Goal: Task Accomplishment & Management: Manage account settings

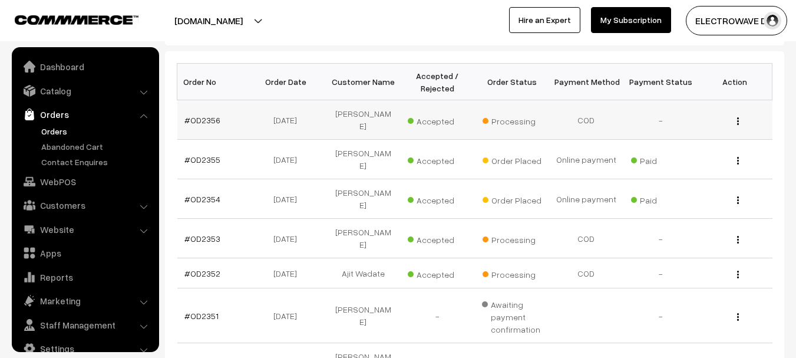
scroll to position [19, 0]
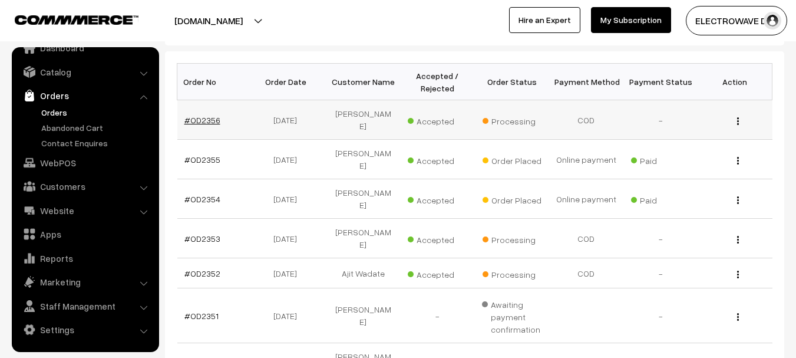
click at [199, 118] on link "#OD2356" at bounding box center [202, 120] width 36 height 10
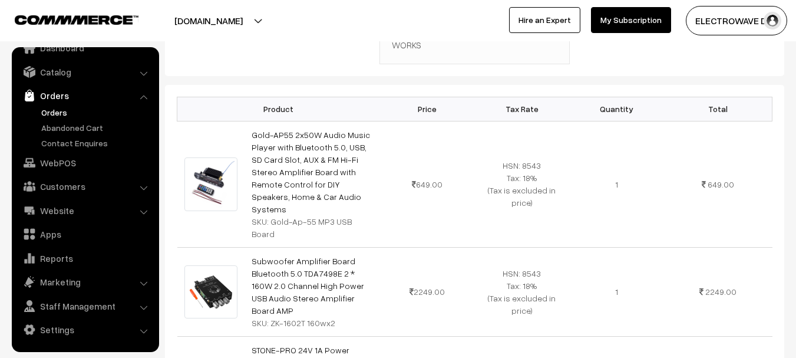
scroll to position [118, 0]
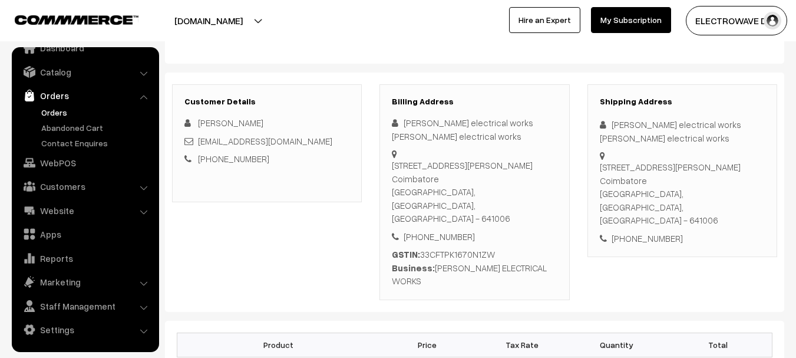
click at [628, 232] on div "+91 9994858294" at bounding box center [682, 239] width 165 height 14
copy div "+91 9994858294"
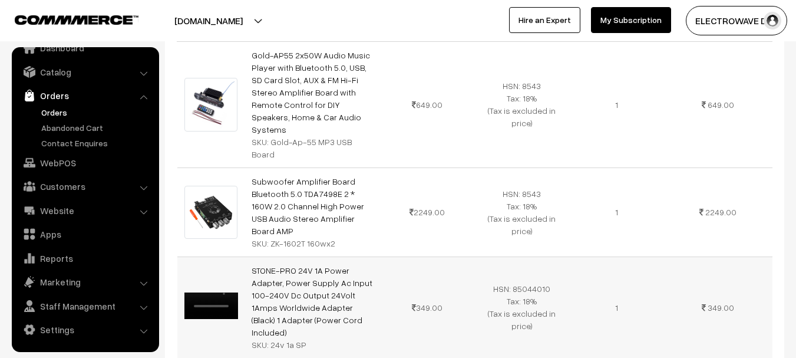
scroll to position [413, 0]
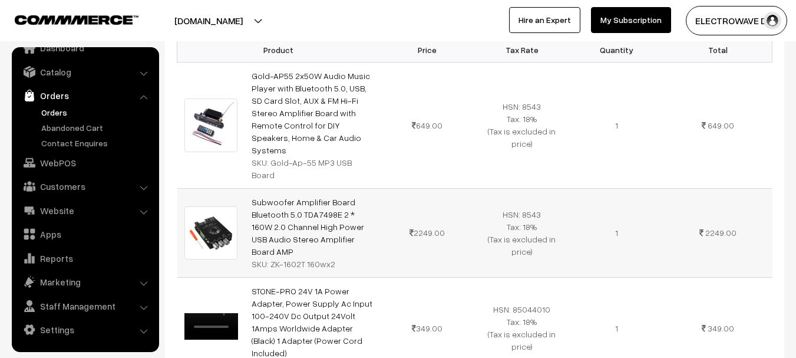
click at [303, 258] on div "SKU: ZK-1602T 160wx2" at bounding box center [312, 264] width 121 height 12
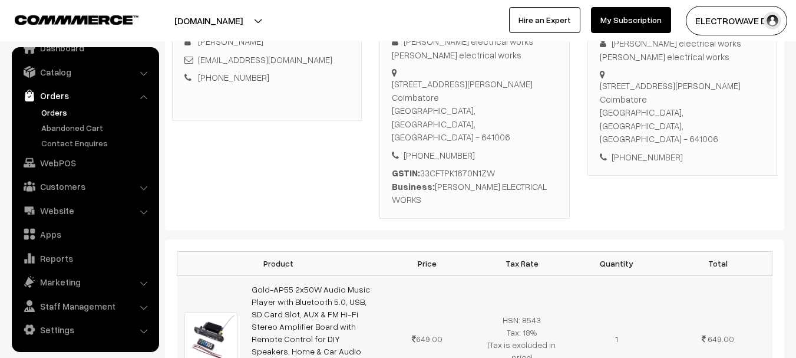
scroll to position [295, 0]
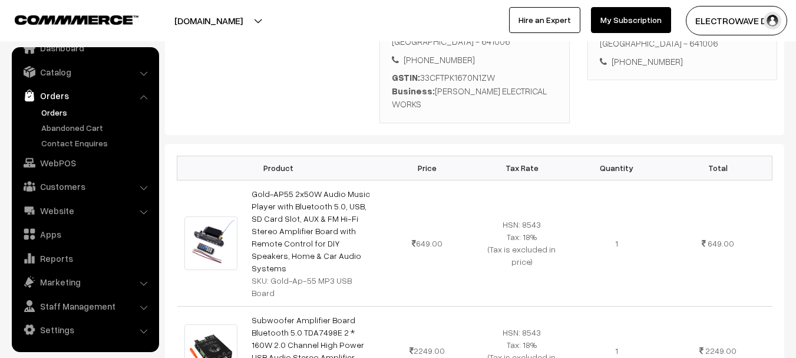
click at [64, 114] on link "Orders" at bounding box center [96, 112] width 117 height 12
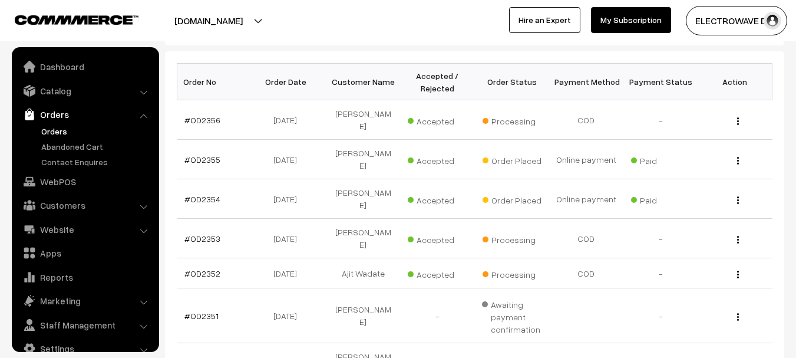
scroll to position [19, 0]
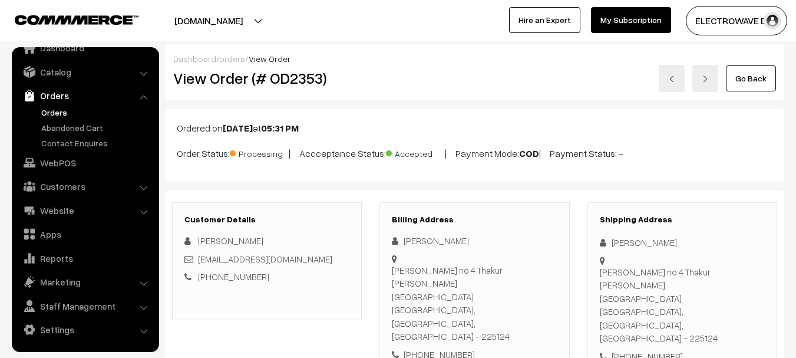
click at [302, 81] on h2 "View Order (# OD2353)" at bounding box center [267, 78] width 189 height 18
copy h2 "OD2353"
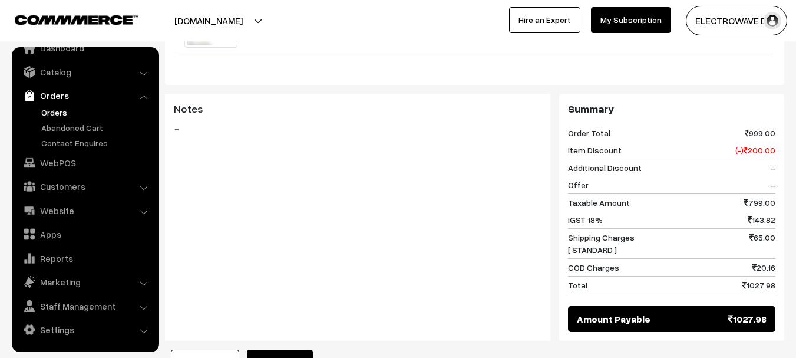
scroll to position [530, 0]
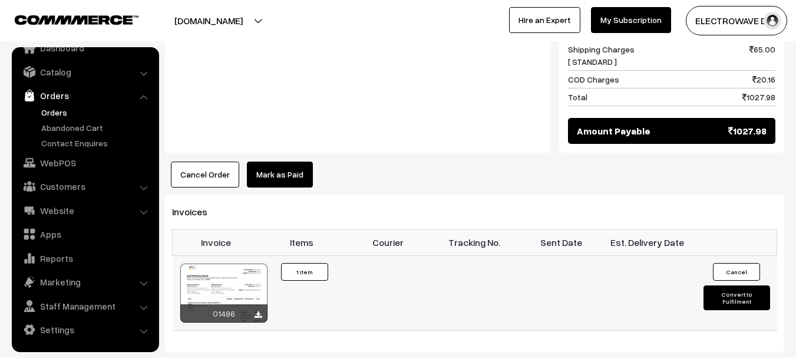
click at [738, 285] on button "Convert to Fulfilment" at bounding box center [737, 297] width 67 height 25
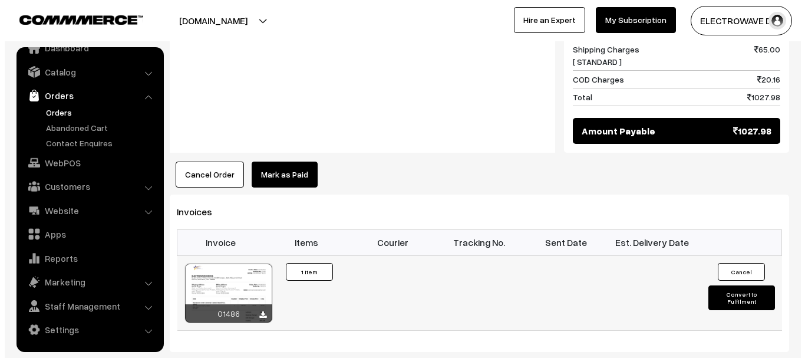
scroll to position [650, 0]
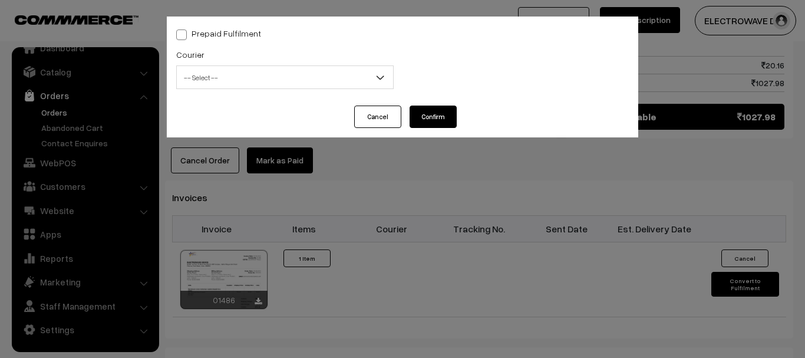
drag, startPoint x: 378, startPoint y: 114, endPoint x: 202, endPoint y: 244, distance: 218.8
click at [378, 115] on button "Cancel" at bounding box center [377, 116] width 47 height 22
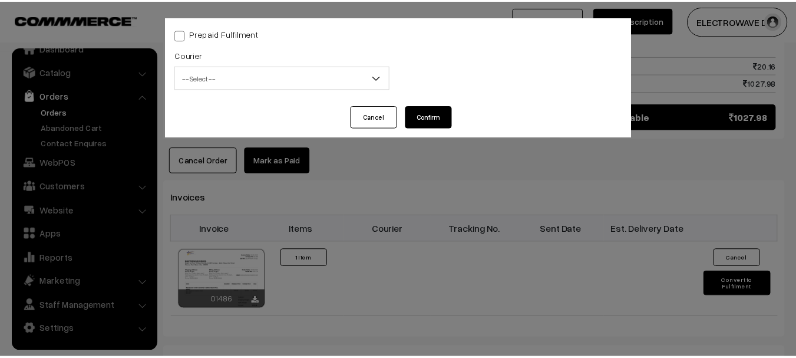
scroll to position [648, 0]
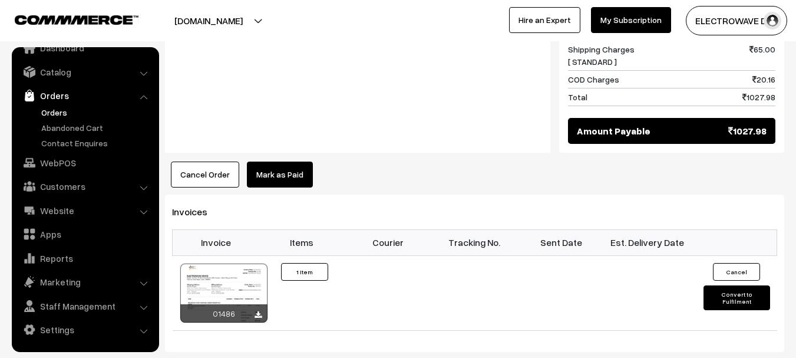
click at [202, 263] on div at bounding box center [223, 292] width 87 height 59
click at [733, 285] on button "Convert to Fulfilment" at bounding box center [737, 297] width 67 height 25
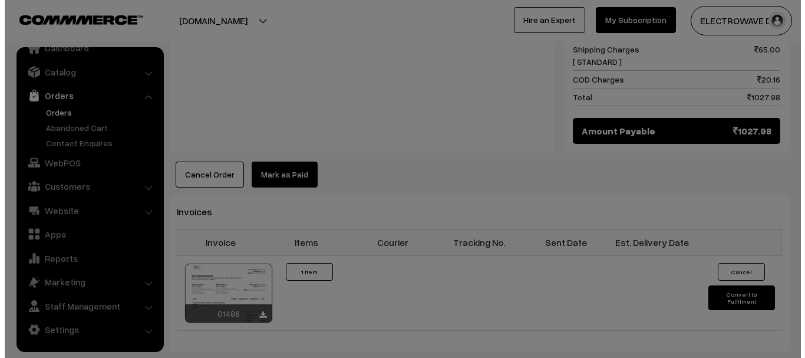
scroll to position [650, 0]
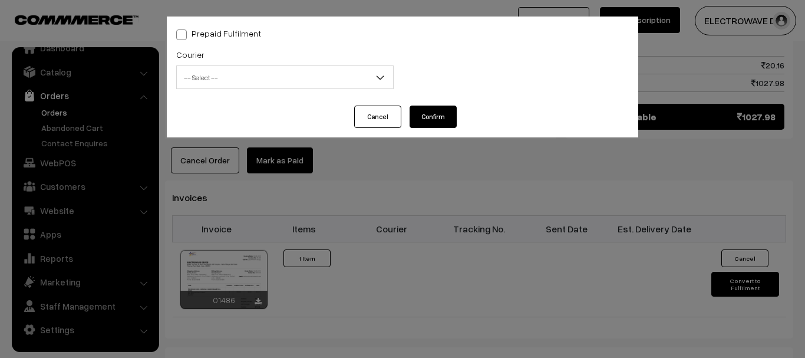
click at [215, 77] on span "-- Select --" at bounding box center [285, 77] width 216 height 21
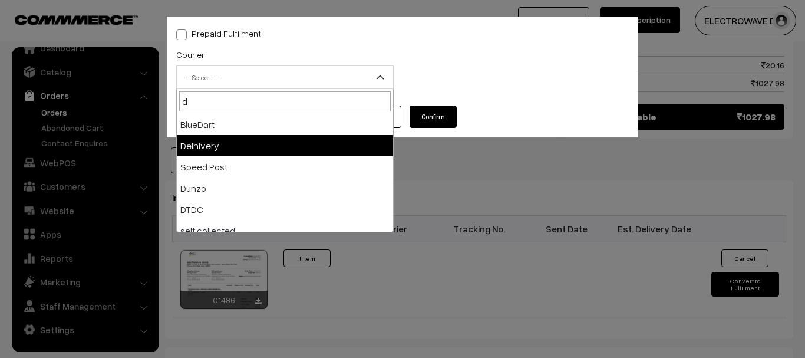
type input "d"
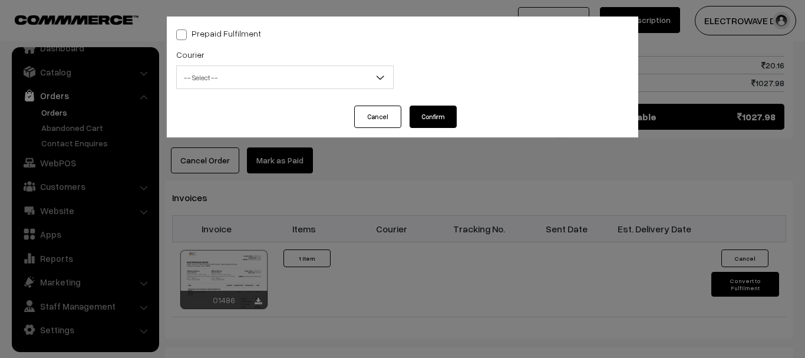
drag, startPoint x: 225, startPoint y: 91, endPoint x: 90, endPoint y: 127, distance: 138.9
click at [90, 127] on div "Prepaid Fulfilment Courier -- Select -- BlueDart Xpressbees Delhivery Speed Pos…" at bounding box center [402, 179] width 805 height 358
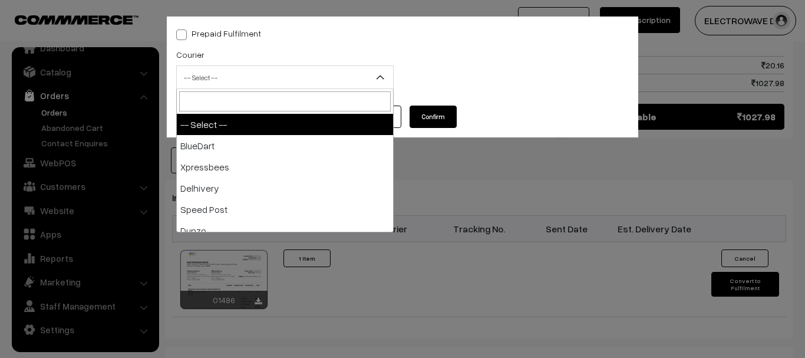
click at [216, 76] on span "-- Select --" at bounding box center [285, 77] width 216 height 21
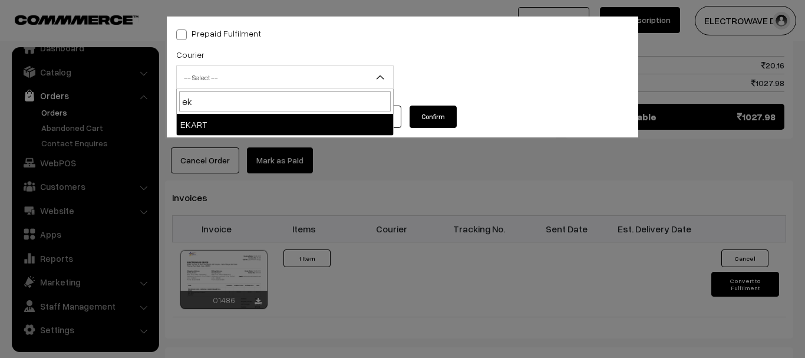
type input "ek"
select select "9"
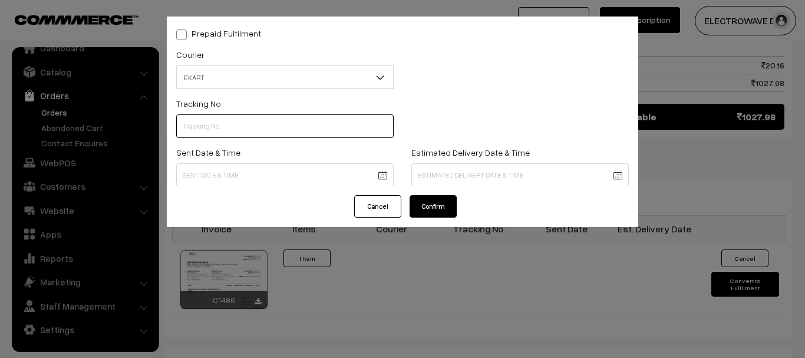
click at [210, 127] on input "text" at bounding box center [284, 126] width 217 height 24
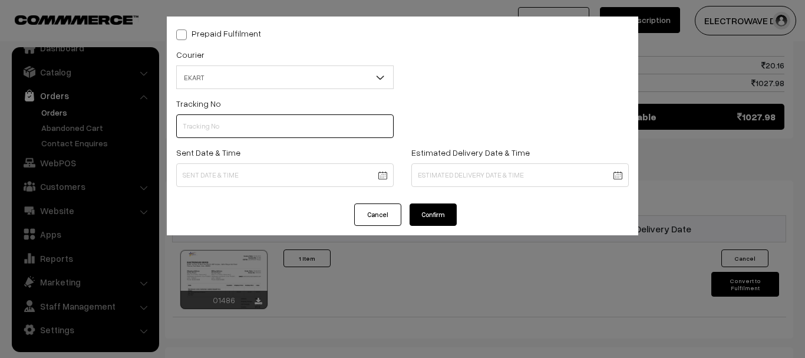
paste input "SPYC1002139343"
type input "SPYC1002139343"
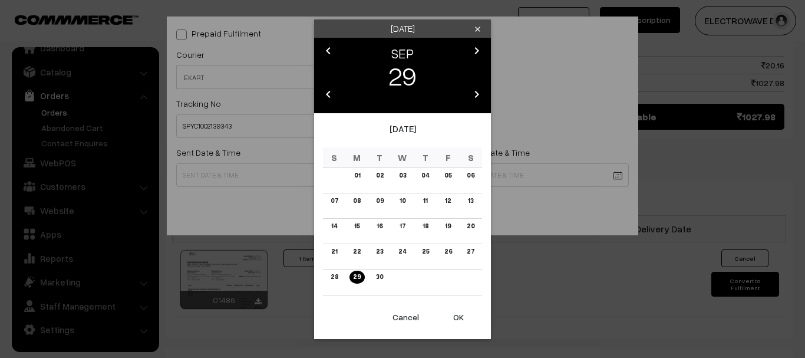
click at [463, 313] on button "OK" at bounding box center [458, 317] width 47 height 26
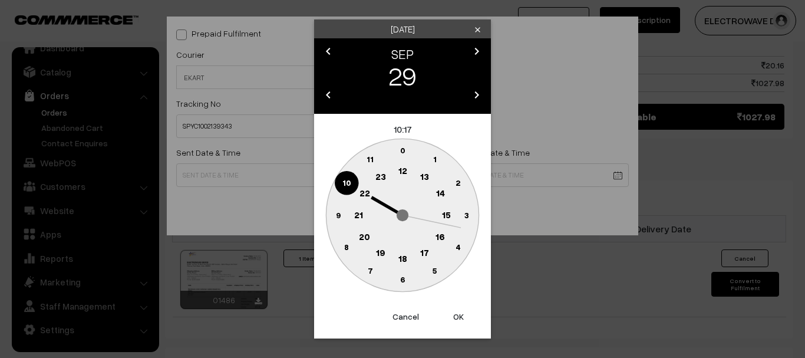
click at [463, 313] on button "OK" at bounding box center [458, 316] width 47 height 26
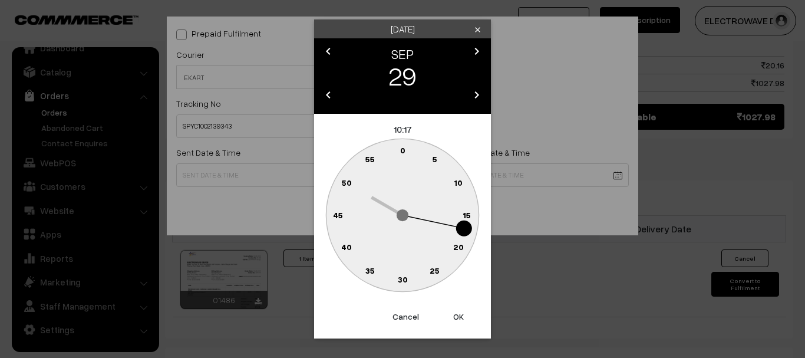
click at [463, 313] on button "OK" at bounding box center [458, 316] width 47 height 26
type input "29-09-2025 10:17"
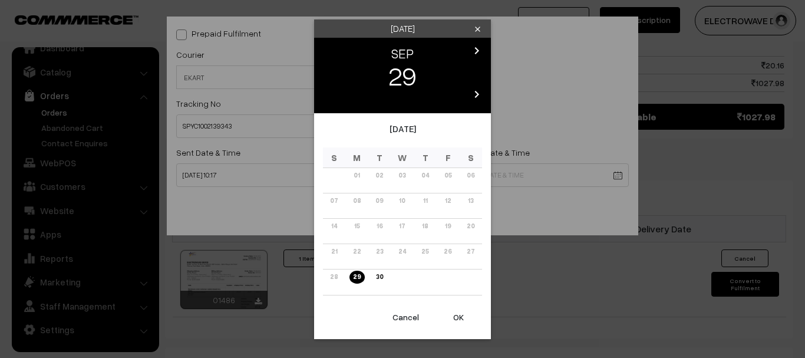
click at [481, 45] on div "chevron_left SEP chevron_right 29 chevron_left 2025 chevron_right" at bounding box center [402, 75] width 177 height 75
click at [477, 47] on icon "chevron_right" at bounding box center [477, 51] width 14 height 14
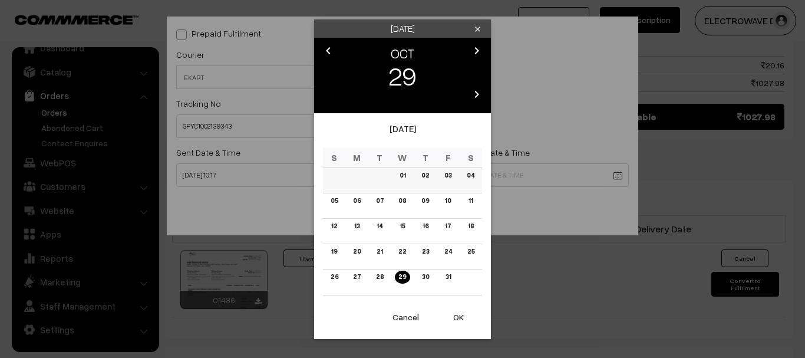
click at [469, 179] on link "04" at bounding box center [470, 175] width 15 height 12
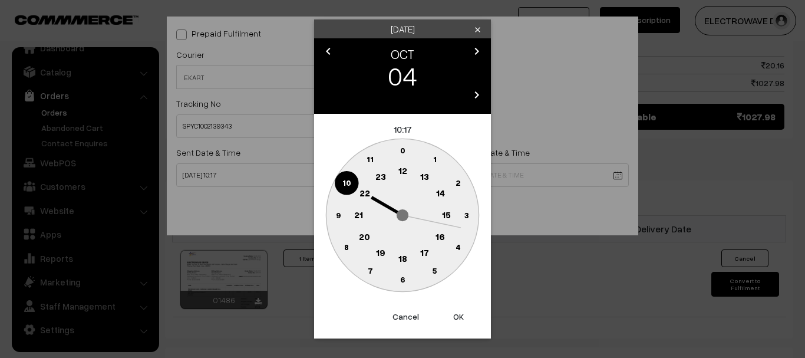
click at [463, 316] on button "OK" at bounding box center [458, 316] width 47 height 26
type input "04-10-2025 10:17"
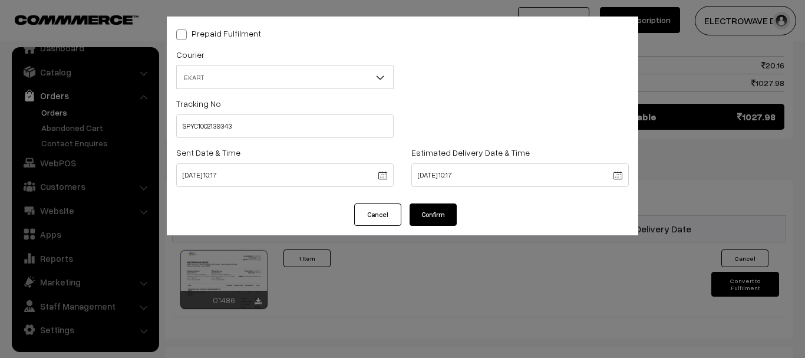
click at [450, 212] on button "Confirm" at bounding box center [433, 214] width 47 height 22
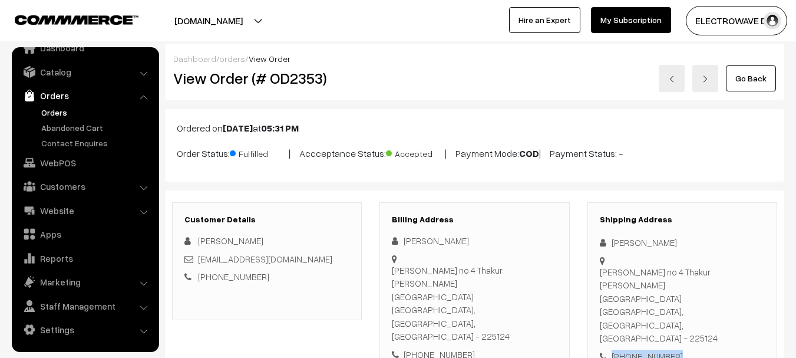
click at [55, 115] on link "Orders" at bounding box center [96, 112] width 117 height 12
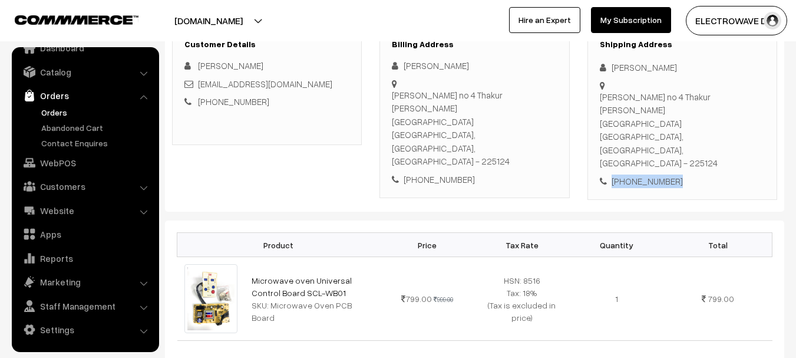
scroll to position [177, 0]
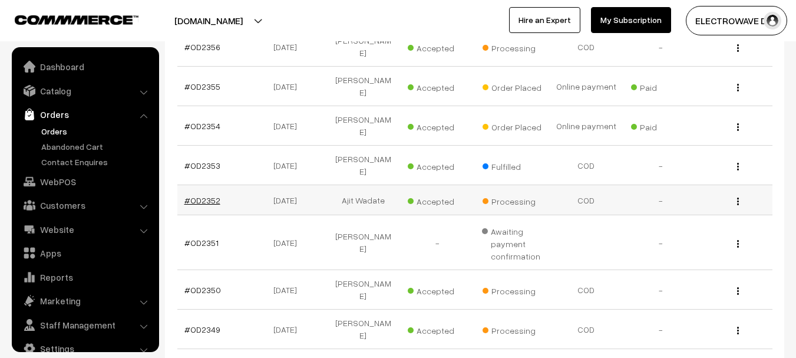
scroll to position [19, 0]
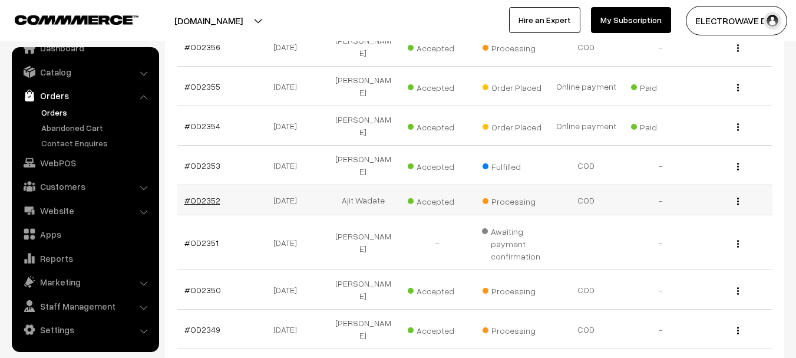
click at [199, 195] on link "#OD2352" at bounding box center [202, 200] width 36 height 10
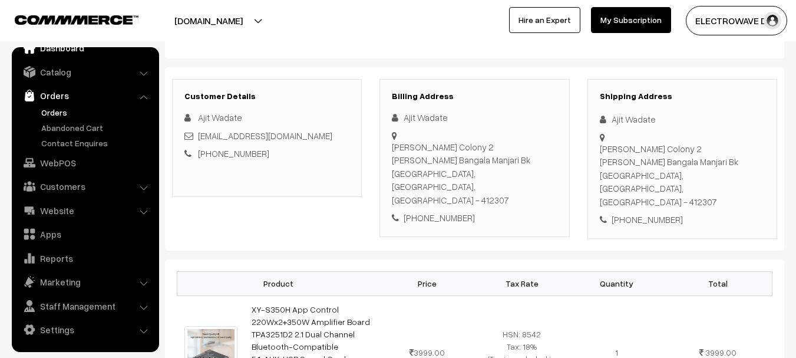
scroll to position [59, 0]
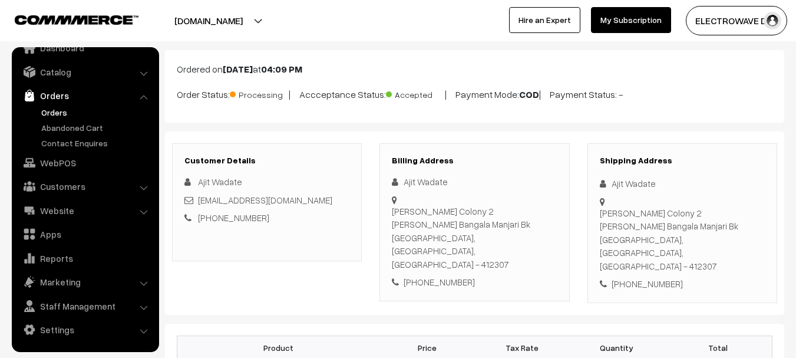
click at [649, 277] on div "[PHONE_NUMBER]" at bounding box center [682, 284] width 165 height 14
click at [636, 277] on div "[PHONE_NUMBER]" at bounding box center [682, 284] width 165 height 14
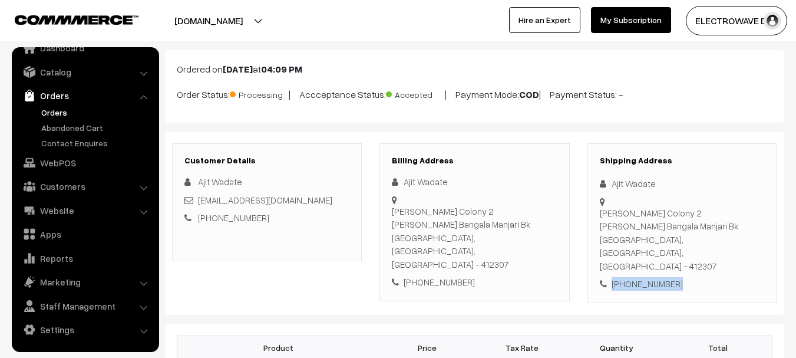
click at [636, 277] on div "[PHONE_NUMBER]" at bounding box center [682, 284] width 165 height 14
click at [636, 277] on div "+91 9970386585" at bounding box center [682, 284] width 165 height 14
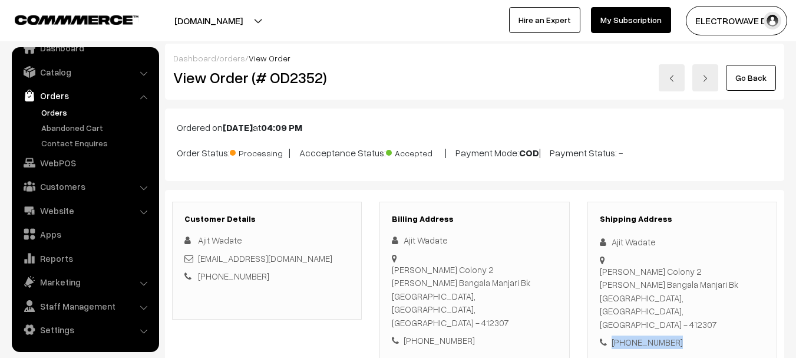
scroll to position [0, 0]
click at [284, 75] on h2 "View Order (# OD2352)" at bounding box center [267, 78] width 189 height 18
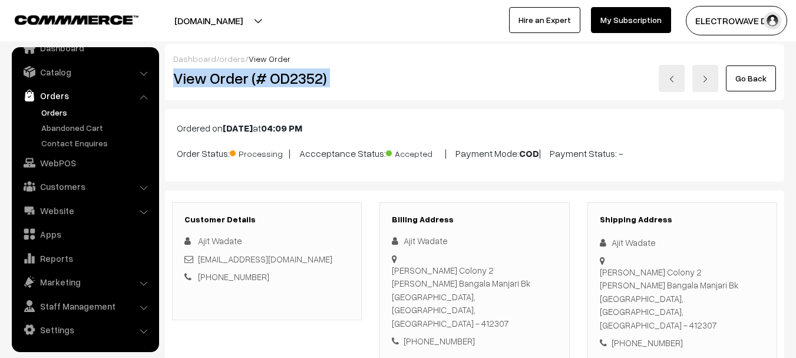
click at [284, 75] on h2 "View Order (# OD2352)" at bounding box center [267, 78] width 189 height 18
copy div "View Order (# OD2352)"
click at [293, 85] on h2 "View Order (# OD2352)" at bounding box center [267, 78] width 189 height 18
click at [52, 108] on link "Orders" at bounding box center [96, 112] width 117 height 12
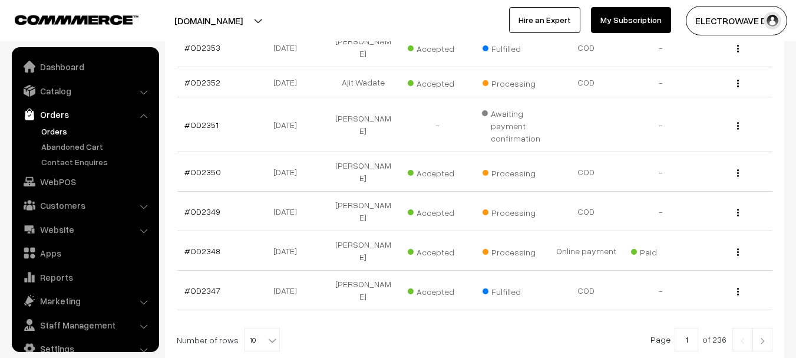
scroll to position [19, 0]
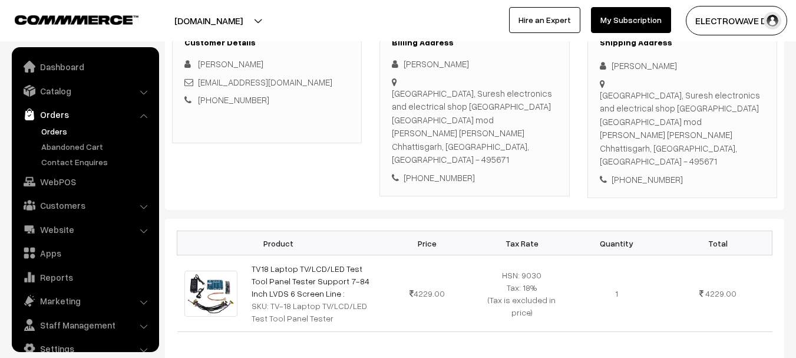
scroll to position [19, 0]
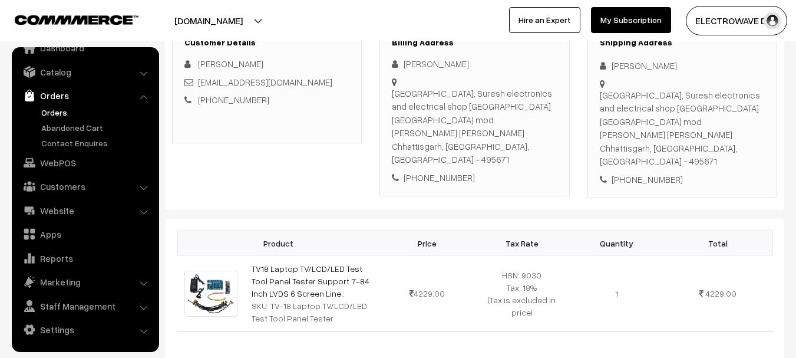
click at [623, 173] on div "[PHONE_NUMBER]" at bounding box center [682, 180] width 165 height 14
copy div "[PHONE_NUMBER]"
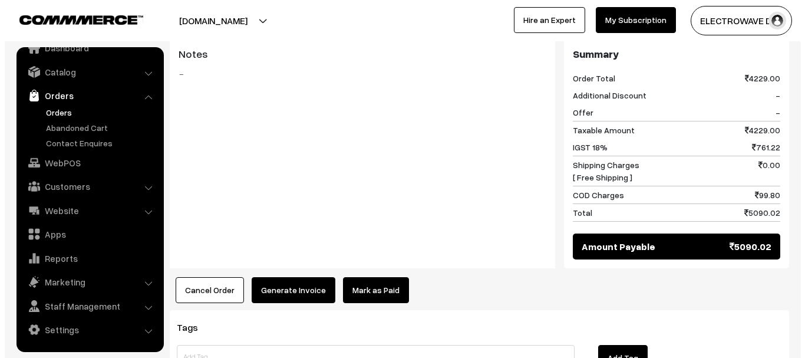
scroll to position [530, 0]
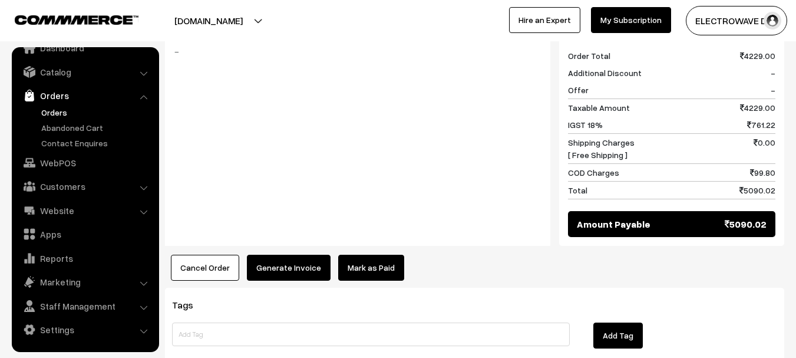
click at [285, 255] on button "Generate Invoice" at bounding box center [289, 268] width 84 height 26
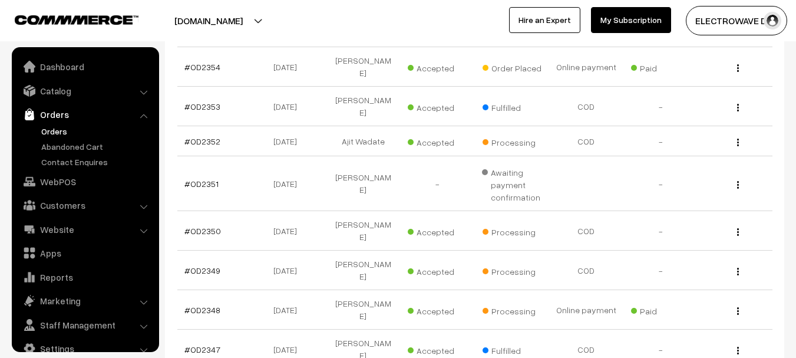
scroll to position [19, 0]
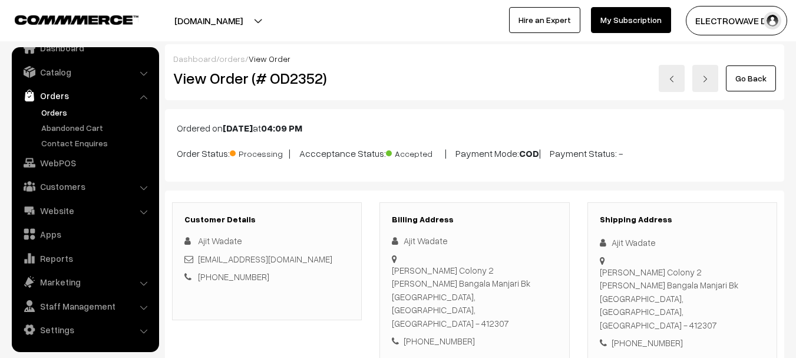
click at [293, 87] on h2 "View Order (# OD2352)" at bounding box center [267, 78] width 189 height 18
copy h2 "OD2352"
click at [293, 87] on h2 "View Order (# OD2352)" at bounding box center [267, 78] width 189 height 18
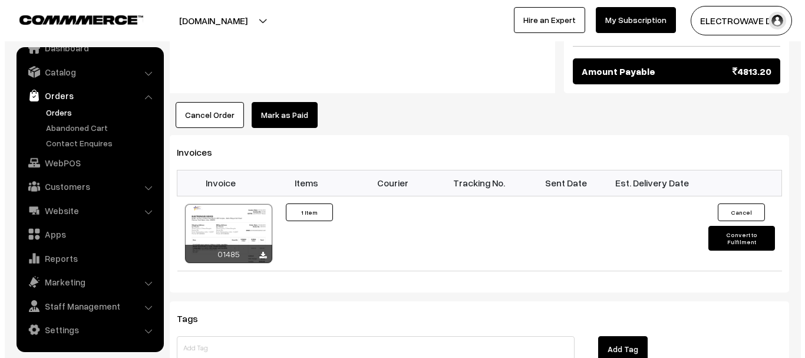
scroll to position [648, 0]
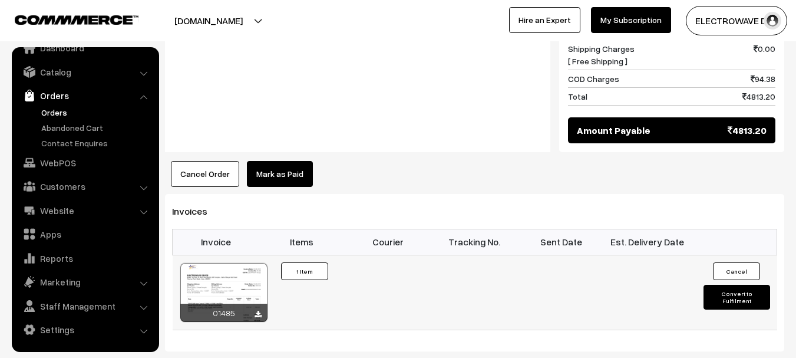
click at [725, 285] on button "Convert to Fulfilment" at bounding box center [737, 297] width 67 height 25
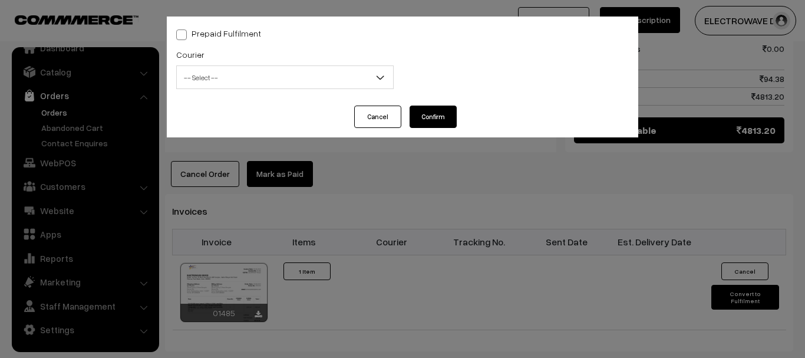
drag, startPoint x: 380, startPoint y: 118, endPoint x: 250, endPoint y: 228, distance: 169.3
click at [378, 120] on button "Cancel" at bounding box center [377, 116] width 47 height 22
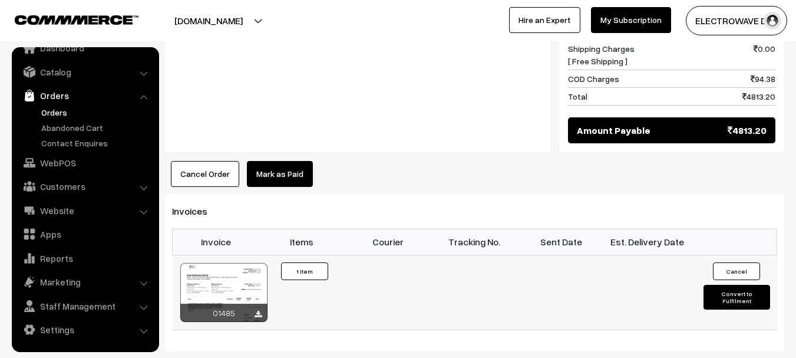
click at [229, 263] on div at bounding box center [223, 292] width 87 height 59
click at [749, 285] on button "Convert to Fulfilment" at bounding box center [737, 297] width 67 height 25
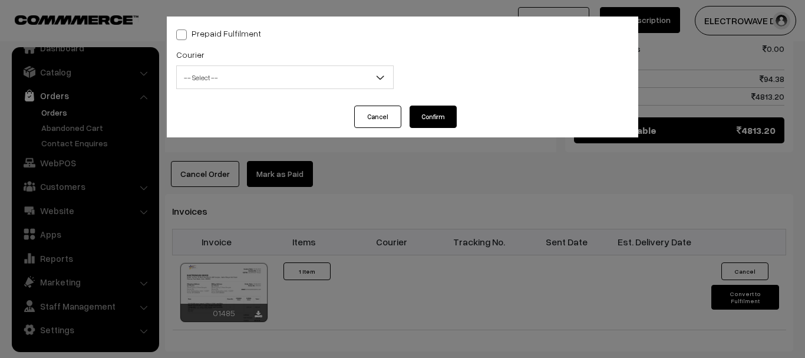
click at [222, 62] on div "Courier -- Select -- BlueDart Xpressbees Delhivery Speed Post Dunzo DTDC shreet…" at bounding box center [284, 68] width 217 height 42
click at [220, 83] on span "-- Select --" at bounding box center [285, 77] width 216 height 21
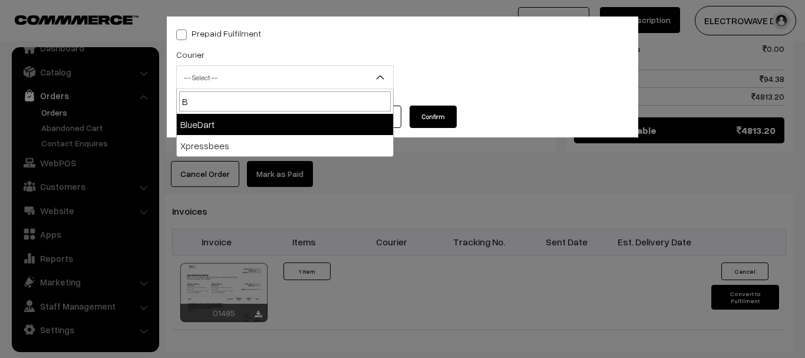
type input "B"
select select "2"
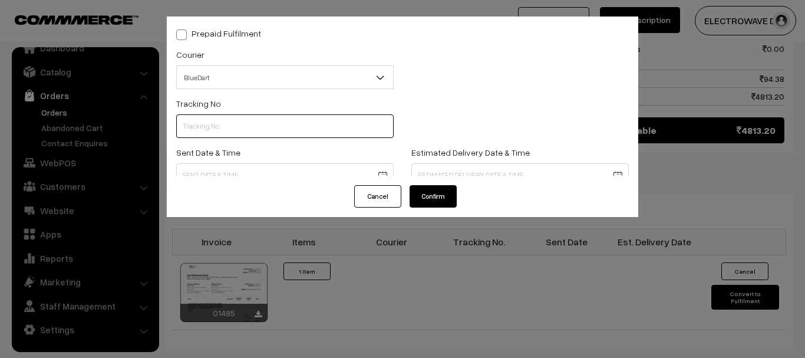
click at [224, 117] on input "text" at bounding box center [284, 126] width 217 height 24
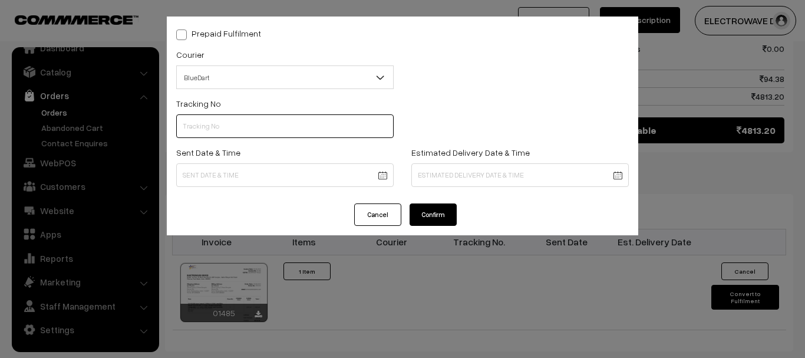
paste input "78026972656"
type input "78026972656"
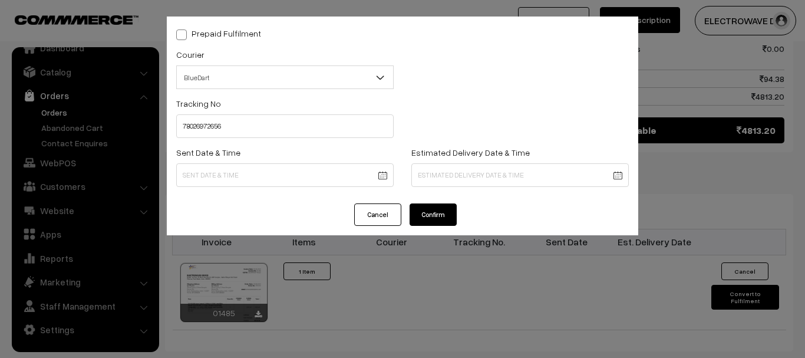
click at [354, 186] on body "Thank you for showing interest. Our team will call you shortly. Close dhruvpro.…" at bounding box center [402, 1] width 805 height 1298
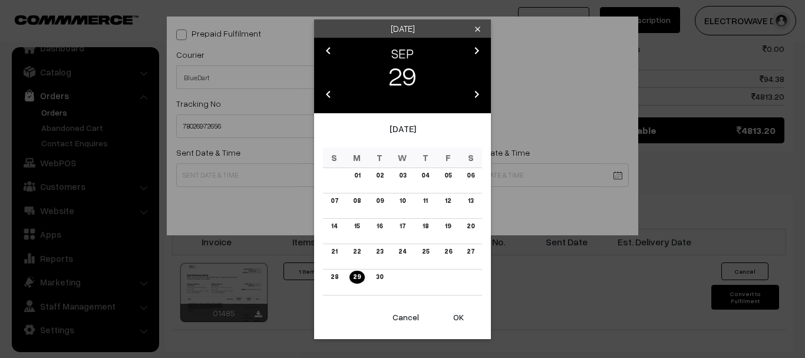
click at [447, 315] on button "OK" at bounding box center [458, 317] width 47 height 26
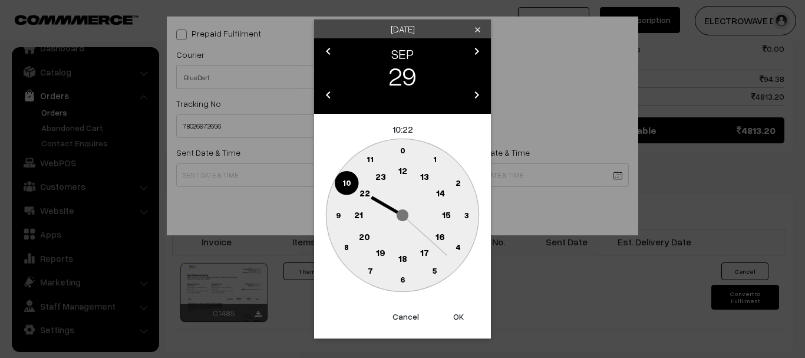
click at [447, 315] on button "OK" at bounding box center [458, 316] width 47 height 26
type input "29-09-2025 10:22"
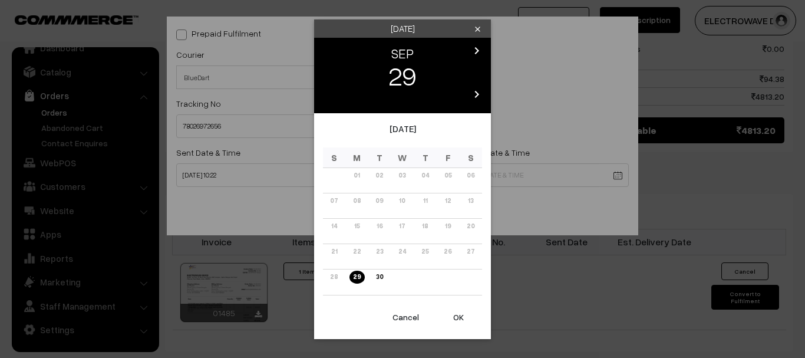
click at [477, 180] on body "Thank you for showing interest. Our team will call you shortly. Close dhruvpro.…" at bounding box center [402, 1] width 805 height 1298
click at [476, 44] on icon "chevron_right" at bounding box center [477, 51] width 14 height 14
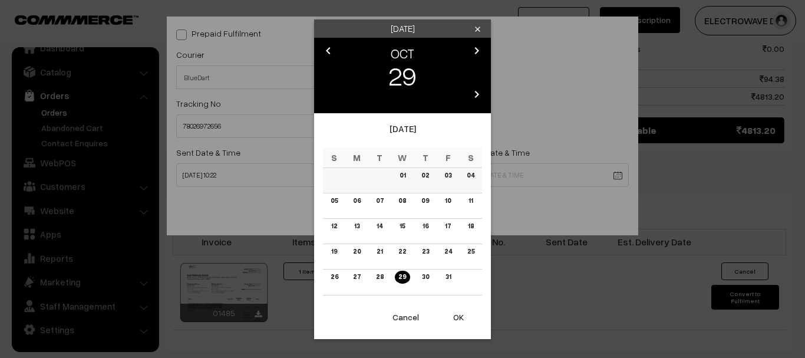
click at [447, 176] on link "03" at bounding box center [448, 175] width 14 height 12
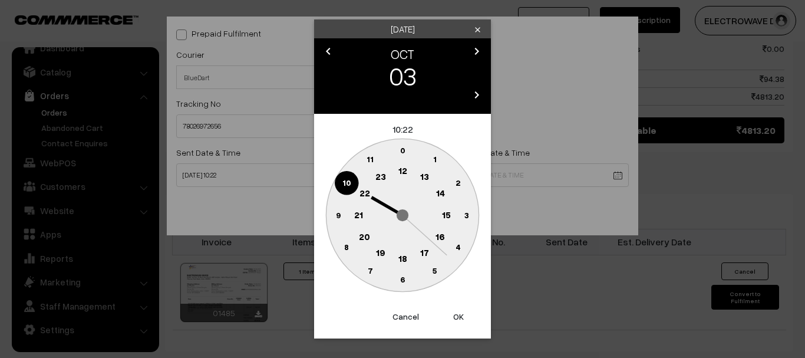
click at [456, 311] on button "OK" at bounding box center [458, 316] width 47 height 26
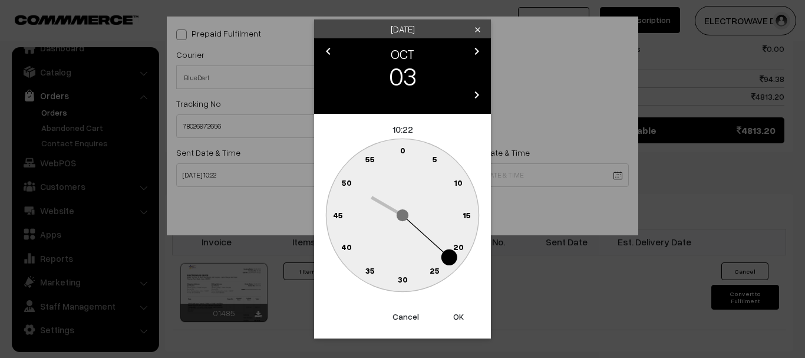
click at [456, 311] on button "OK" at bounding box center [458, 316] width 47 height 26
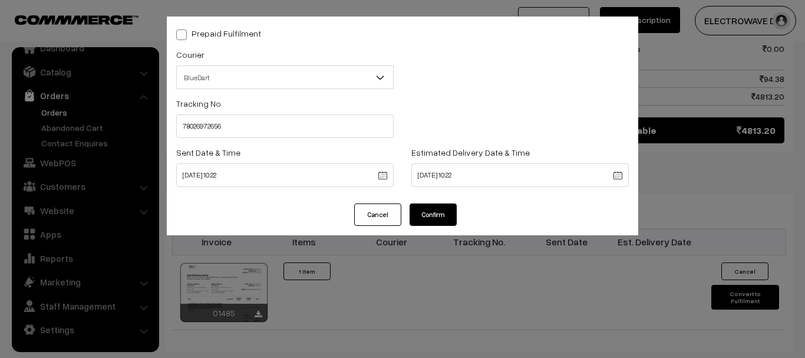
click at [457, 176] on body "Thank you for showing interest. Our team will call you shortly. Close dhruvpro.…" at bounding box center [402, 1] width 805 height 1298
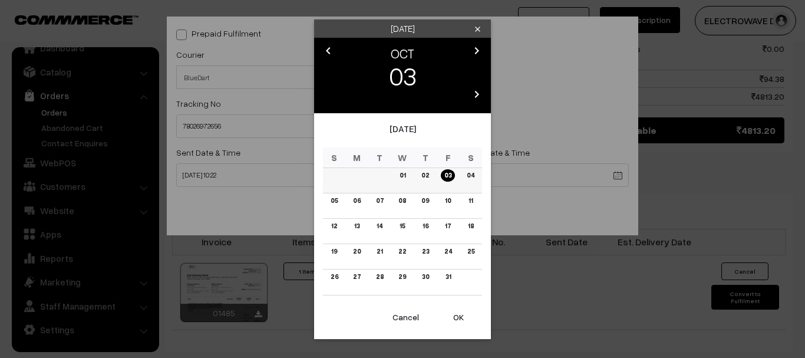
click at [474, 178] on link "04" at bounding box center [470, 175] width 15 height 12
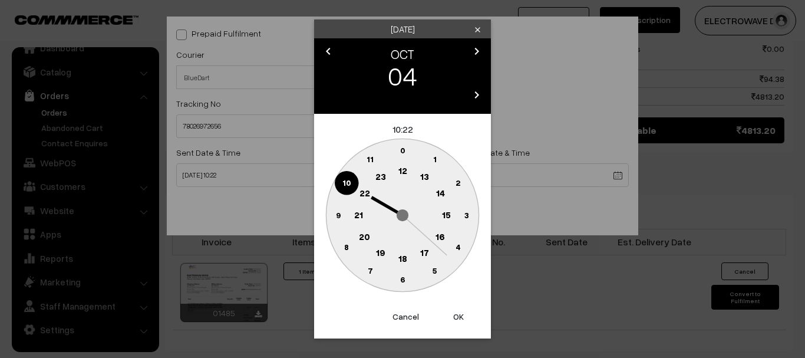
click at [454, 311] on button "OK" at bounding box center [458, 316] width 47 height 26
type input "04-10-2025 10:22"
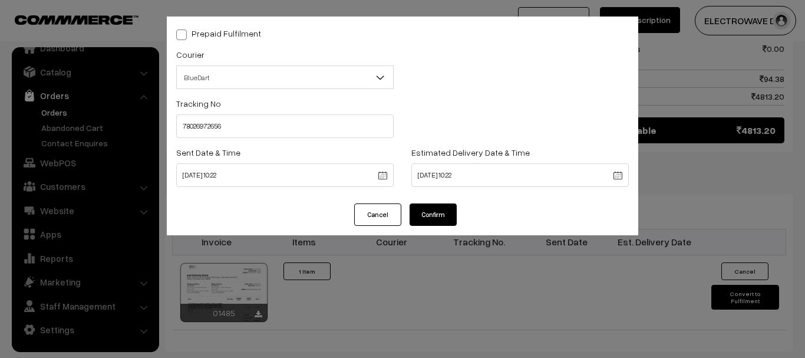
click at [441, 206] on button "Confirm" at bounding box center [433, 214] width 47 height 22
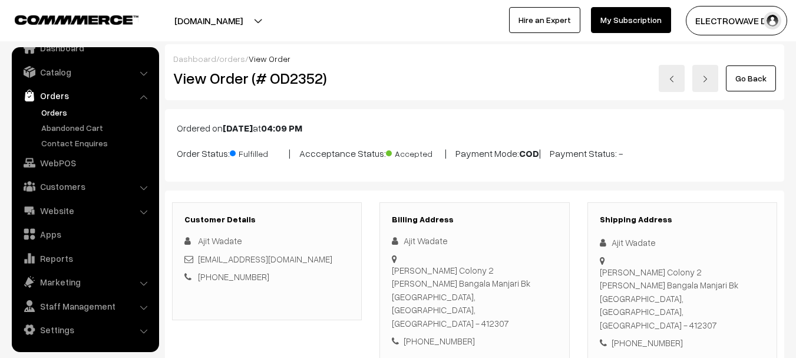
click at [57, 108] on link "Orders" at bounding box center [96, 112] width 117 height 12
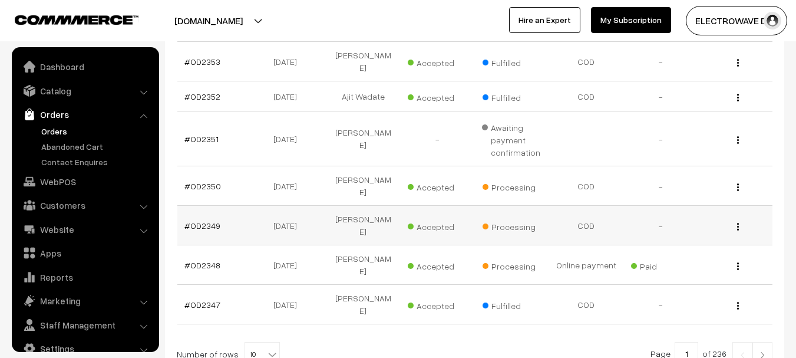
scroll to position [19, 0]
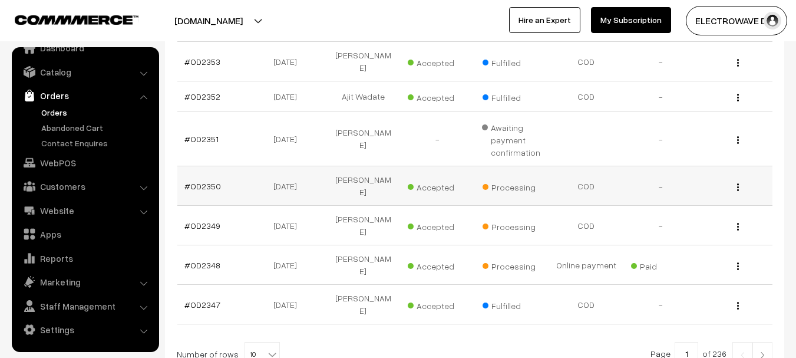
click at [199, 166] on td "#OD2350" at bounding box center [214, 185] width 74 height 39
click at [204, 181] on link "#OD2350" at bounding box center [202, 186] width 37 height 10
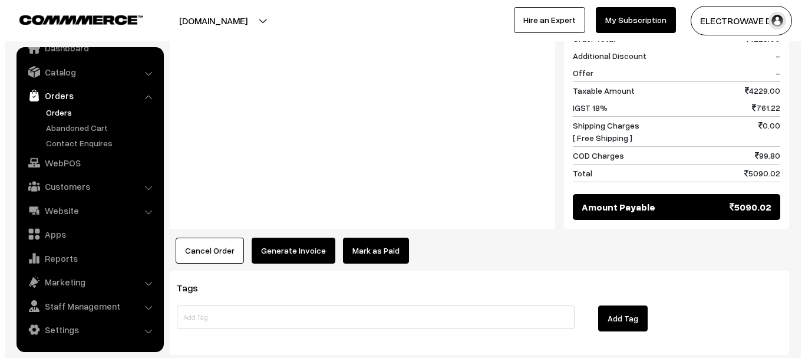
scroll to position [589, 0]
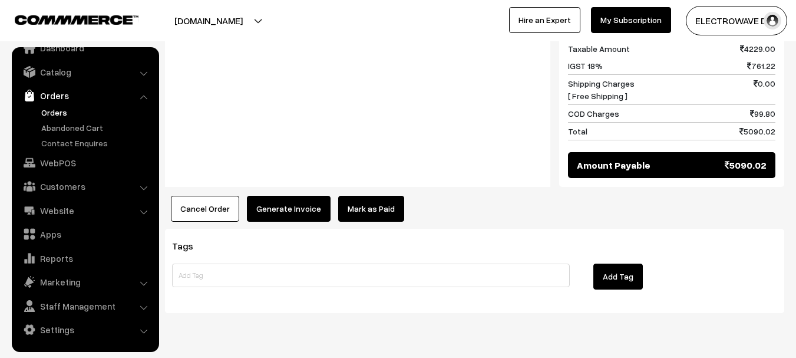
click at [298, 200] on button "Generate Invoice" at bounding box center [289, 209] width 84 height 26
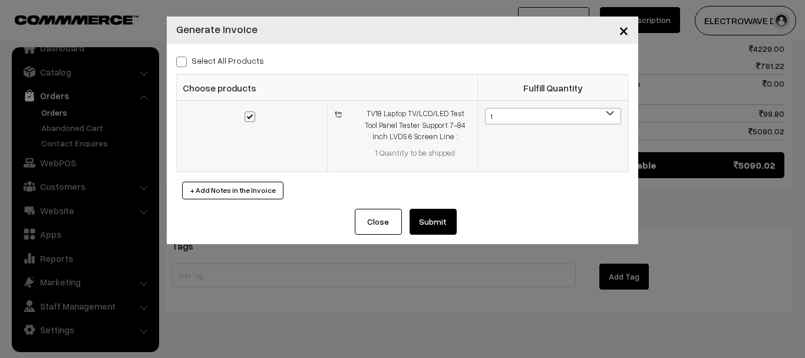
click at [245, 113] on span at bounding box center [250, 116] width 11 height 11
click at [245, 113] on input "checkbox" at bounding box center [243, 109] width 8 height 8
click at [246, 116] on span at bounding box center [250, 116] width 11 height 11
click at [246, 113] on input "checkbox" at bounding box center [243, 109] width 8 height 8
checkbox input "true"
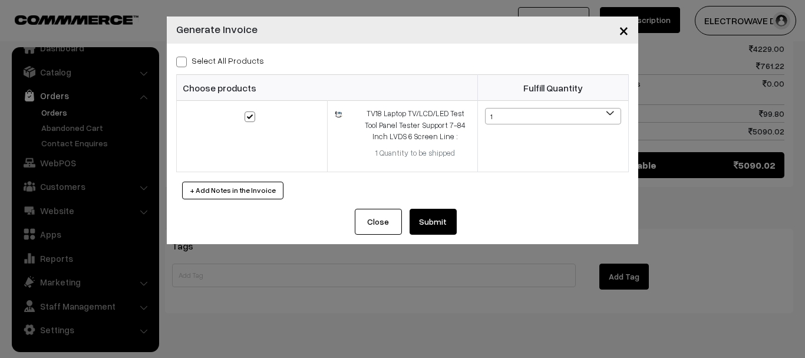
click at [441, 223] on button "Submit" at bounding box center [433, 222] width 47 height 26
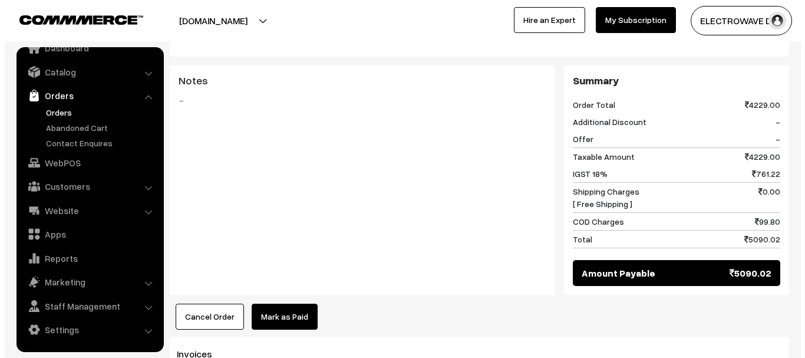
scroll to position [589, 0]
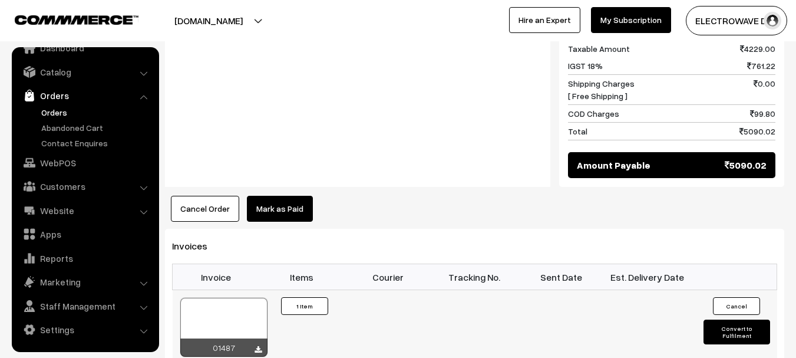
click at [715, 319] on button "Convert to Fulfilment" at bounding box center [737, 331] width 67 height 25
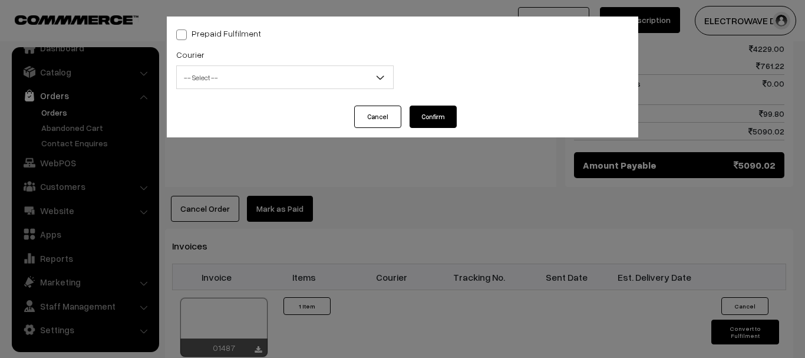
click at [262, 80] on span "-- Select --" at bounding box center [285, 77] width 216 height 21
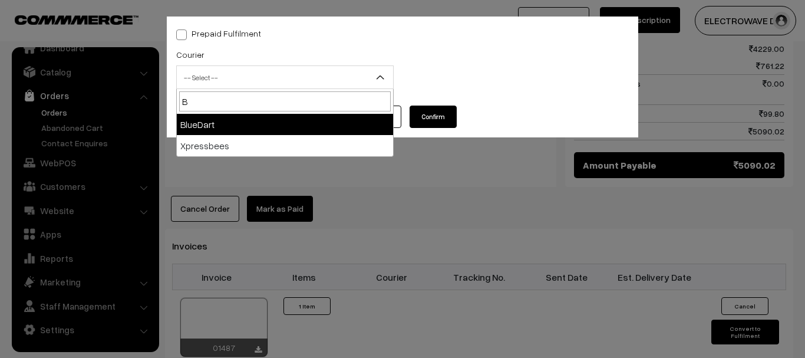
type input "B"
select select "2"
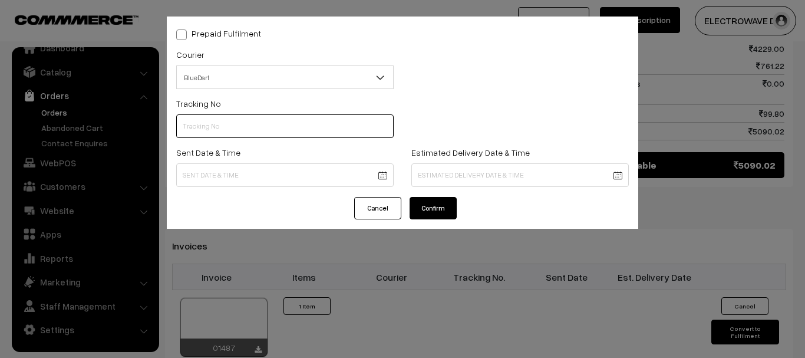
click at [238, 125] on input "text" at bounding box center [284, 126] width 217 height 24
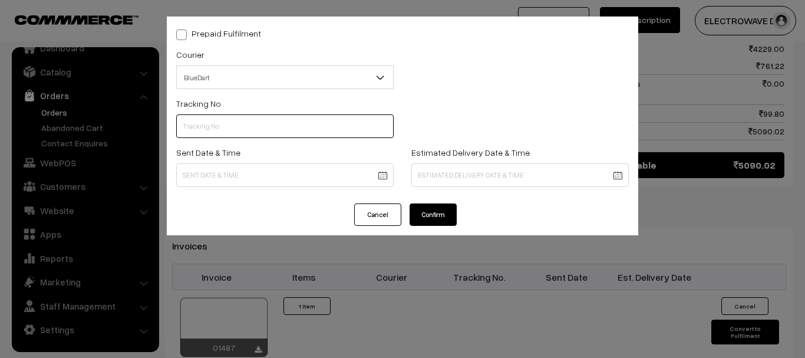
paste input "78026989342"
type input "78026989342"
click at [315, 184] on body "Thank you for showing interest. Our team will call you shortly. Close [DOMAIN_N…" at bounding box center [402, 48] width 805 height 1275
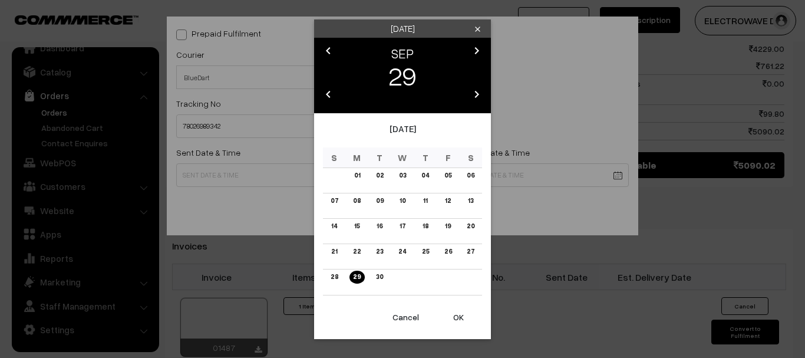
click at [447, 313] on button "OK" at bounding box center [458, 317] width 47 height 26
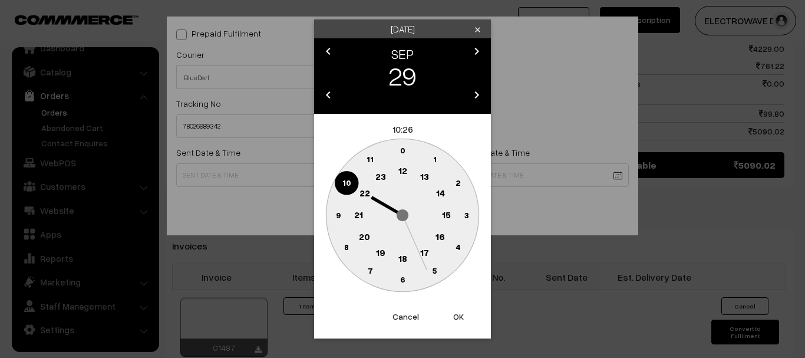
click at [447, 313] on button "OK" at bounding box center [458, 316] width 47 height 26
click at [448, 313] on button "OK" at bounding box center [458, 316] width 47 height 26
type input "[DATE] 10:26"
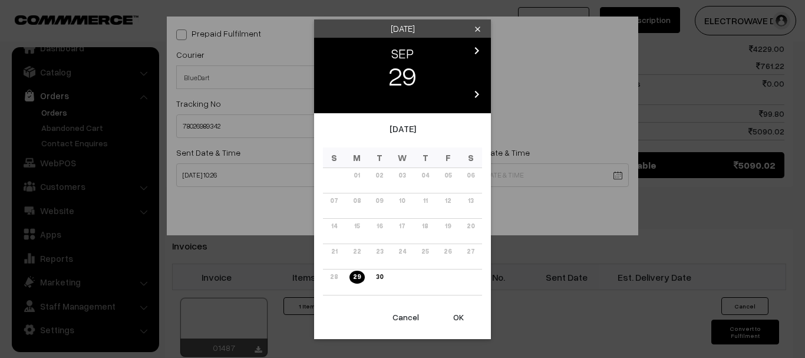
click at [475, 167] on body "Thank you for showing interest. Our team will call you shortly. Close [DOMAIN_N…" at bounding box center [402, 48] width 805 height 1275
click at [473, 54] on icon "chevron_right" at bounding box center [477, 51] width 14 height 14
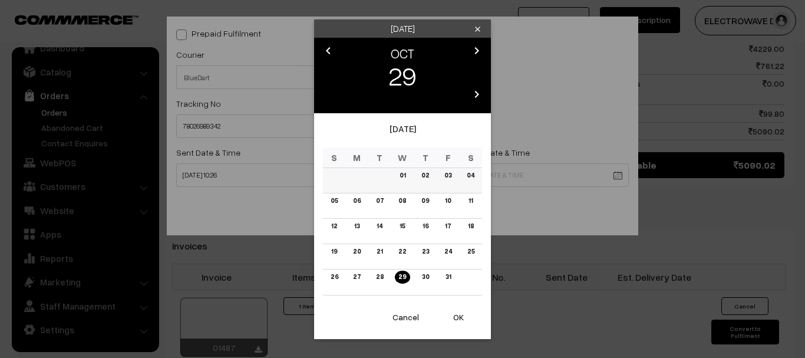
click at [470, 174] on link "04" at bounding box center [470, 175] width 15 height 12
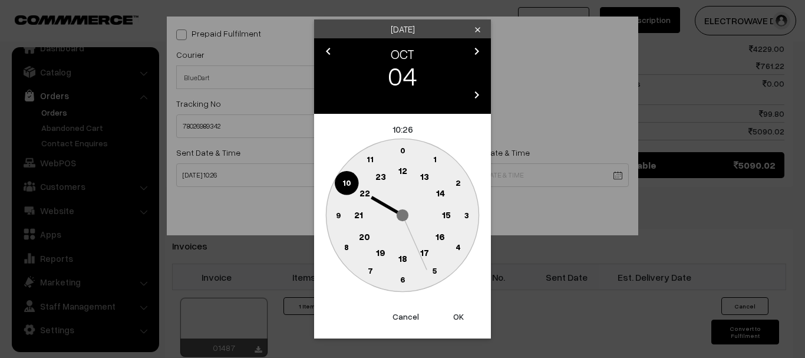
click at [457, 324] on button "OK" at bounding box center [458, 316] width 47 height 26
type input "[DATE] 10:26"
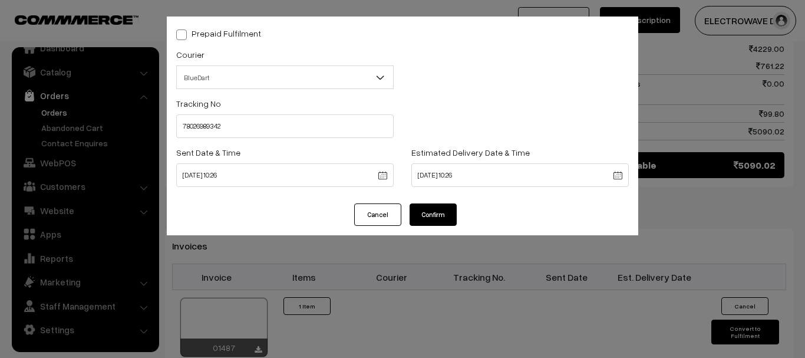
click at [428, 215] on button "Confirm" at bounding box center [433, 214] width 47 height 22
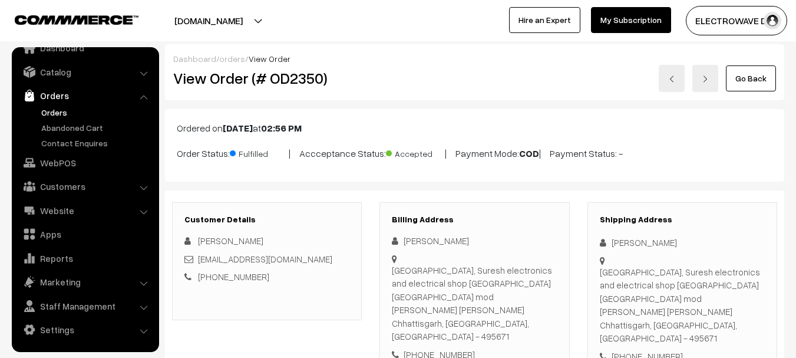
click at [248, 19] on button "[DOMAIN_NAME]" at bounding box center [208, 20] width 151 height 29
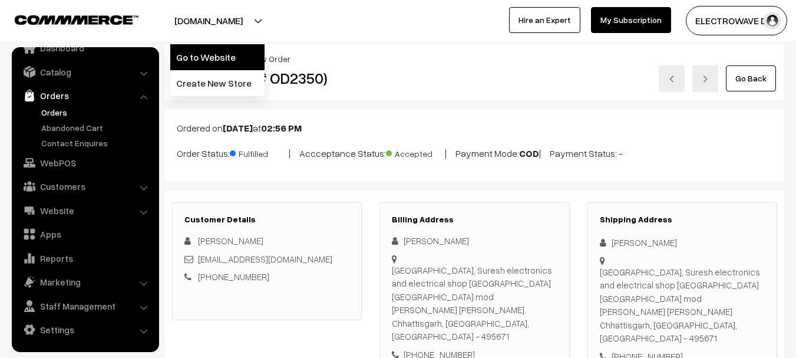
click at [236, 54] on link "Go to Website" at bounding box center [217, 57] width 94 height 26
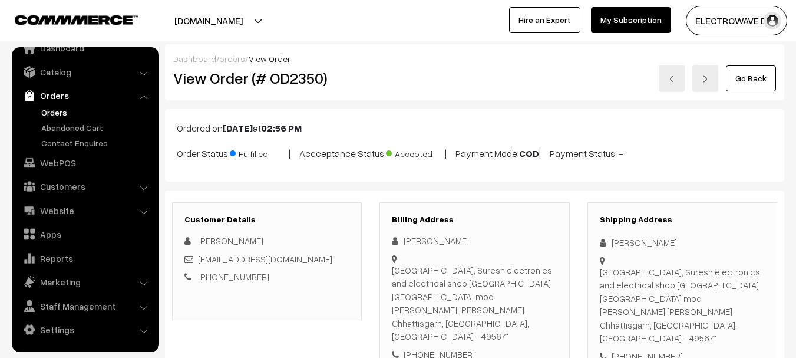
click at [61, 114] on link "Orders" at bounding box center [96, 112] width 117 height 12
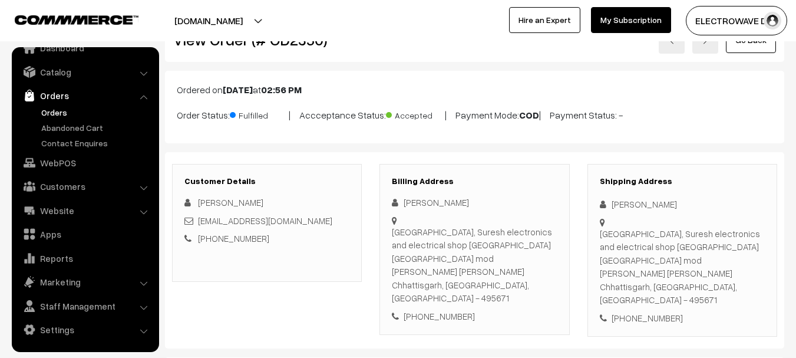
scroll to position [59, 0]
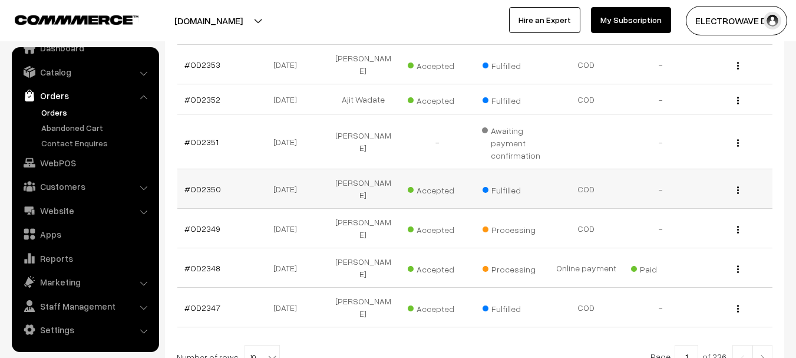
scroll to position [413, 0]
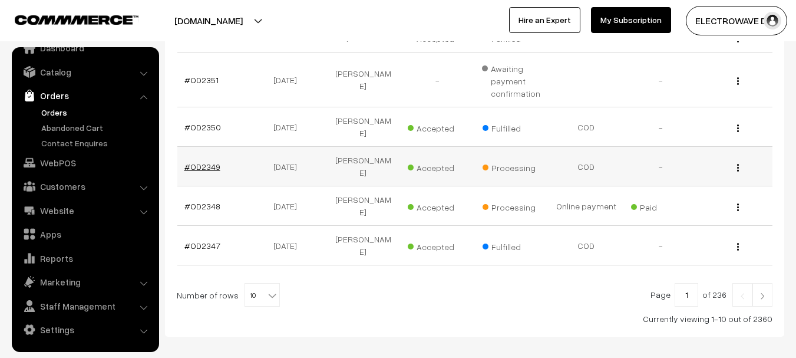
click at [199, 161] on link "#OD2349" at bounding box center [202, 166] width 36 height 10
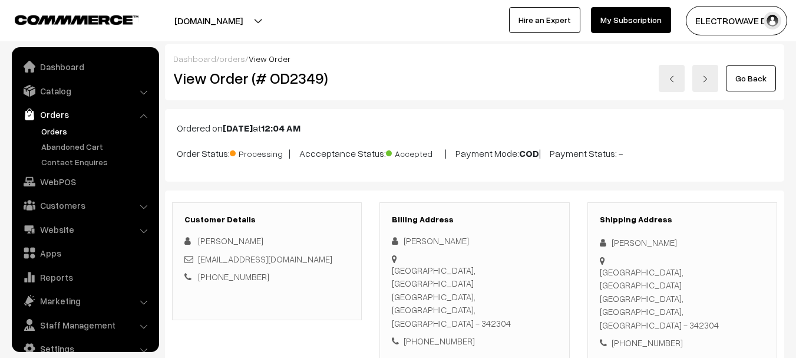
scroll to position [19, 0]
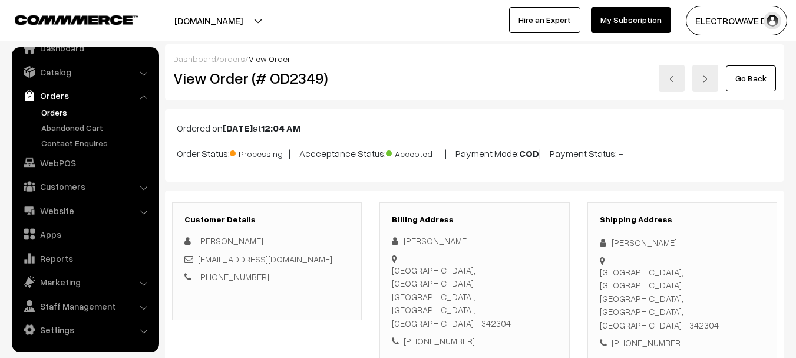
click at [314, 84] on h2 "View Order (# OD2349)" at bounding box center [267, 78] width 189 height 18
copy h2 "OD2349"
click at [60, 116] on link "Orders" at bounding box center [96, 112] width 117 height 12
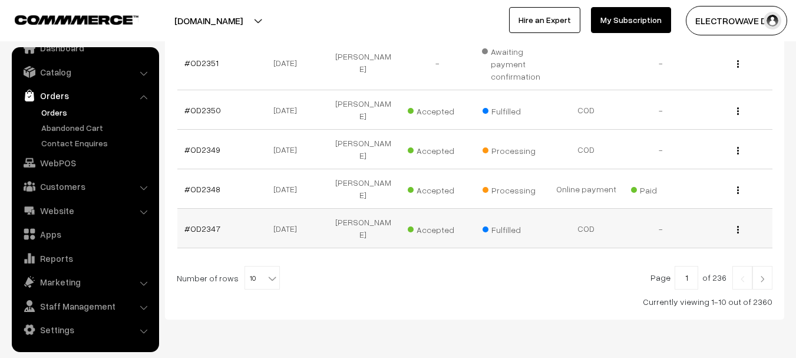
scroll to position [430, 0]
click at [770, 265] on link at bounding box center [763, 277] width 20 height 24
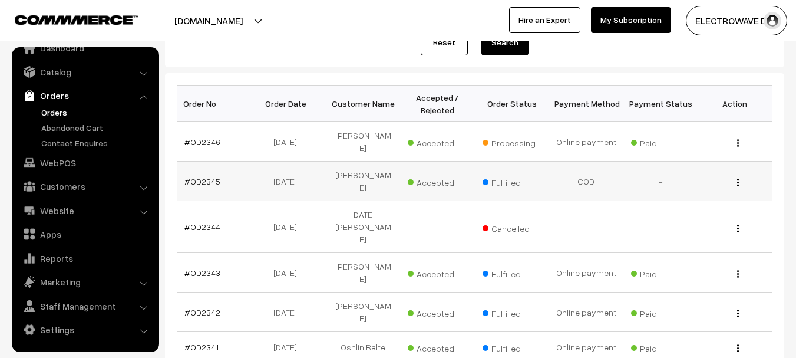
scroll to position [236, 0]
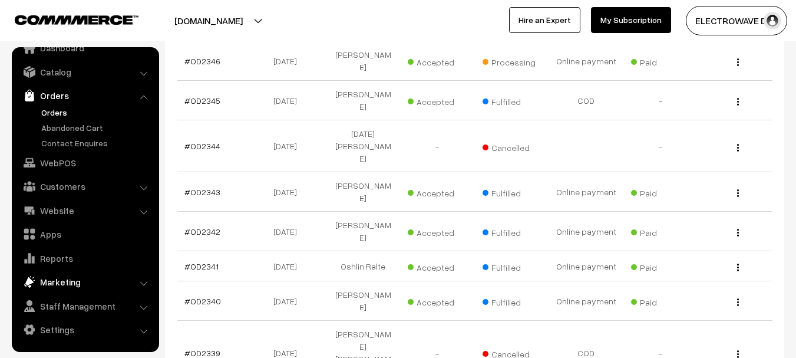
click at [67, 281] on link "Marketing" at bounding box center [85, 281] width 140 height 21
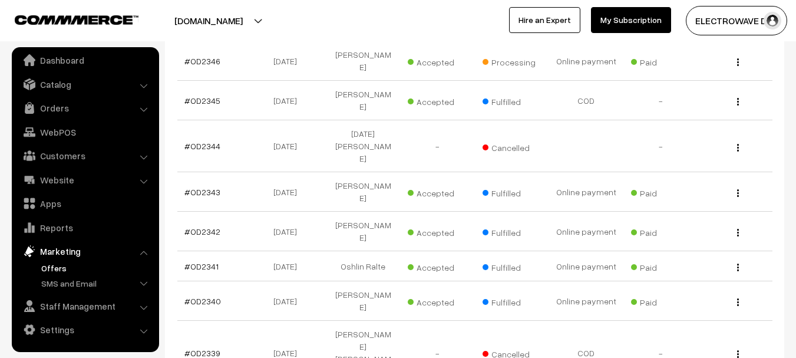
click at [53, 263] on link "Offers" at bounding box center [96, 268] width 117 height 12
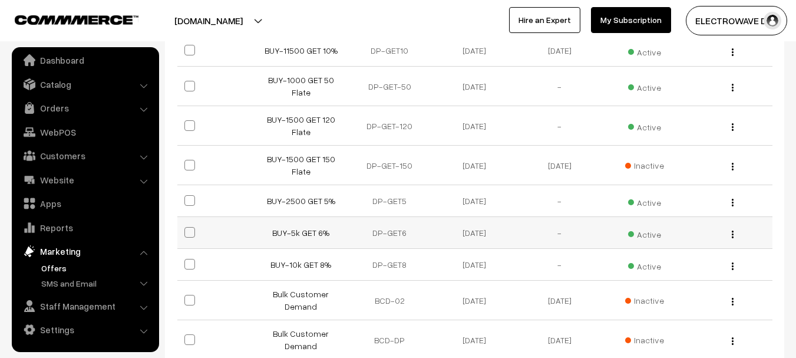
scroll to position [236, 0]
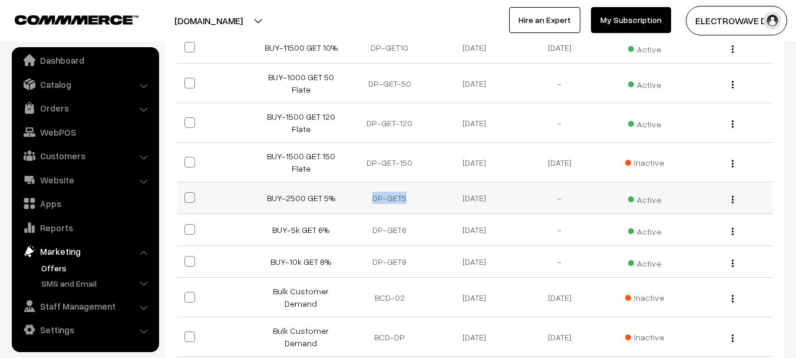
drag, startPoint x: 371, startPoint y: 197, endPoint x: 417, endPoint y: 201, distance: 46.7
click at [417, 201] on td "DP-GET5" at bounding box center [389, 198] width 85 height 32
copy td "DP-GET5"
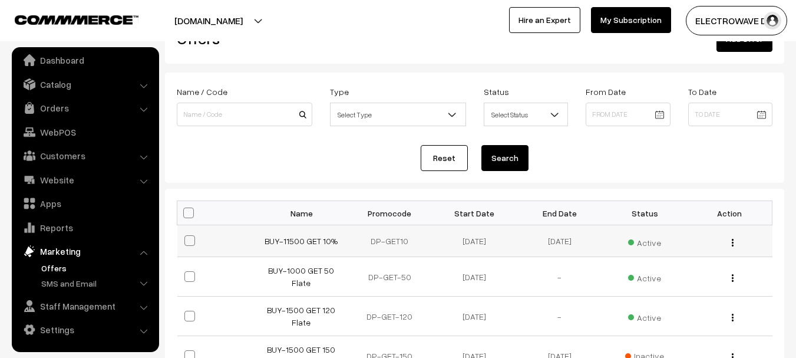
scroll to position [177, 0]
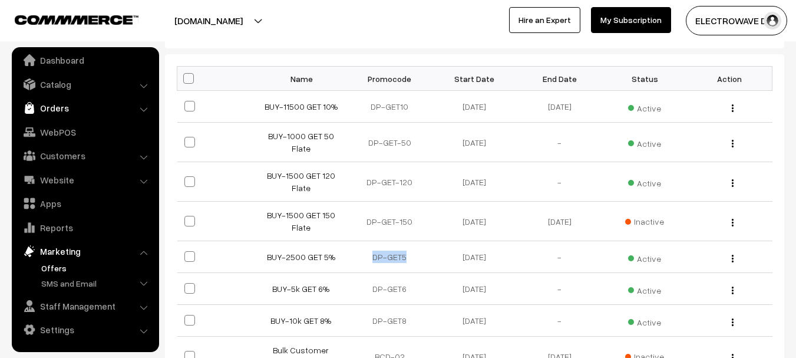
click at [52, 108] on link "Orders" at bounding box center [85, 107] width 140 height 21
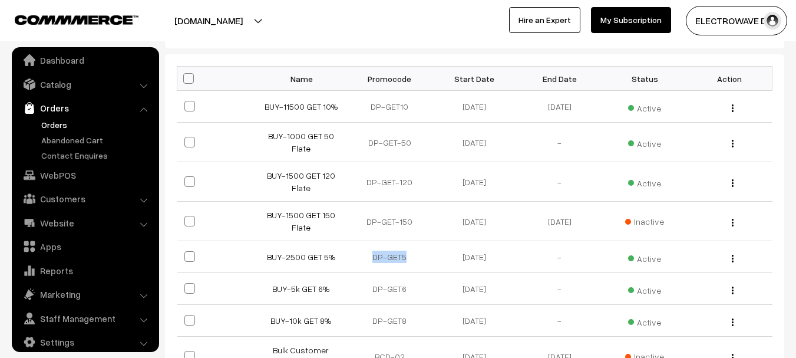
click at [47, 125] on link "Orders" at bounding box center [96, 124] width 117 height 12
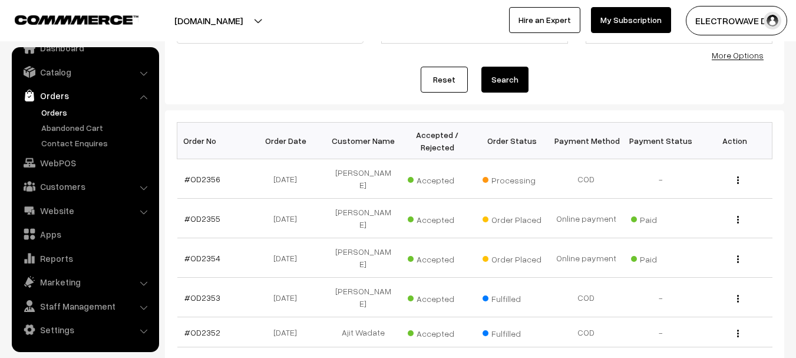
scroll to position [177, 0]
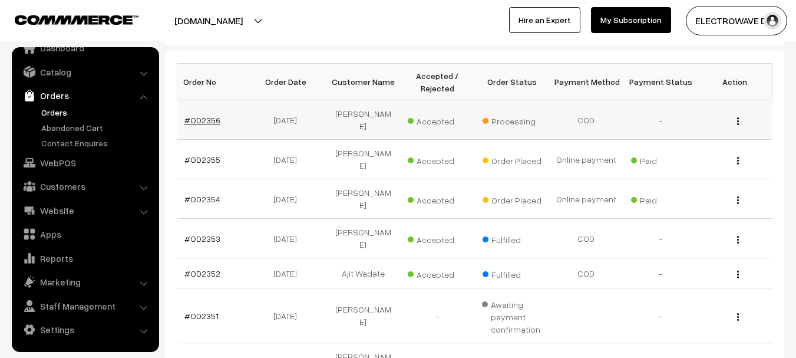
click at [204, 124] on link "#OD2356" at bounding box center [202, 120] width 36 height 10
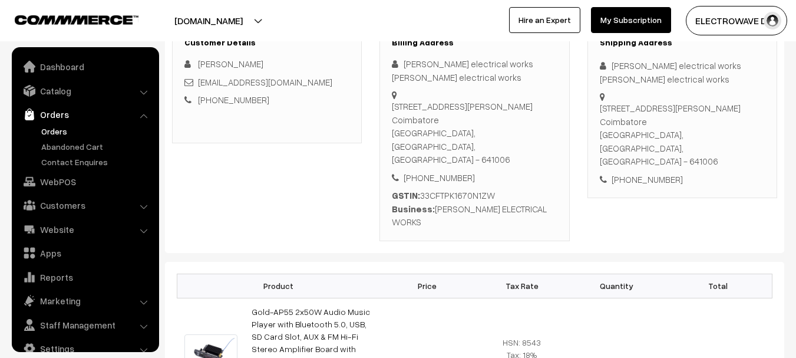
scroll to position [19, 0]
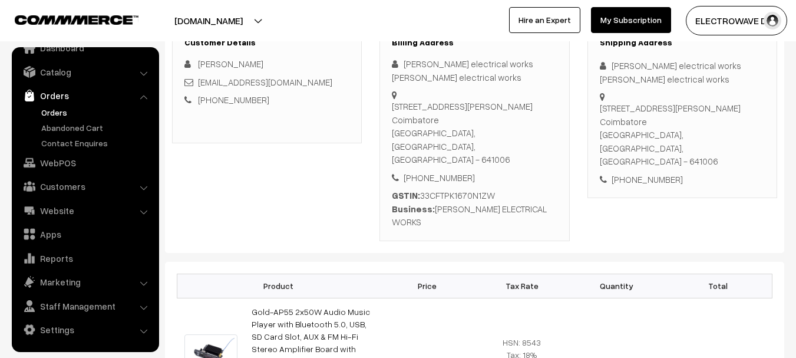
click at [454, 171] on div "+91 9994858294" at bounding box center [474, 178] width 165 height 14
copy div "9994858294"
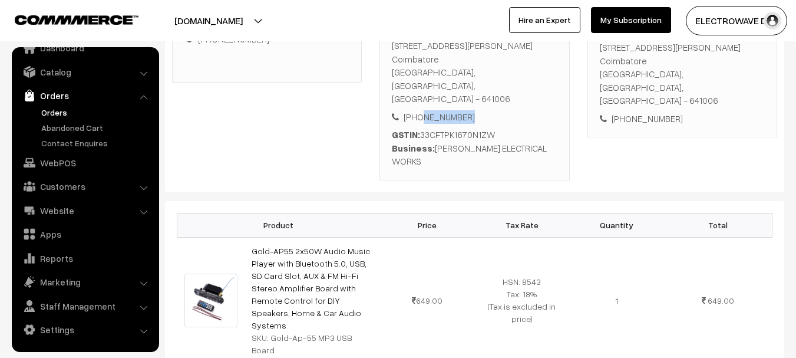
scroll to position [295, 0]
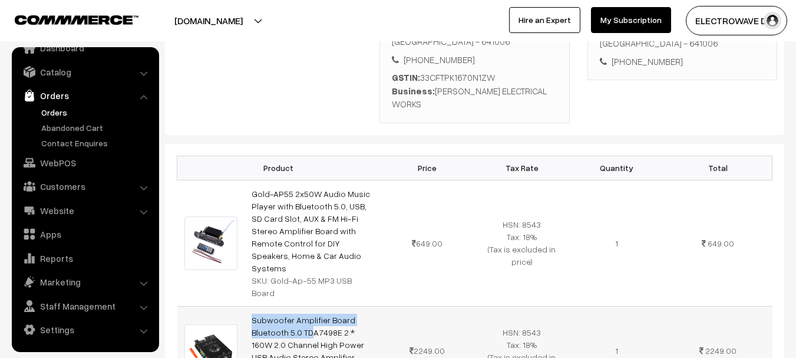
copy tr "Subwoofer Amplifier Board"
drag, startPoint x: 244, startPoint y: 258, endPoint x: 370, endPoint y: 225, distance: 130.2
click at [368, 306] on tr "Subwoofer Amplifier Board Bluetooth 5.0 TDA7498E 2 * 160W 2.0 Channel High Powe…" at bounding box center [474, 350] width 595 height 89
click at [263, 306] on td "Subwoofer Amplifier Board Bluetooth 5.0 TDA7498E 2 * 160W 2.0 Channel High Powe…" at bounding box center [313, 350] width 136 height 89
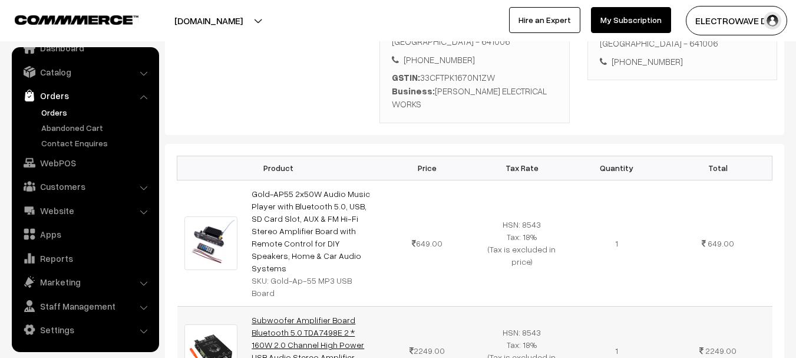
click at [280, 315] on link "Subwoofer Amplifier Board Bluetooth 5.0 TDA7498E 2 * 160W 2.0 Channel High Powe…" at bounding box center [308, 345] width 113 height 60
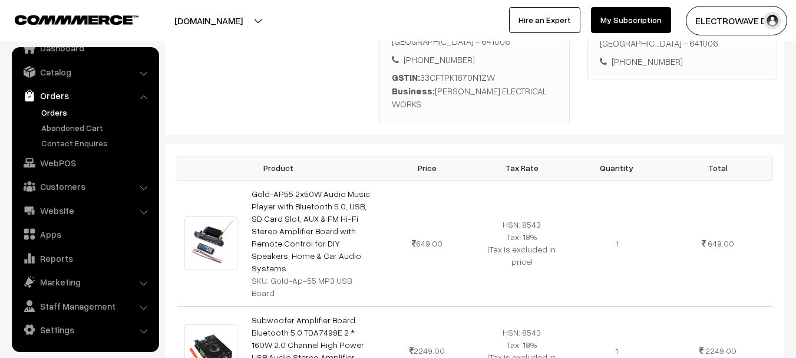
click at [51, 106] on link "Orders" at bounding box center [96, 112] width 117 height 12
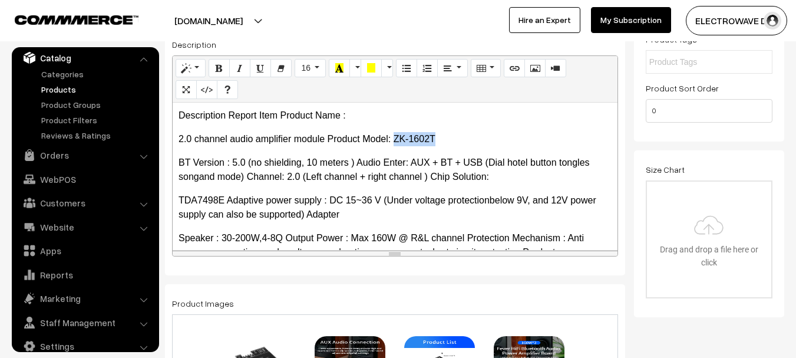
copy p "ZK-1602T"
drag, startPoint x: 394, startPoint y: 136, endPoint x: 446, endPoint y: 137, distance: 51.9
click at [446, 137] on p "2.0 channel audio amplifier module Product Model: ZK-1602T" at bounding box center [395, 139] width 433 height 14
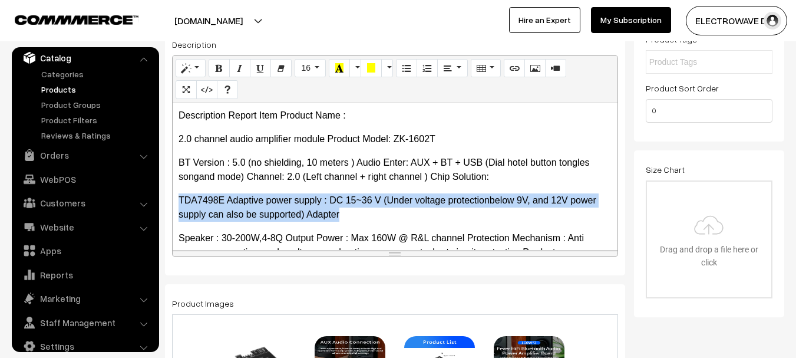
copy p "TDA7498E Adaptive power supply : DC 15~36 V (Under voltage protectionbelow 9V, …"
drag, startPoint x: 180, startPoint y: 200, endPoint x: 362, endPoint y: 213, distance: 183.1
click at [362, 213] on p "TDA7498E Adaptive power supply : DC 15~36 V (Under voltage protectionbelow 9V, …" at bounding box center [395, 207] width 433 height 28
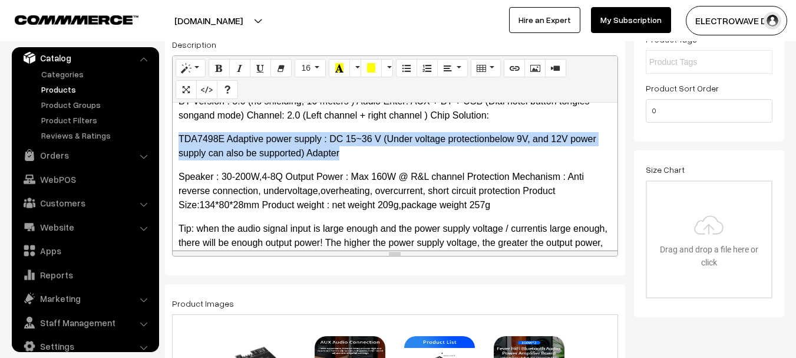
scroll to position [118, 0]
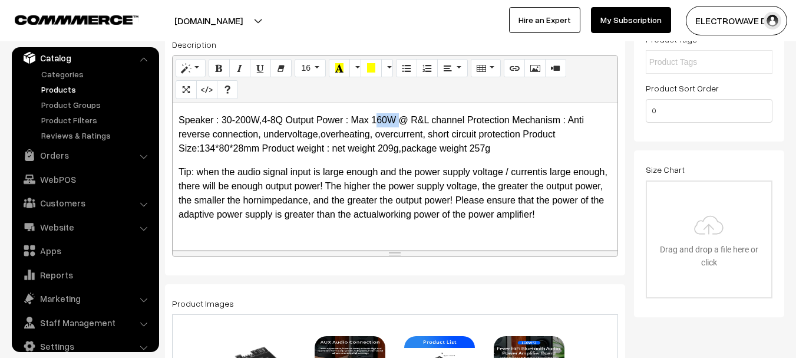
copy p "60W"
drag, startPoint x: 375, startPoint y: 118, endPoint x: 398, endPoint y: 121, distance: 22.6
click at [398, 121] on p "Speaker : 30-200W,4-8Q Output Power : Max 160W @ R&L channel Protection Mechani…" at bounding box center [395, 134] width 433 height 42
click at [391, 116] on p "Speaker : 30-200W,4-8Q Output Power : Max 160W @ R&L channel Protection Mechani…" at bounding box center [395, 134] width 433 height 42
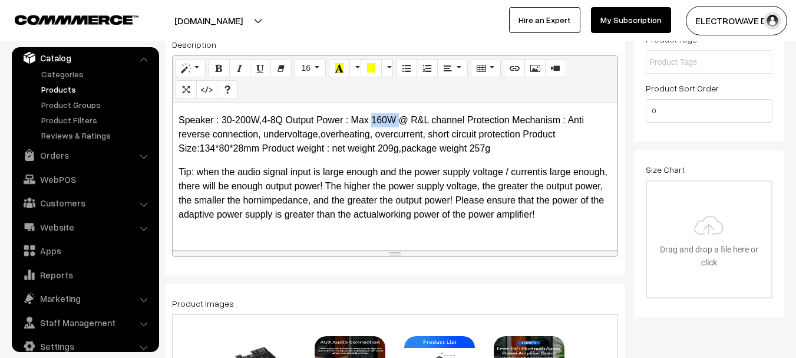
copy p "160W"
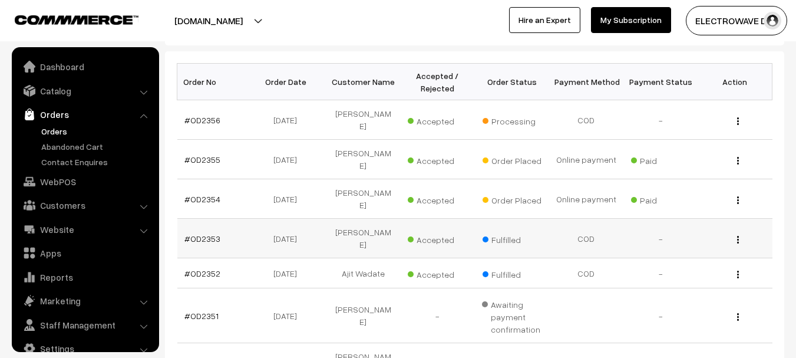
scroll to position [19, 0]
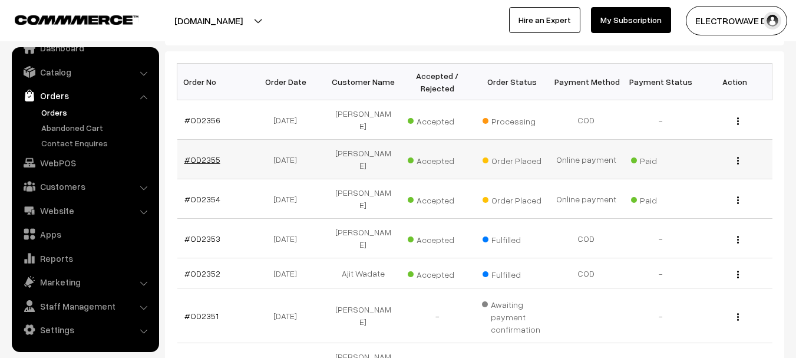
click at [202, 164] on link "#OD2355" at bounding box center [202, 159] width 36 height 10
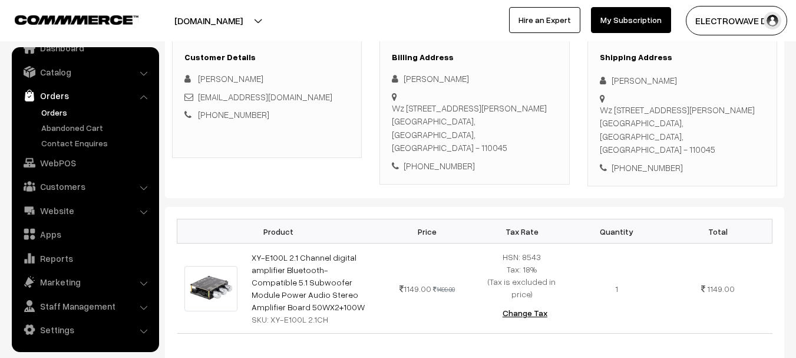
scroll to position [177, 0]
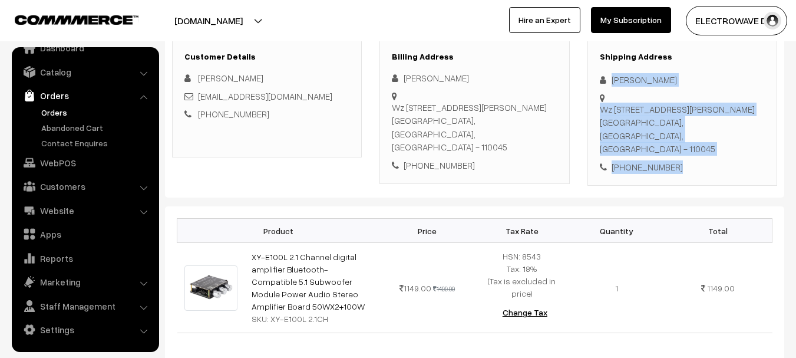
drag, startPoint x: 620, startPoint y: 84, endPoint x: 697, endPoint y: 164, distance: 111.3
click at [697, 164] on div "Shipping Address [PERSON_NAME] [STREET_ADDRESS][PERSON_NAME] [PHONE_NUMBER]" at bounding box center [683, 112] width 190 height 147
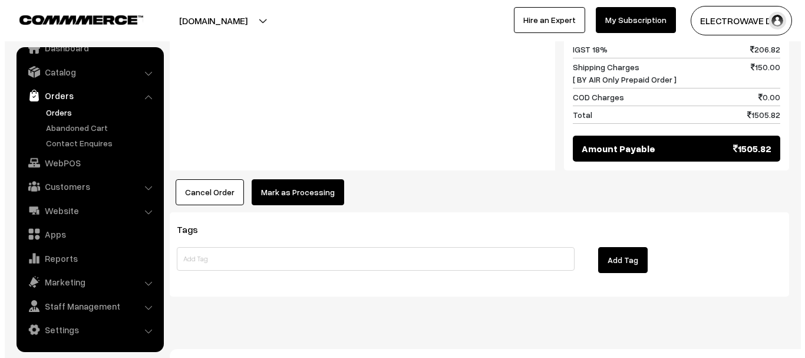
scroll to position [627, 0]
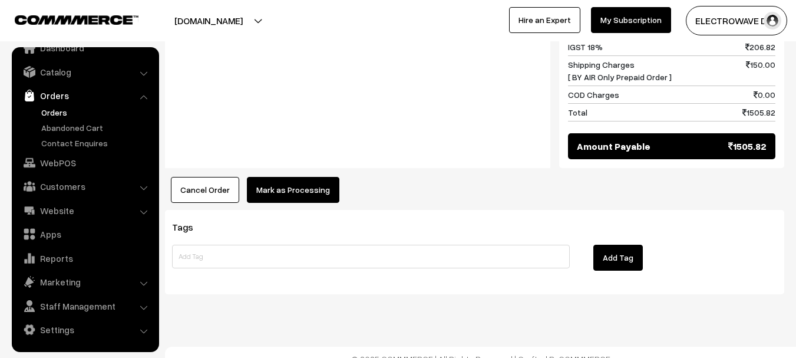
click at [274, 177] on button "Mark as Processing" at bounding box center [293, 190] width 93 height 26
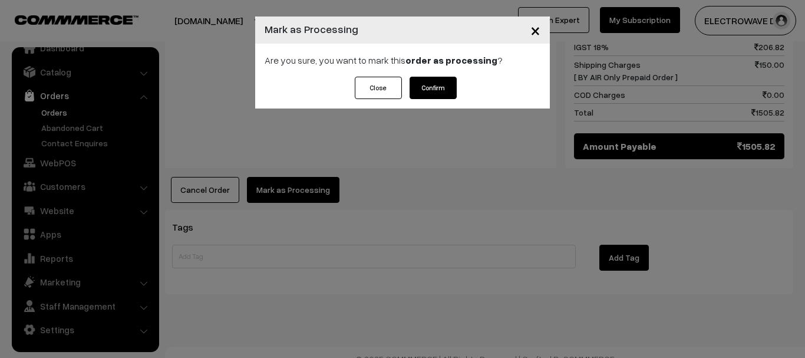
click at [431, 94] on button "Confirm" at bounding box center [433, 88] width 47 height 22
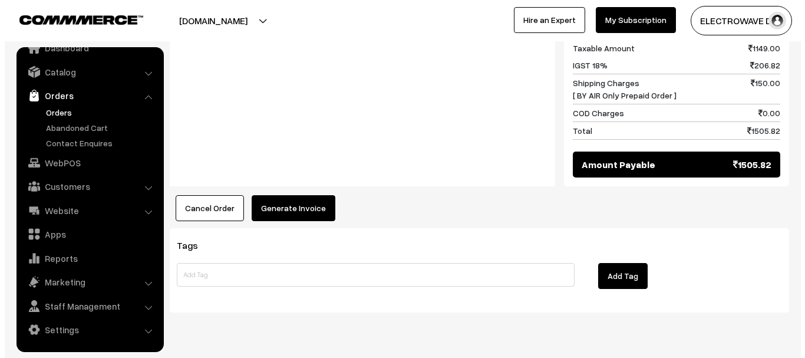
scroll to position [626, 0]
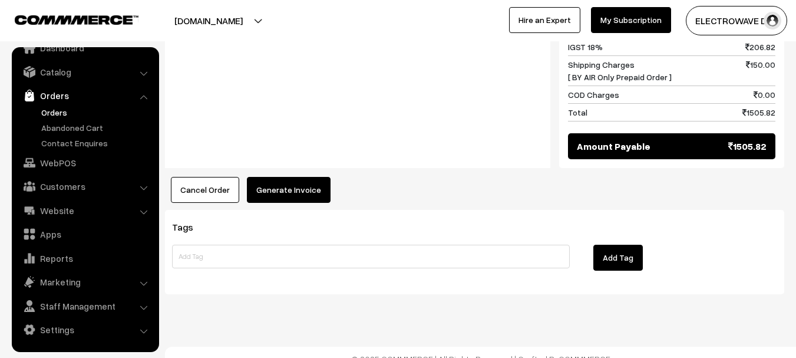
click at [274, 177] on button "Generate Invoice" at bounding box center [289, 190] width 84 height 26
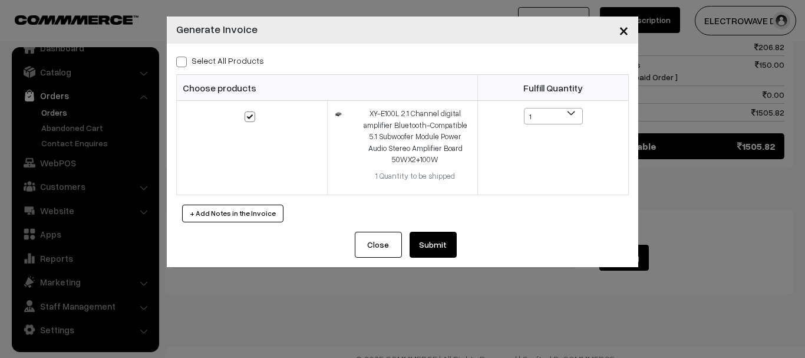
click at [429, 232] on div "Select All Products Choose products Fulfill Quantity 1 1" at bounding box center [402, 138] width 471 height 188
click at [425, 246] on button "Submit" at bounding box center [433, 245] width 47 height 26
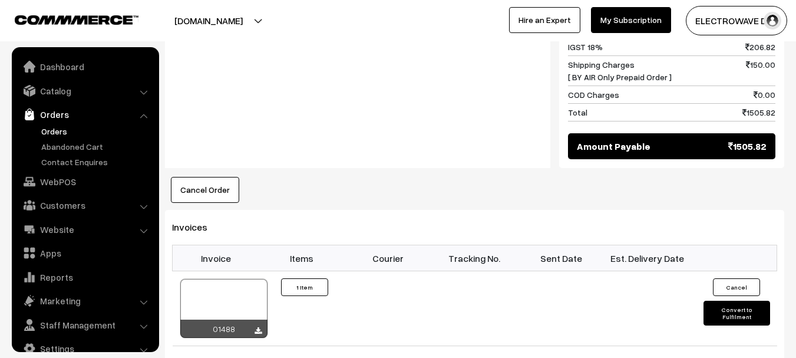
scroll to position [19, 0]
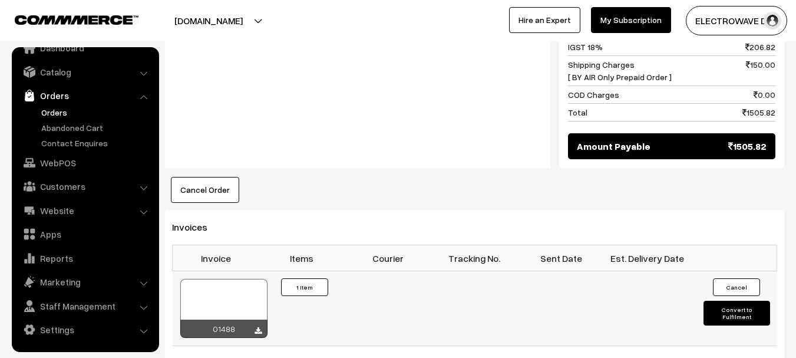
click at [224, 286] on div at bounding box center [223, 308] width 87 height 59
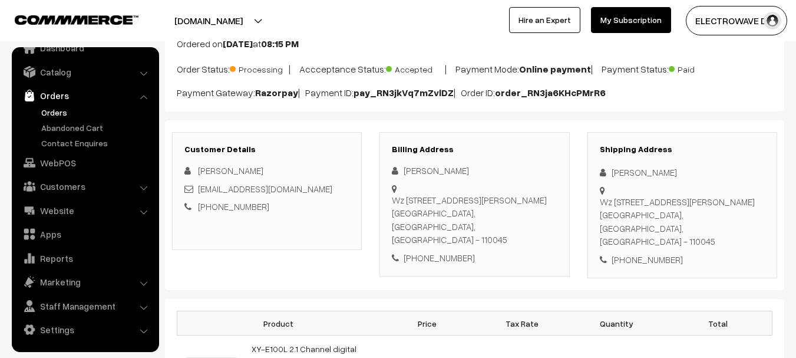
scroll to position [0, 0]
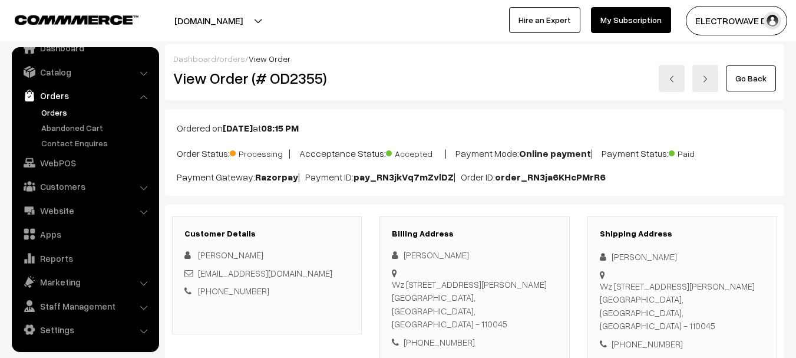
click at [708, 76] on img at bounding box center [705, 78] width 7 height 7
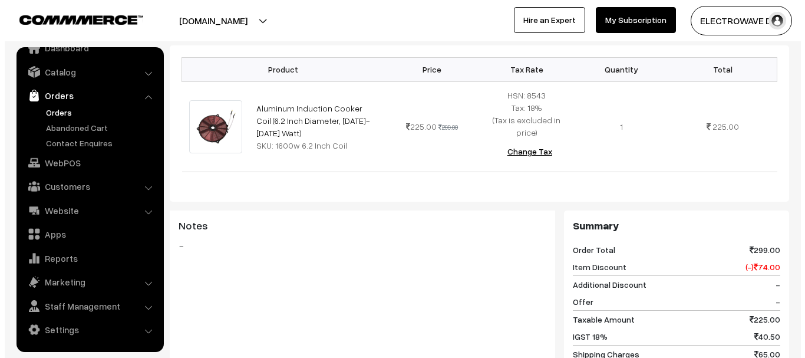
scroll to position [530, 0]
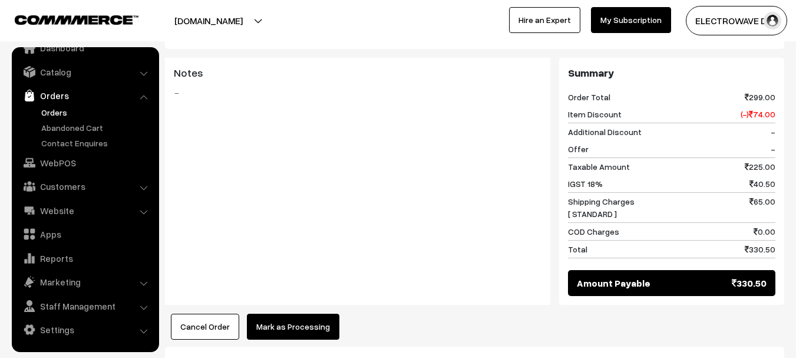
click at [299, 314] on button "Mark as Processing" at bounding box center [293, 327] width 93 height 26
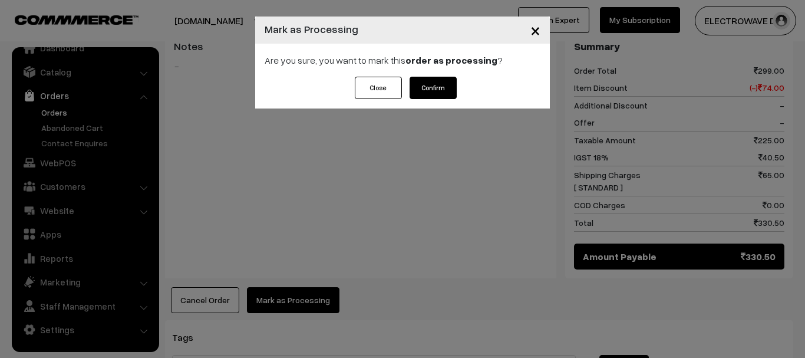
click at [432, 94] on button "Confirm" at bounding box center [433, 88] width 47 height 22
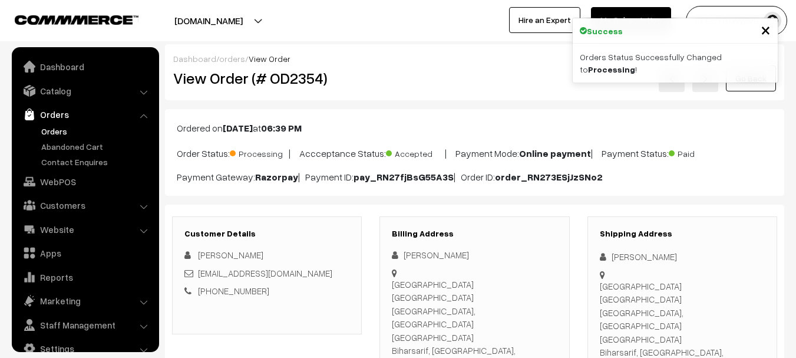
scroll to position [19, 0]
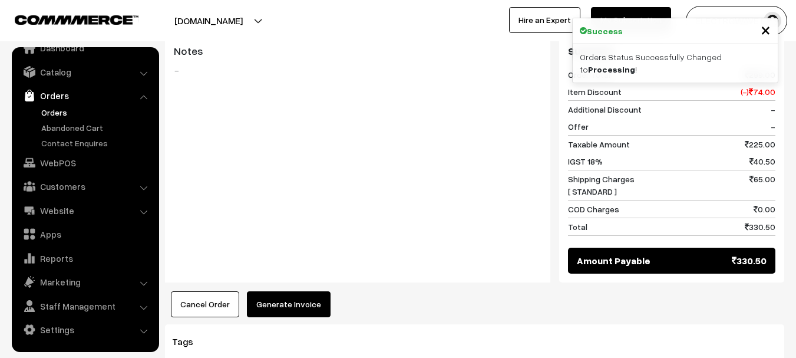
click at [284, 291] on button "Generate Invoice" at bounding box center [289, 304] width 84 height 26
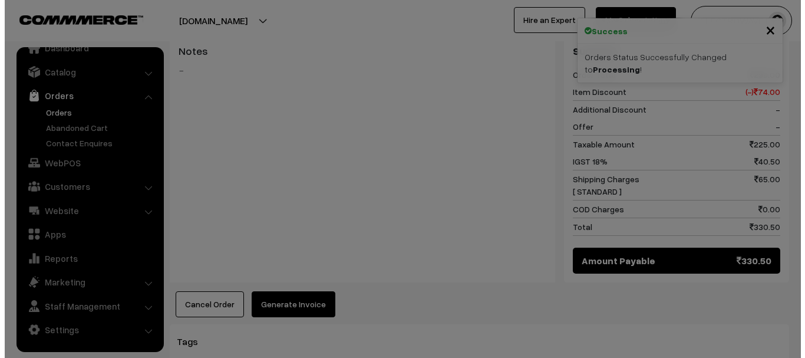
scroll to position [531, 0]
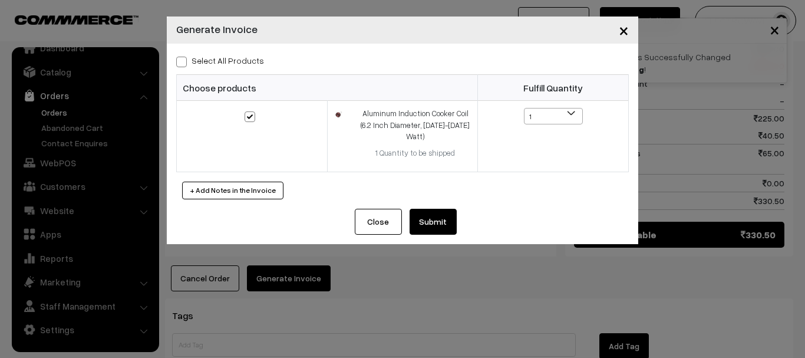
click at [430, 222] on button "Submit" at bounding box center [433, 222] width 47 height 26
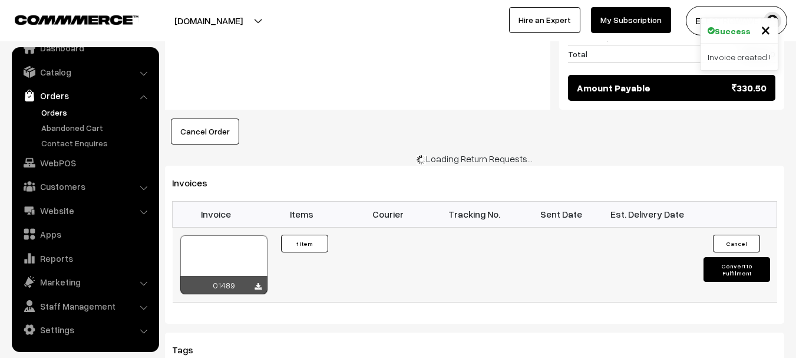
scroll to position [708, 0]
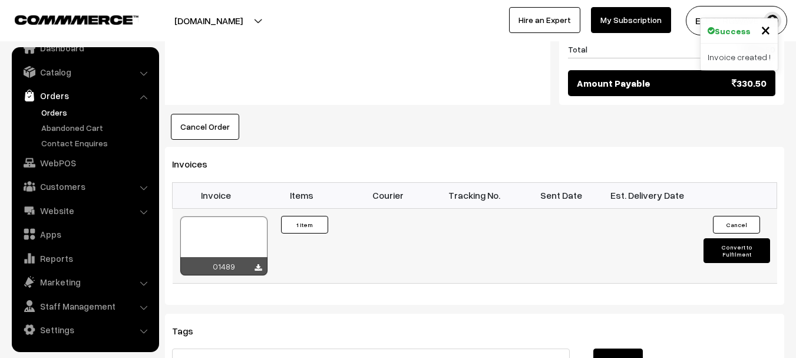
click at [233, 216] on div at bounding box center [223, 245] width 87 height 59
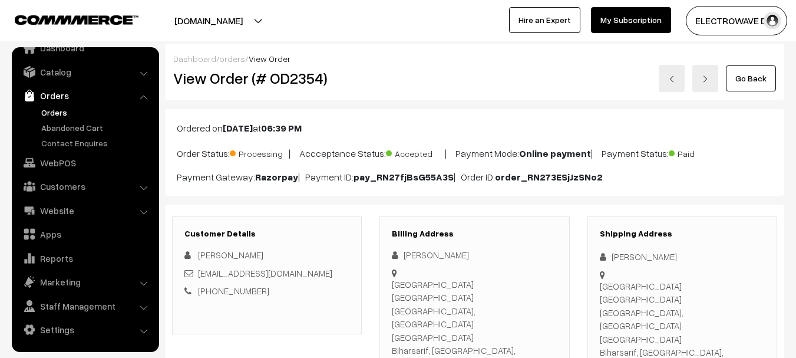
scroll to position [118, 0]
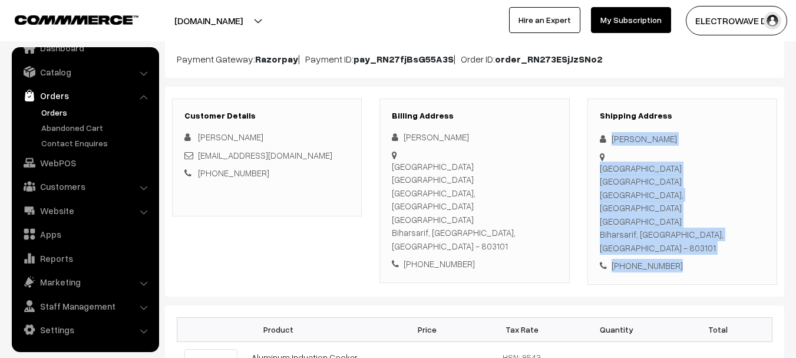
drag, startPoint x: 608, startPoint y: 129, endPoint x: 484, endPoint y: 282, distance: 196.5
click at [697, 232] on div "Customer Details [PERSON_NAME] [EMAIL_ADDRESS][DOMAIN_NAME] [PHONE_NUMBER] Bill…" at bounding box center [474, 192] width 619 height 210
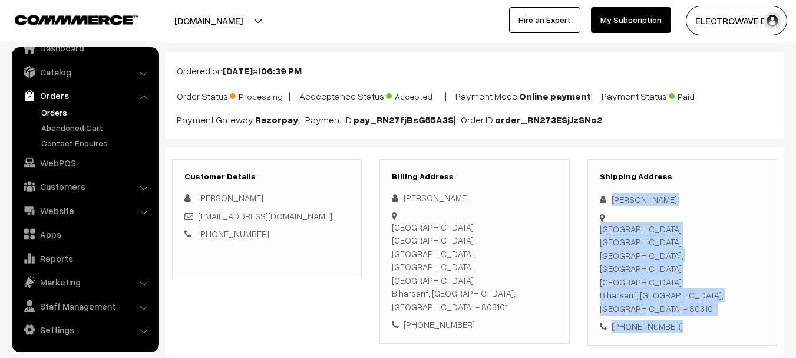
scroll to position [0, 0]
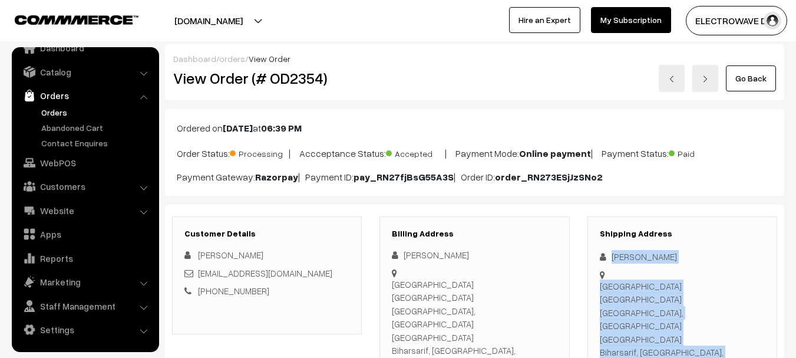
click at [59, 111] on link "Orders" at bounding box center [96, 112] width 117 height 12
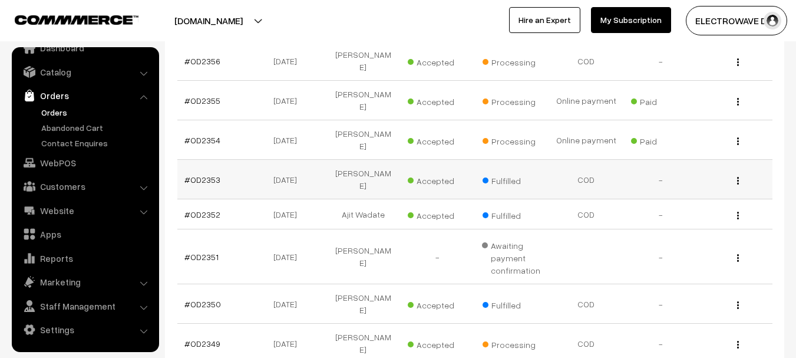
scroll to position [177, 0]
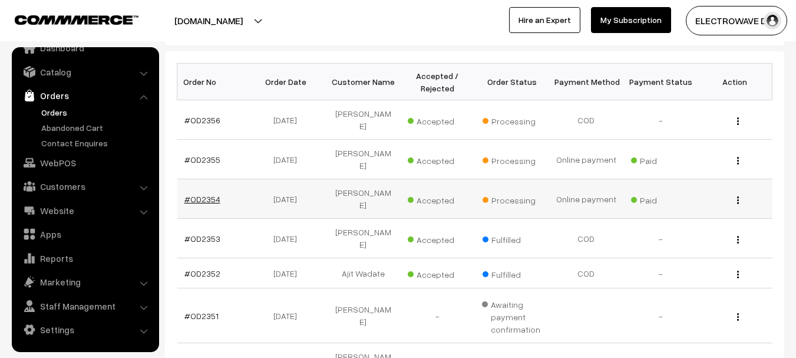
click at [206, 196] on link "#OD2354" at bounding box center [202, 199] width 36 height 10
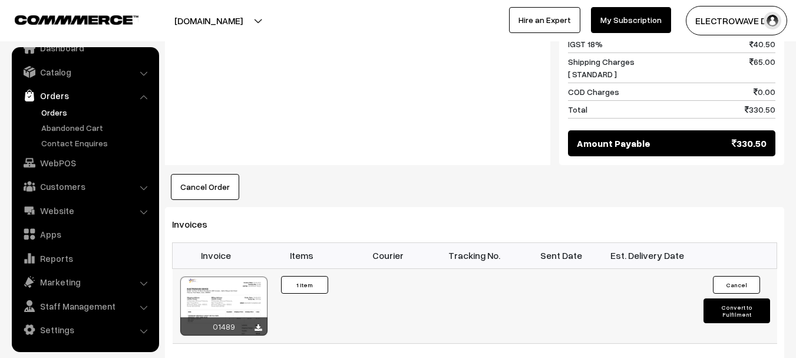
scroll to position [648, 0]
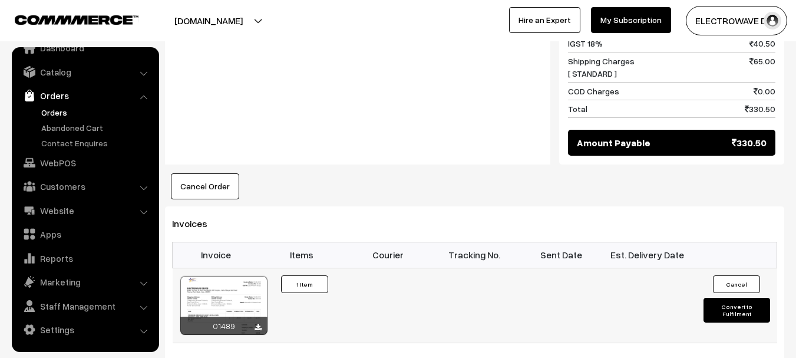
click at [734, 268] on td "Cancel Convert to Fulfilment" at bounding box center [734, 305] width 87 height 75
click at [737, 268] on td "Cancel Convert to Fulfilment" at bounding box center [734, 305] width 87 height 75
click at [750, 298] on button "Convert to Fulfilment" at bounding box center [737, 310] width 67 height 25
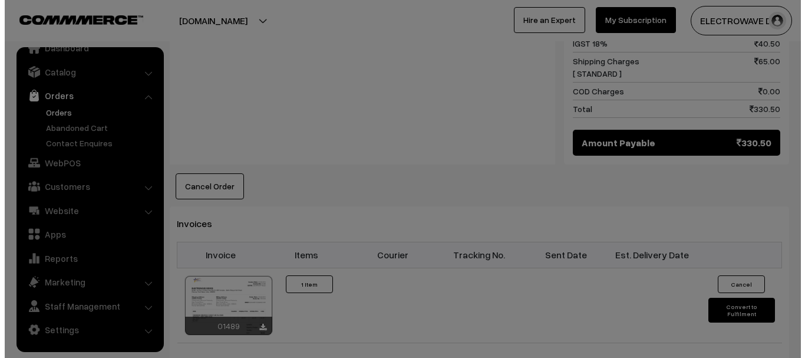
scroll to position [649, 0]
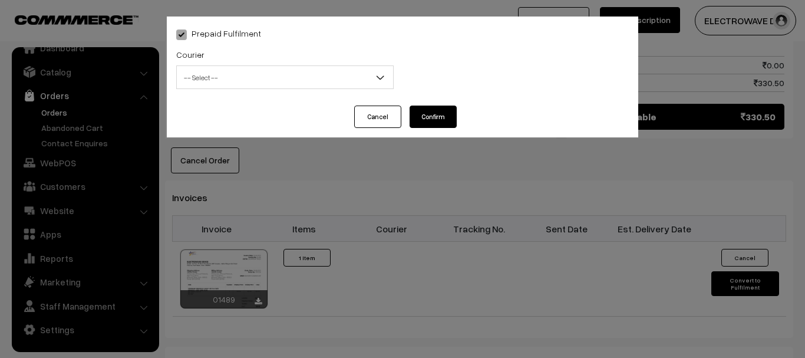
click at [220, 73] on span "-- Select --" at bounding box center [285, 77] width 216 height 21
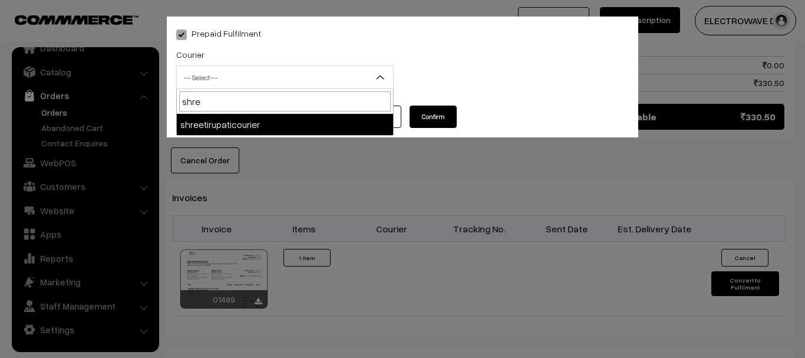
type input "shree"
select select "8"
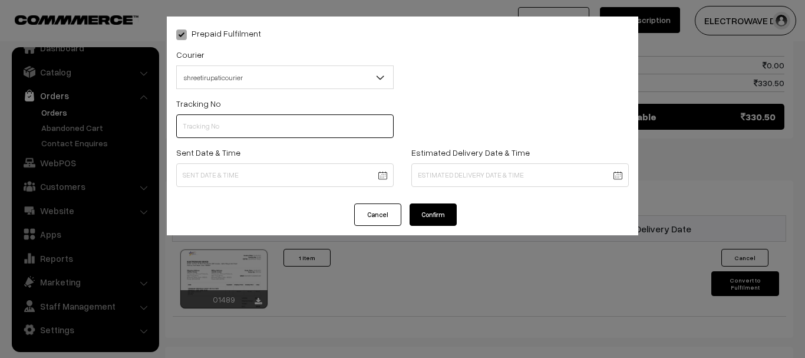
click at [334, 137] on input "text" at bounding box center [284, 126] width 217 height 24
type input "374800045829"
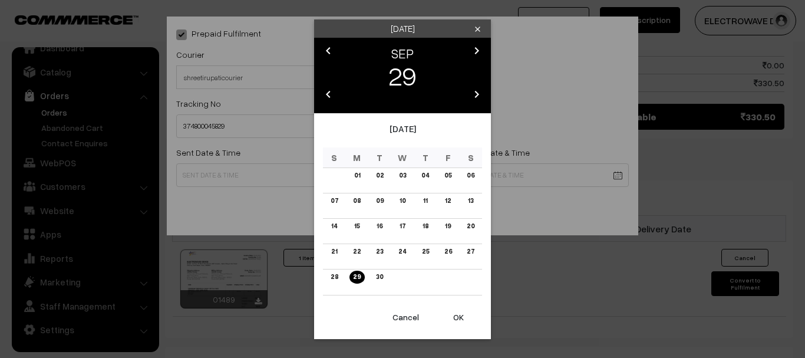
click at [446, 314] on button "OK" at bounding box center [458, 317] width 47 height 26
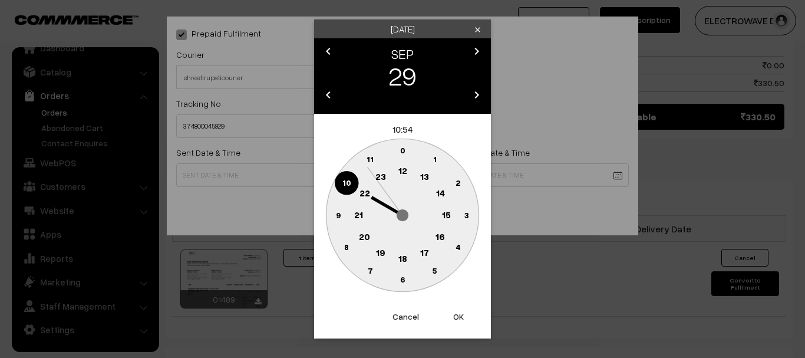
click at [446, 314] on button "OK" at bounding box center [458, 316] width 47 height 26
type input "29-09-2025 10:54"
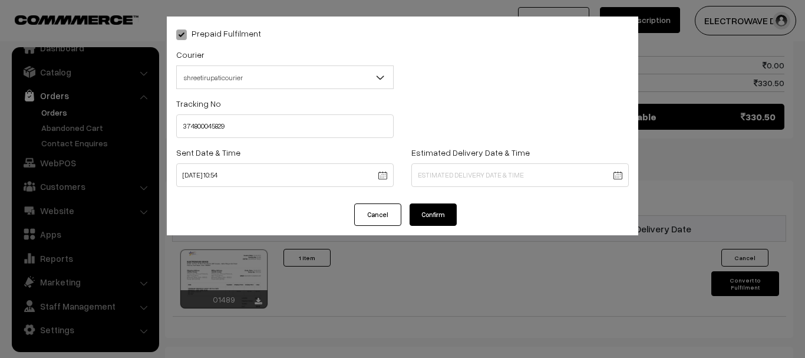
drag, startPoint x: 484, startPoint y: 183, endPoint x: 484, endPoint y: 172, distance: 10.6
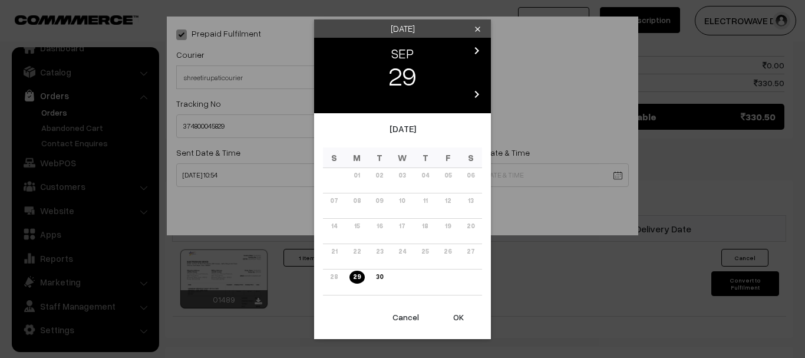
click at [477, 51] on icon "chevron_right" at bounding box center [477, 51] width 14 height 14
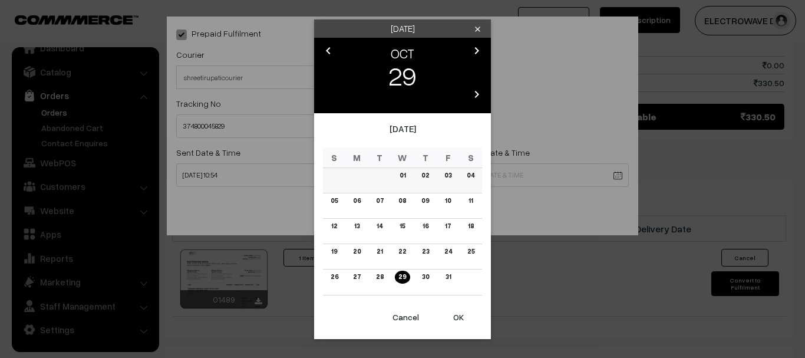
click at [455, 177] on td "03" at bounding box center [448, 179] width 23 height 25
click at [447, 175] on link "03" at bounding box center [448, 175] width 14 height 12
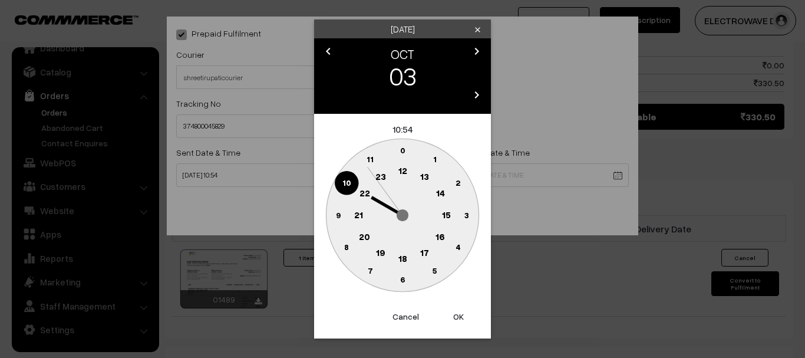
click at [461, 321] on button "OK" at bounding box center [458, 316] width 47 height 26
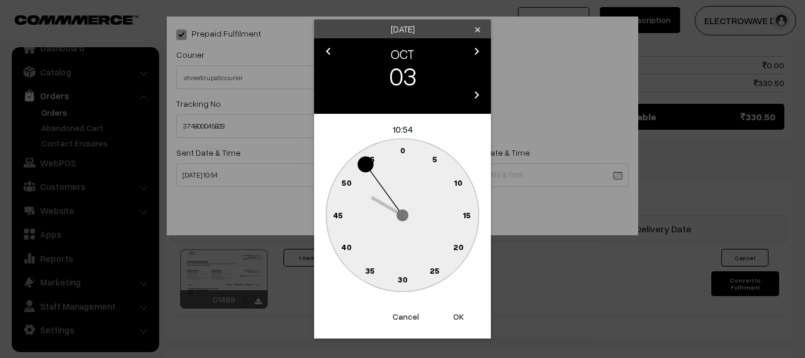
click at [461, 321] on button "OK" at bounding box center [458, 316] width 47 height 26
type input "03-10-2025 10:54"
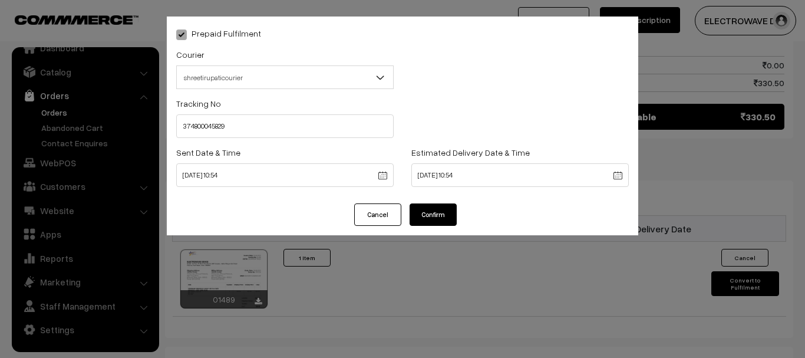
click at [434, 213] on button "Confirm" at bounding box center [433, 214] width 47 height 22
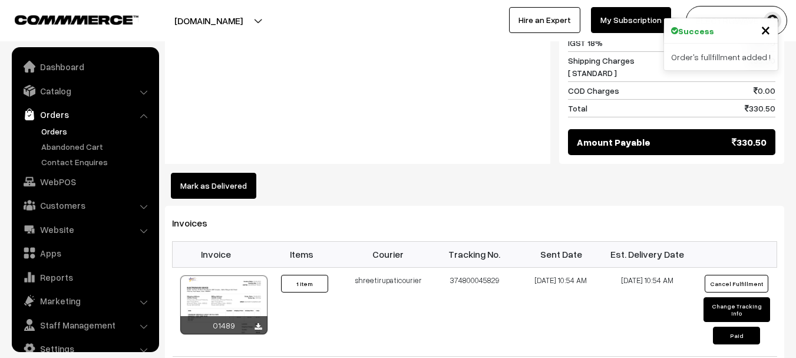
scroll to position [19, 0]
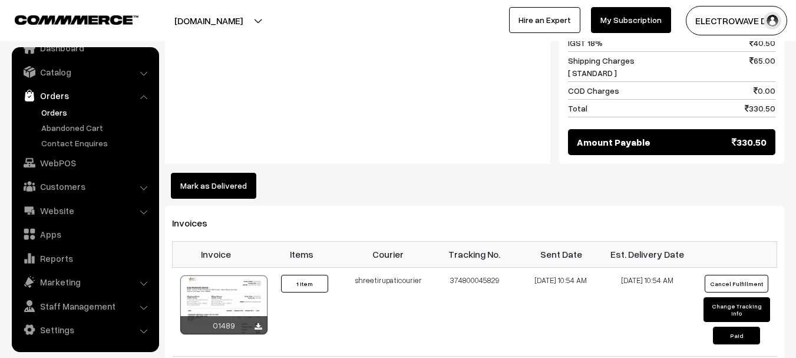
click at [48, 113] on link "Orders" at bounding box center [96, 112] width 117 height 12
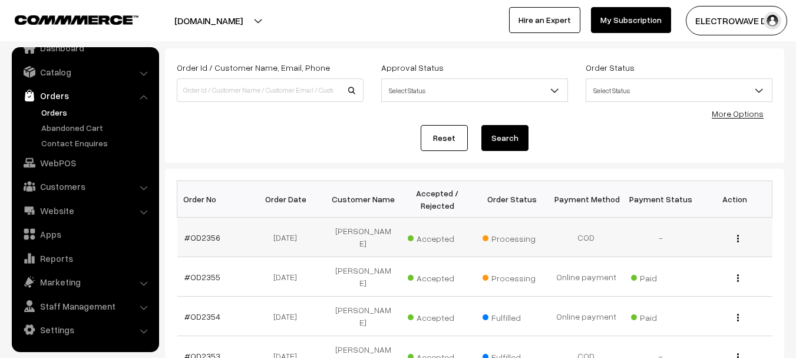
scroll to position [59, 0]
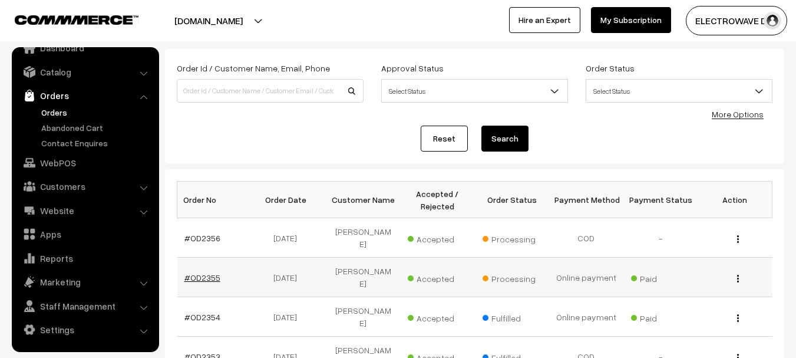
click at [197, 278] on link "#OD2355" at bounding box center [202, 277] width 36 height 10
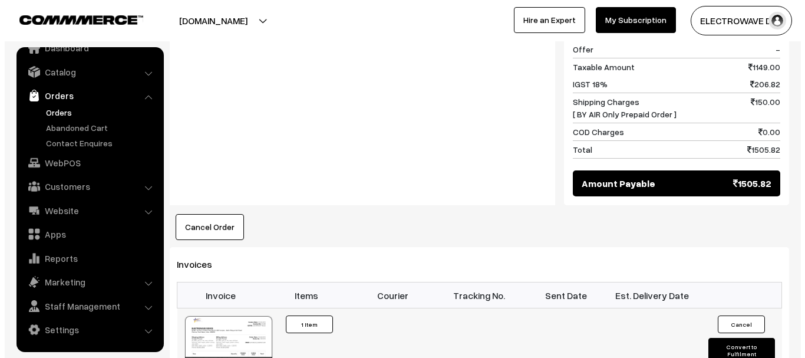
scroll to position [589, 0]
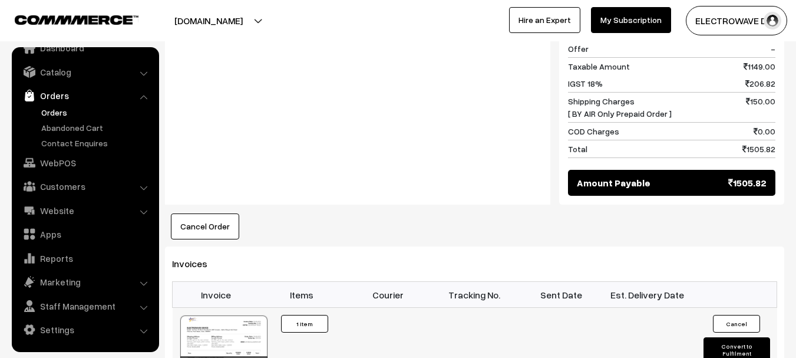
click at [746, 337] on button "Convert to Fulfilment" at bounding box center [737, 349] width 67 height 25
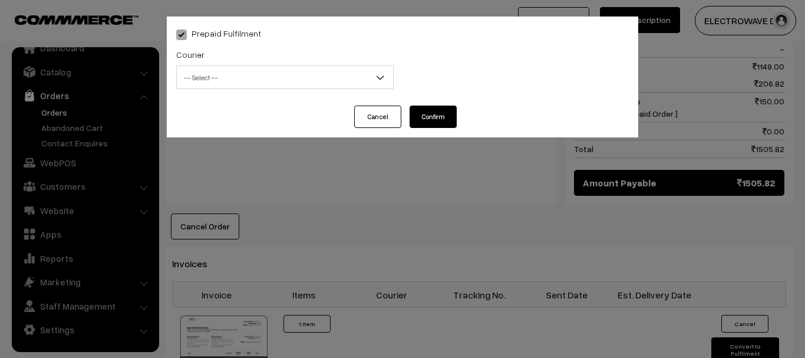
click at [262, 86] on span "-- Select --" at bounding box center [285, 77] width 216 height 21
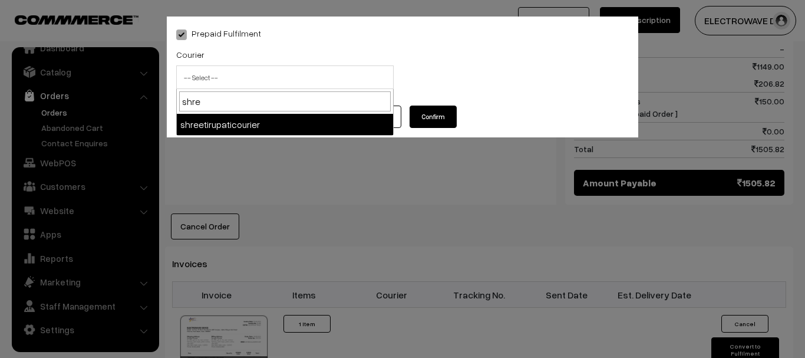
type input "shree"
select select "8"
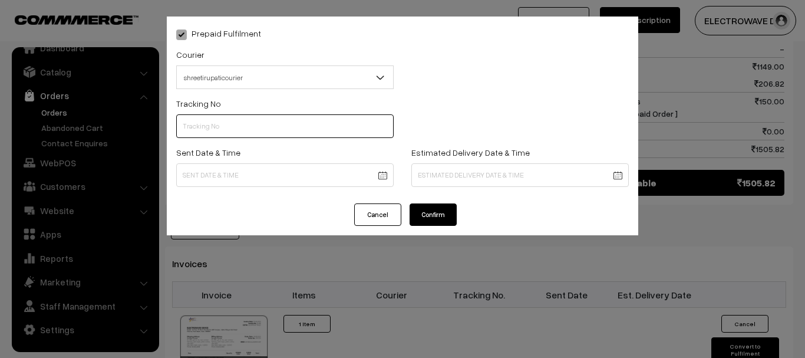
click at [292, 117] on input "text" at bounding box center [284, 126] width 217 height 24
type input "3"
type input "374800045831"
click at [292, 174] on body "Thank you for showing interest. Our team will call you shortly. Close dhruvpro.…" at bounding box center [402, 57] width 805 height 1292
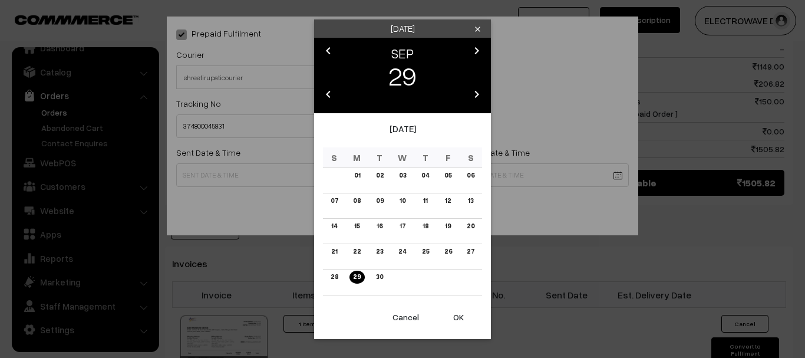
click at [471, 319] on button "OK" at bounding box center [458, 317] width 47 height 26
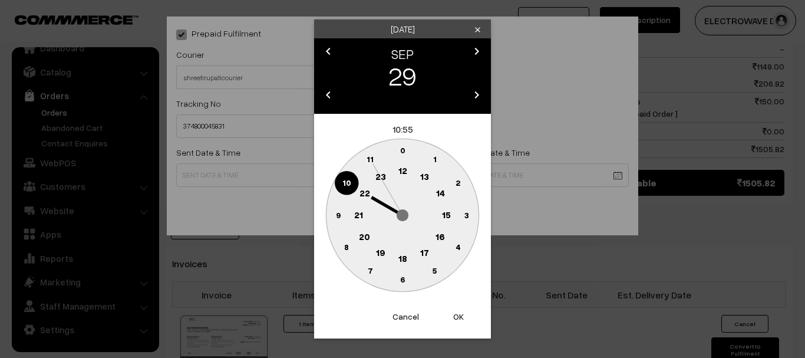
click at [471, 319] on button "OK" at bounding box center [458, 316] width 47 height 26
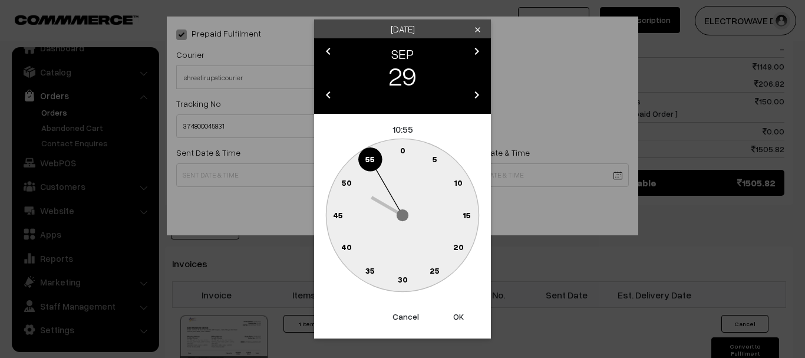
click at [471, 319] on button "OK" at bounding box center [458, 316] width 47 height 26
type input "29-09-2025 10:55"
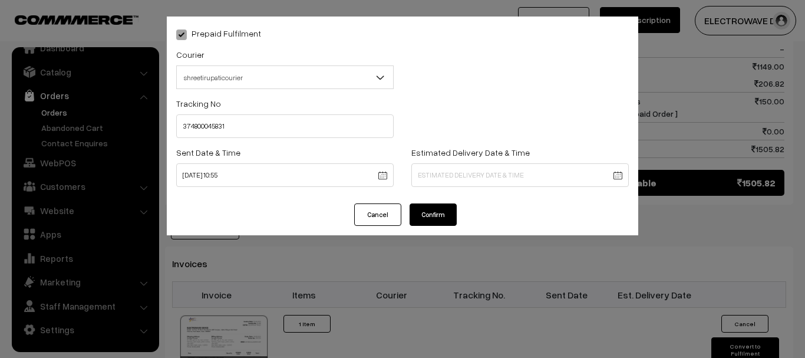
click at [503, 183] on body "Thank you for showing interest. Our team will call you shortly. Close [DOMAIN_N…" at bounding box center [402, 57] width 805 height 1292
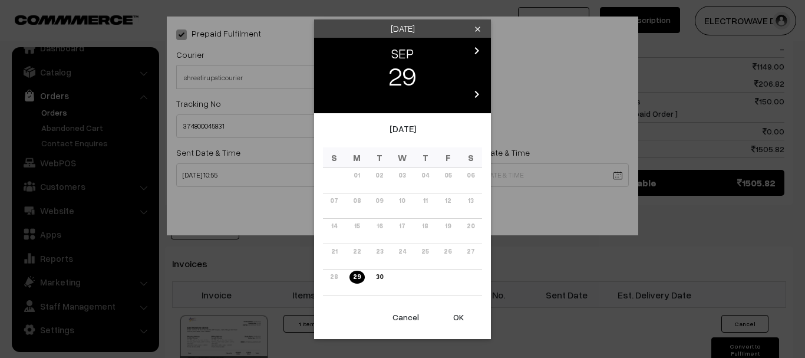
drag, startPoint x: 476, startPoint y: 49, endPoint x: 473, endPoint y: 60, distance: 11.0
click at [476, 50] on icon "chevron_right" at bounding box center [477, 51] width 14 height 14
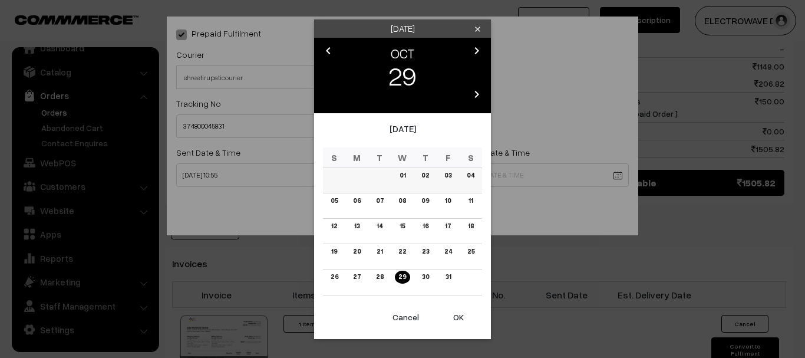
click at [453, 176] on link "03" at bounding box center [448, 175] width 14 height 12
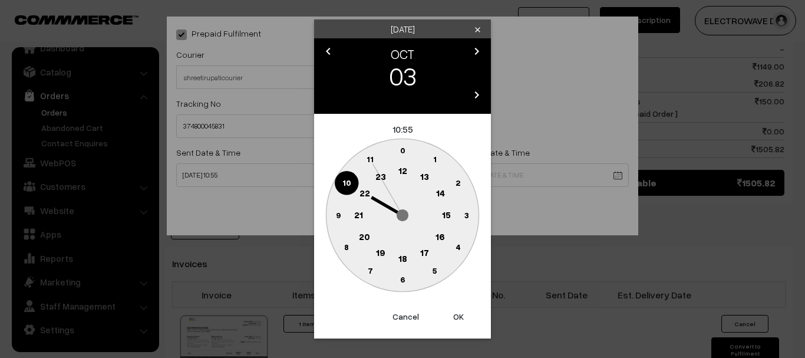
click at [455, 308] on button "OK" at bounding box center [458, 316] width 47 height 26
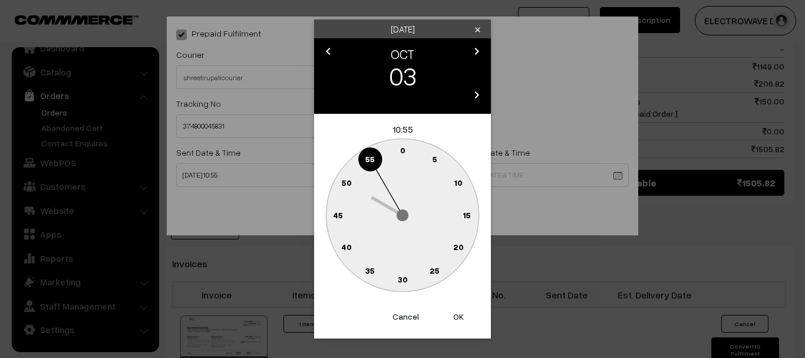
click at [455, 308] on button "OK" at bounding box center [458, 316] width 47 height 26
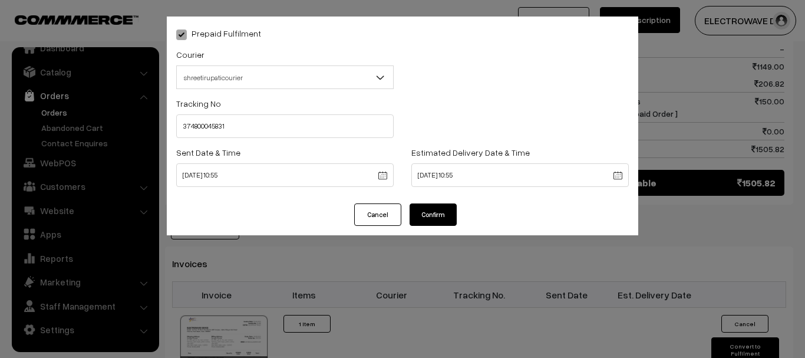
click at [470, 174] on body "Thank you for showing interest. Our team will call you shortly. Close dhruvpro.…" at bounding box center [402, 57] width 805 height 1292
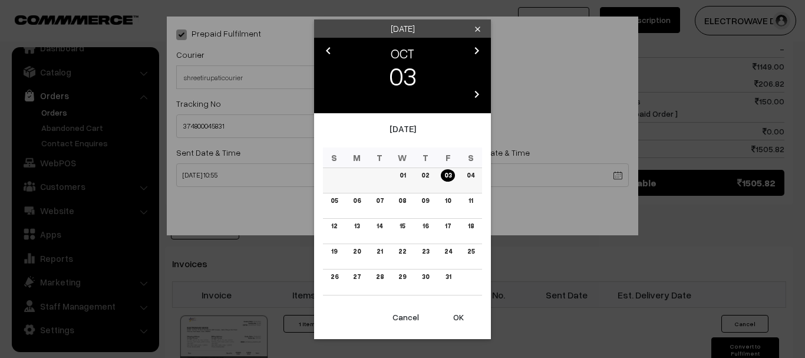
click at [404, 178] on link "01" at bounding box center [402, 175] width 13 height 12
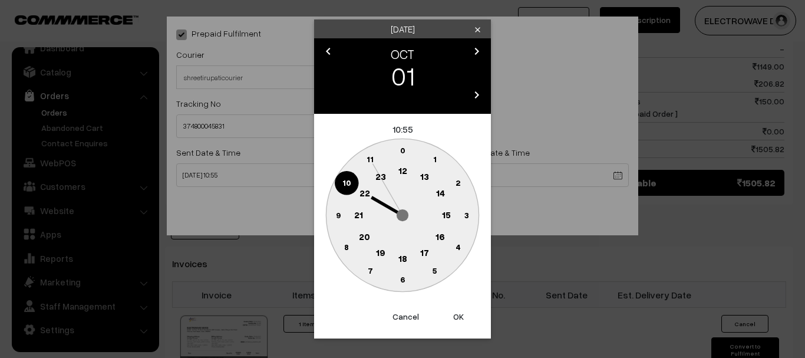
click at [456, 311] on button "OK" at bounding box center [458, 316] width 47 height 26
type input "01-10-2025 10:55"
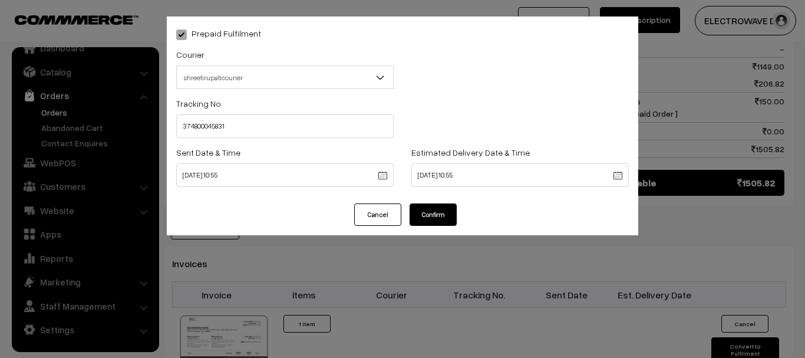
click at [444, 204] on button "Confirm" at bounding box center [433, 214] width 47 height 22
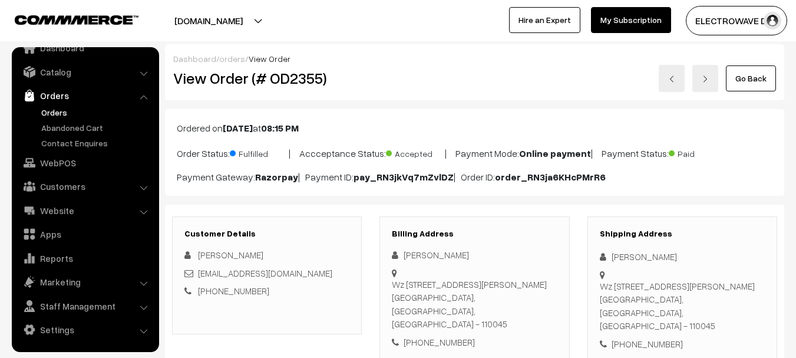
click at [55, 107] on link "Orders" at bounding box center [96, 112] width 117 height 12
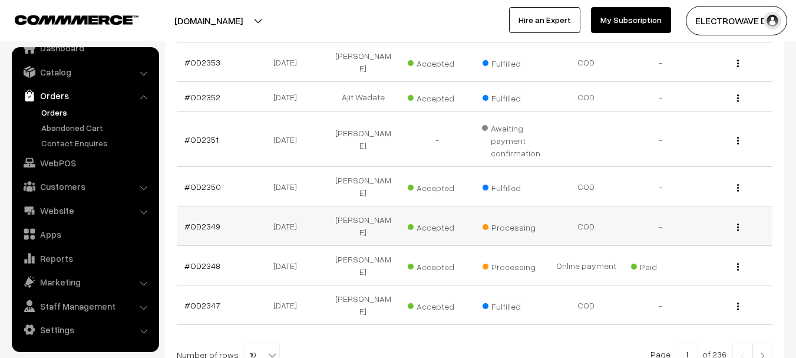
scroll to position [354, 0]
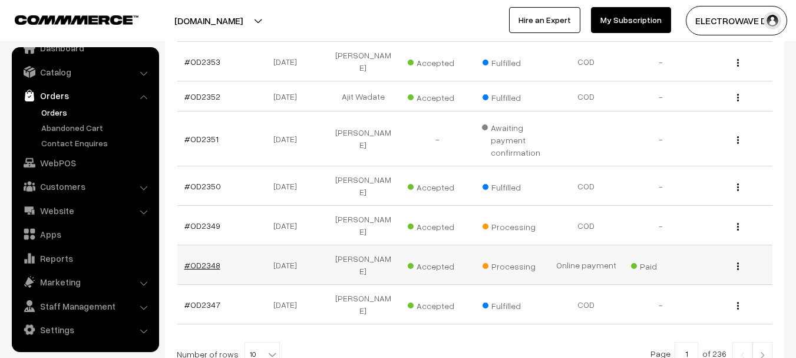
click at [204, 260] on link "#OD2348" at bounding box center [202, 265] width 36 height 10
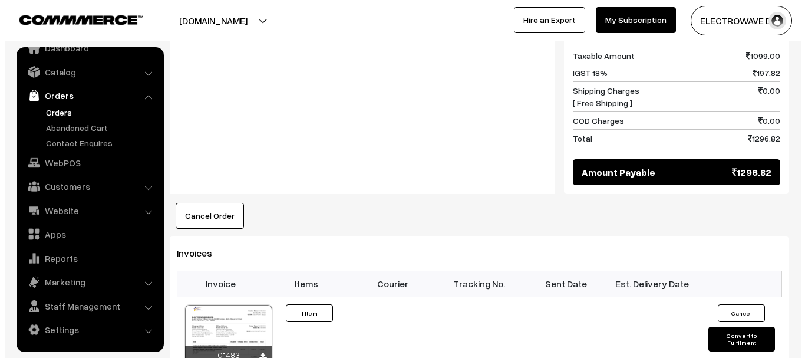
scroll to position [766, 0]
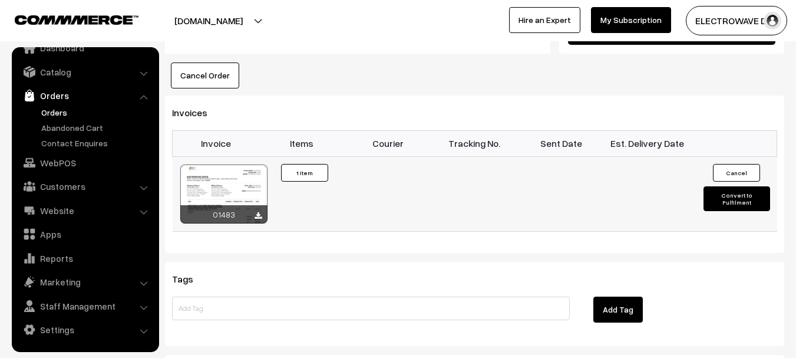
click at [732, 186] on button "Convert to Fulfilment" at bounding box center [737, 198] width 67 height 25
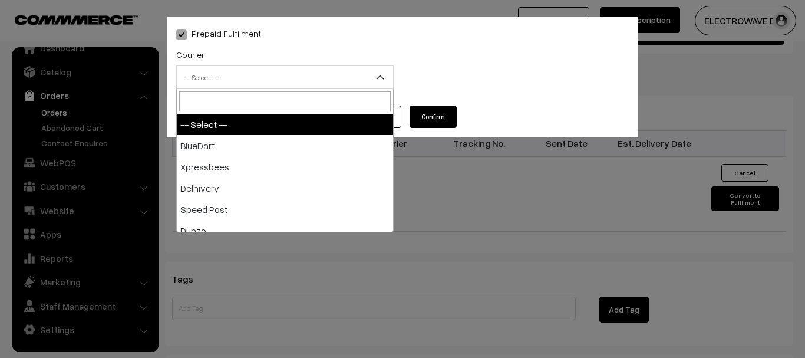
click at [241, 77] on span "-- Select --" at bounding box center [285, 77] width 216 height 21
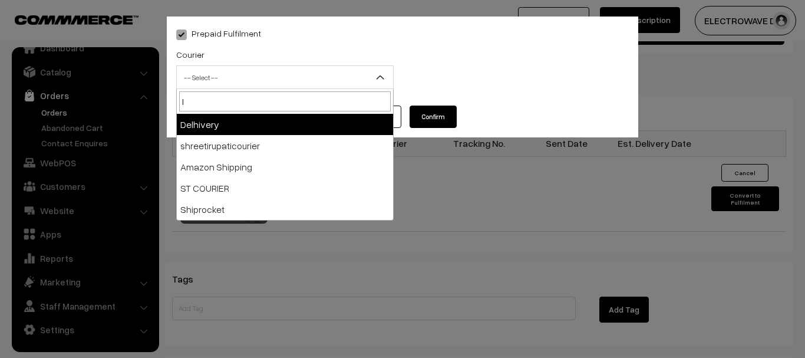
type input "IN"
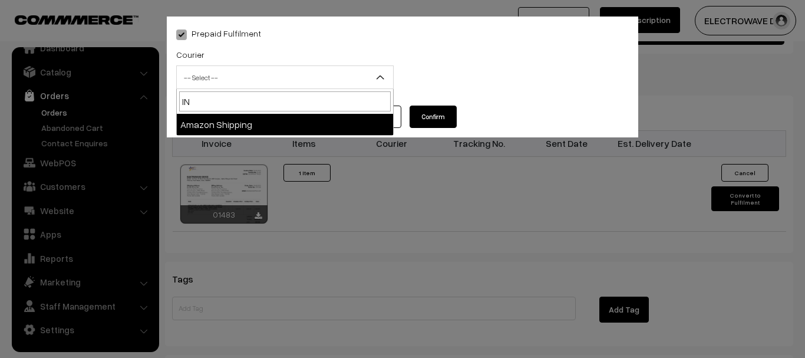
select select "10"
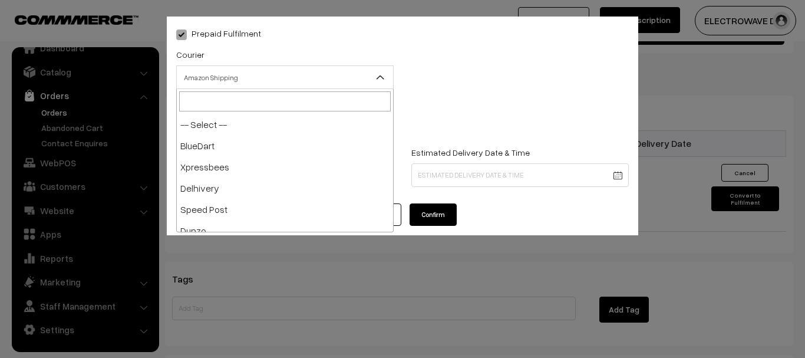
click at [243, 77] on span "Amazon Shipping" at bounding box center [285, 77] width 216 height 21
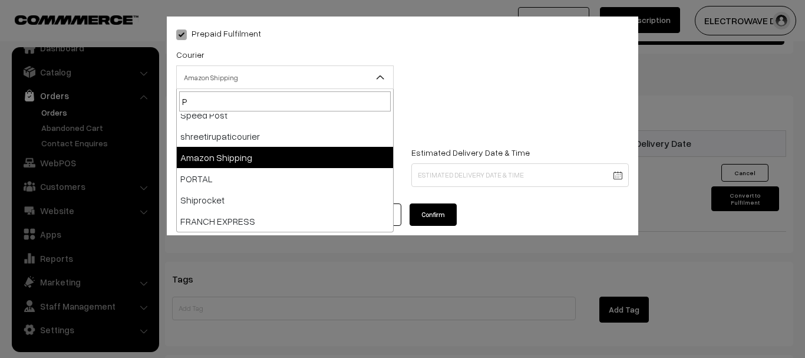
scroll to position [0, 0]
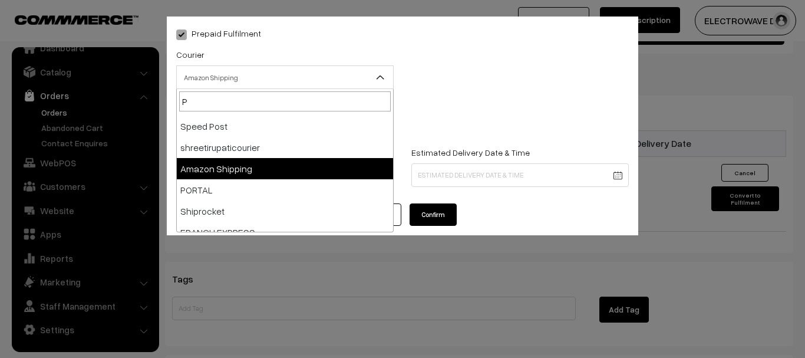
type input "PO"
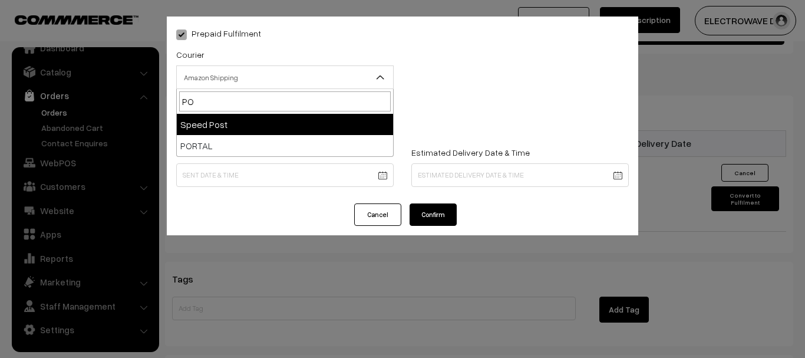
select select "5"
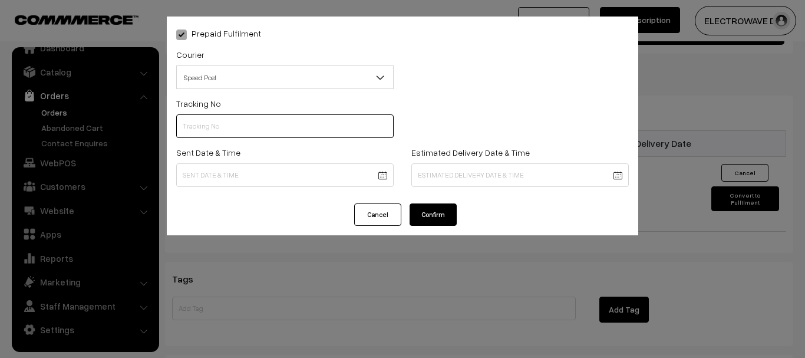
click at [269, 132] on input "text" at bounding box center [284, 126] width 217 height 24
type input "et162274501in"
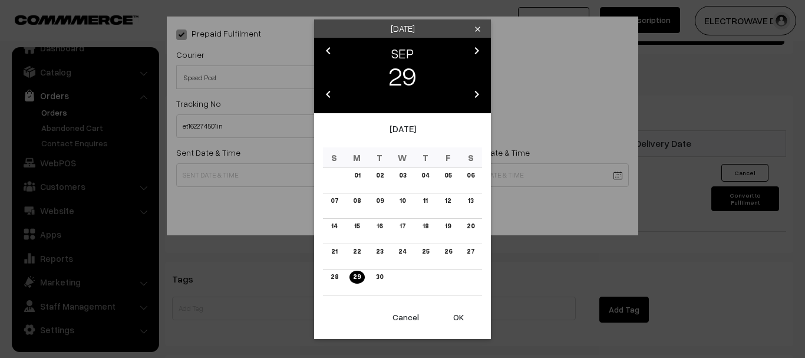
click at [461, 315] on button "OK" at bounding box center [458, 317] width 47 height 26
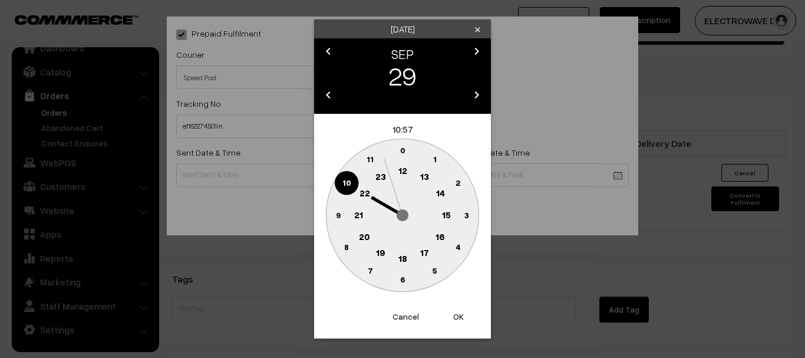
click at [461, 315] on button "OK" at bounding box center [458, 316] width 47 height 26
type input "29-09-2025 10:57"
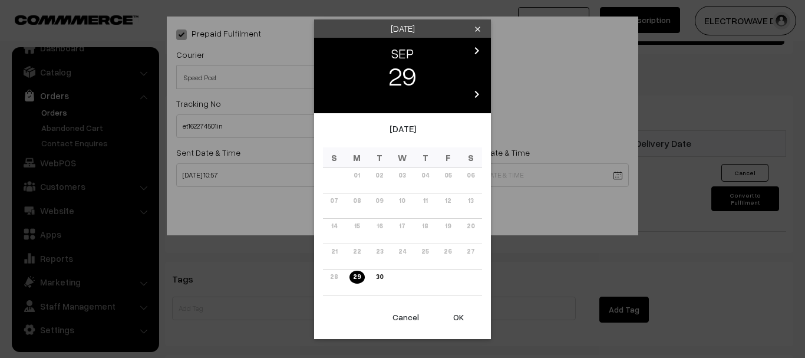
click at [480, 54] on icon "chevron_right" at bounding box center [477, 51] width 14 height 14
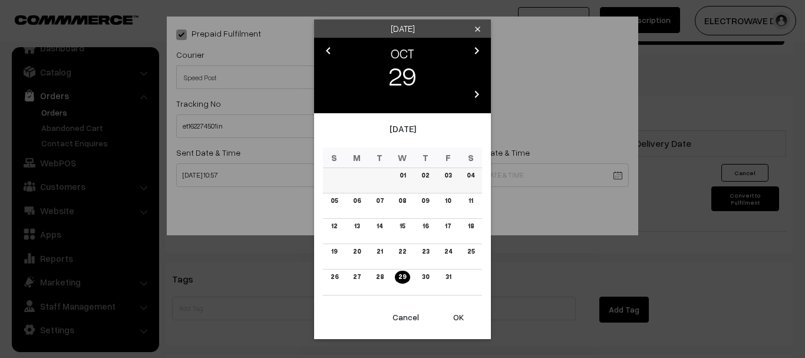
click at [450, 176] on link "03" at bounding box center [448, 175] width 14 height 12
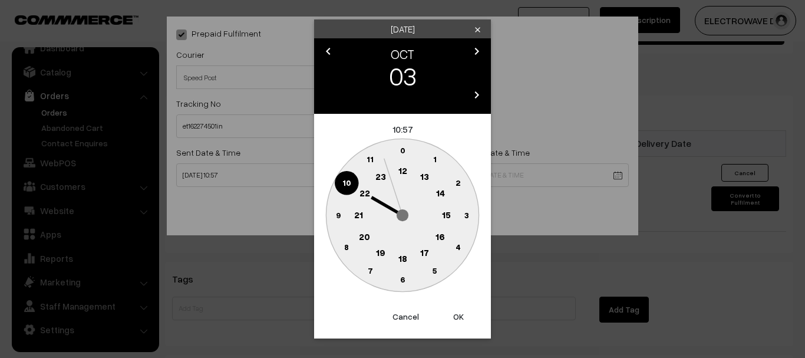
click at [461, 314] on button "OK" at bounding box center [458, 316] width 47 height 26
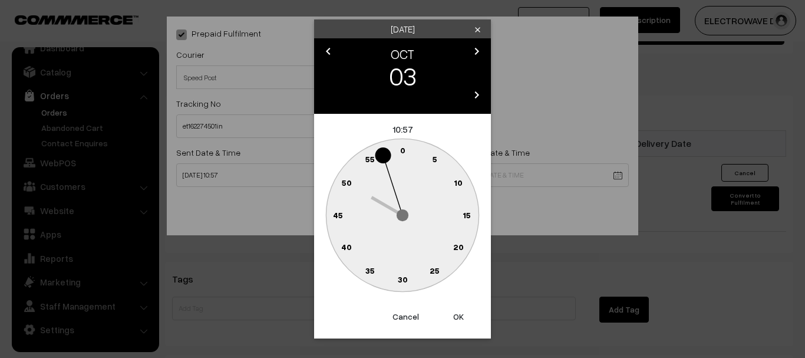
click at [461, 315] on button "OK" at bounding box center [458, 316] width 47 height 26
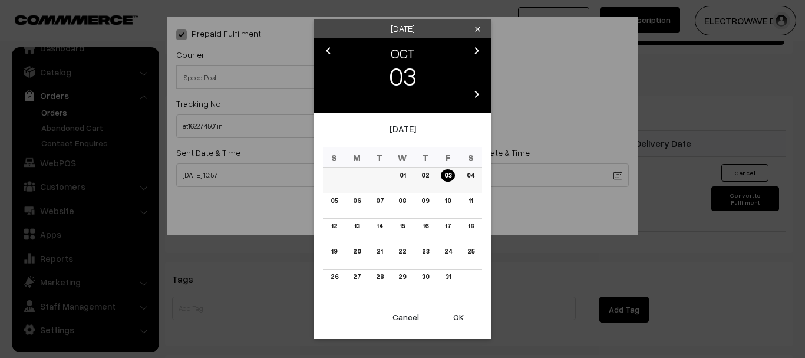
click at [467, 180] on link "04" at bounding box center [470, 175] width 15 height 12
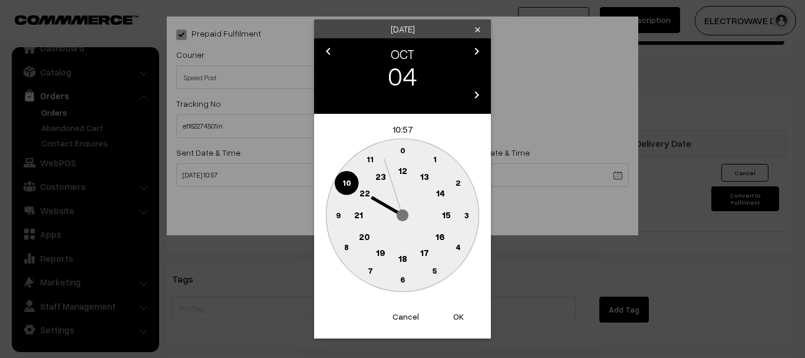
click at [457, 312] on button "OK" at bounding box center [458, 316] width 47 height 26
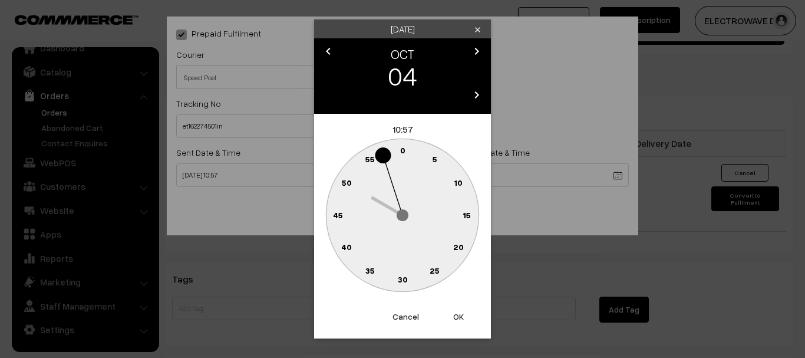
drag, startPoint x: 457, startPoint y: 312, endPoint x: 435, endPoint y: 280, distance: 38.2
click at [457, 312] on button "OK" at bounding box center [458, 316] width 47 height 26
type input "04-10-2025 10:57"
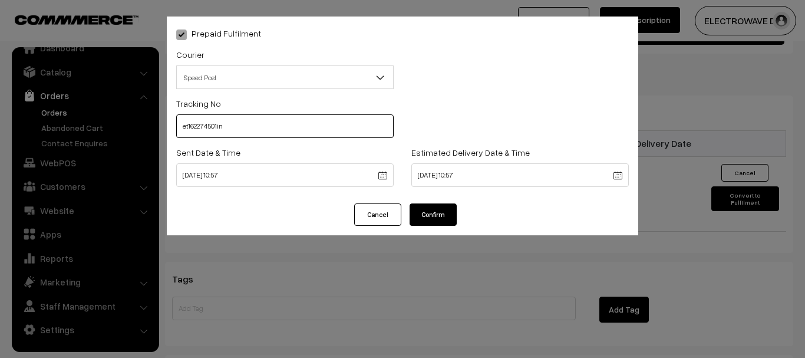
click at [248, 134] on input "et162274501in" at bounding box center [284, 126] width 217 height 24
type input "ET162274501IN"
click at [431, 209] on button "Confirm" at bounding box center [433, 214] width 47 height 22
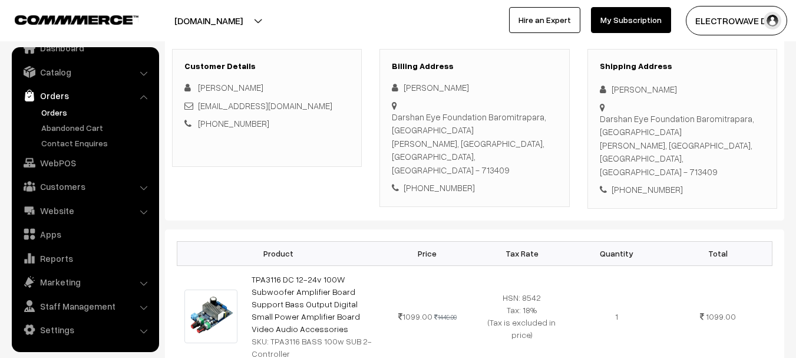
scroll to position [59, 0]
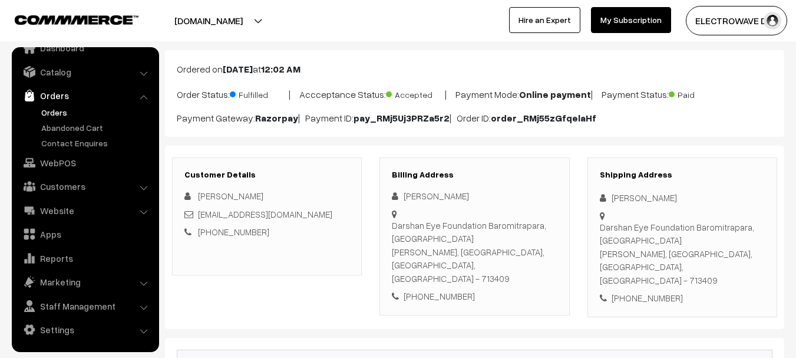
click at [48, 108] on link "Orders" at bounding box center [96, 112] width 117 height 12
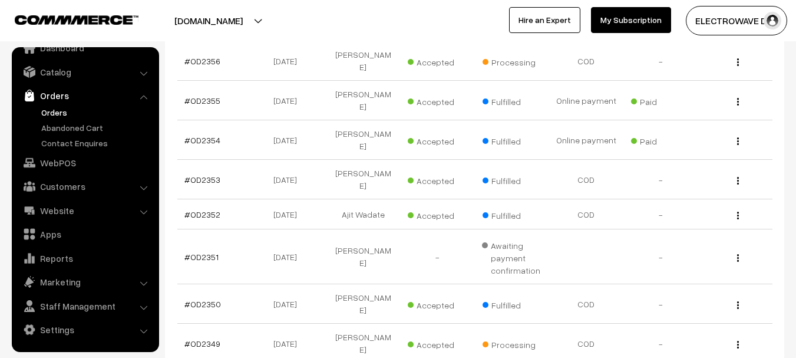
scroll to position [413, 0]
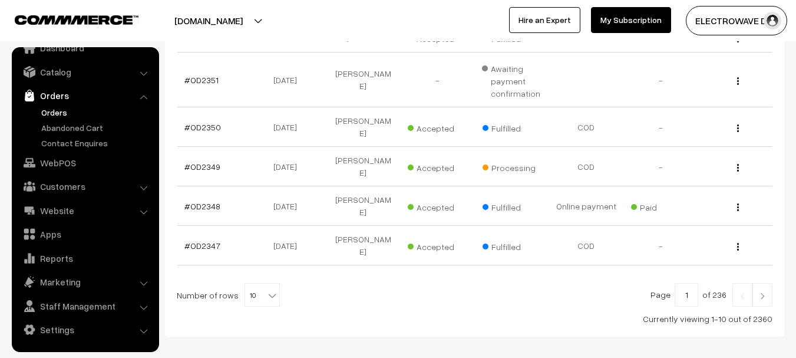
click at [760, 292] on img at bounding box center [762, 295] width 11 height 7
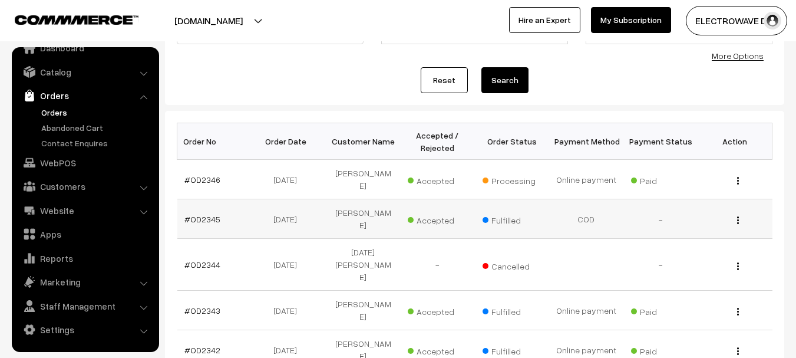
scroll to position [118, 0]
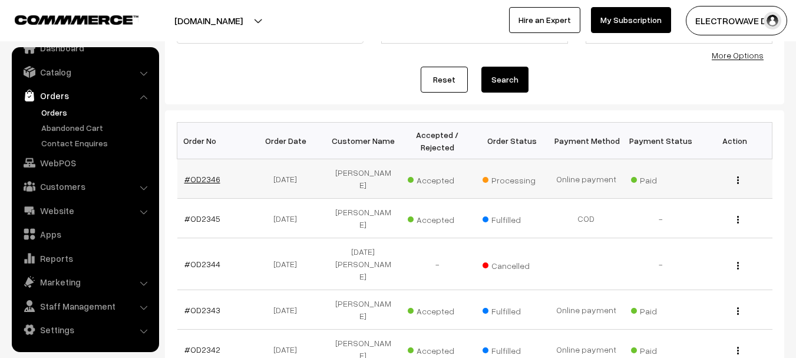
click at [207, 174] on link "#OD2346" at bounding box center [202, 179] width 36 height 10
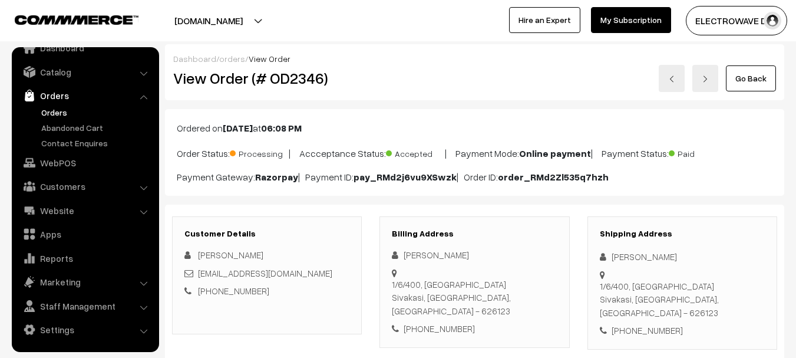
click at [722, 282] on div "1/6/400, Sivanatham nagar Sivakasi, Tamil Nadu, India - 626123" at bounding box center [682, 299] width 165 height 40
copy div "626123"
click at [61, 108] on link "Orders" at bounding box center [96, 112] width 117 height 12
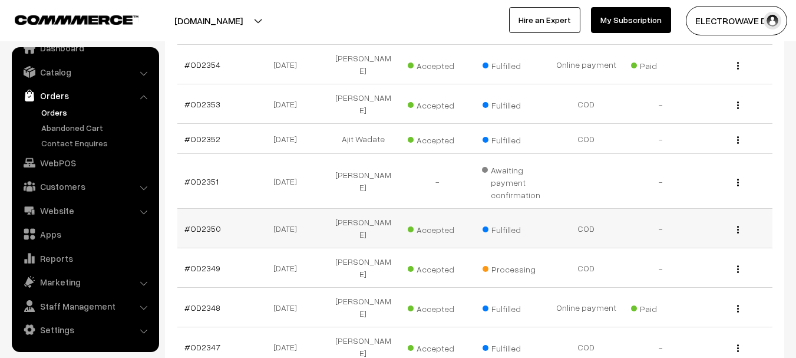
scroll to position [354, 0]
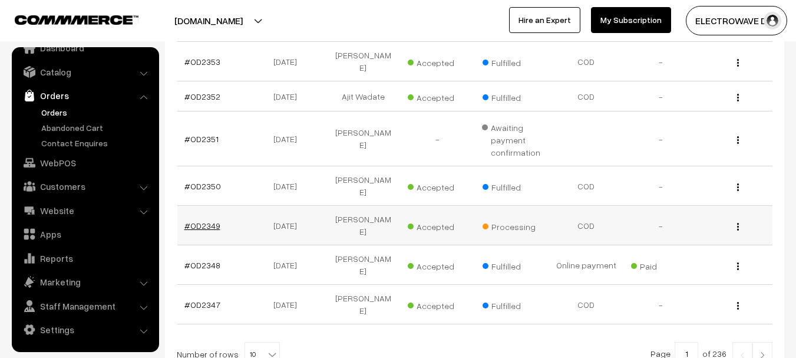
click at [202, 220] on link "#OD2349" at bounding box center [202, 225] width 36 height 10
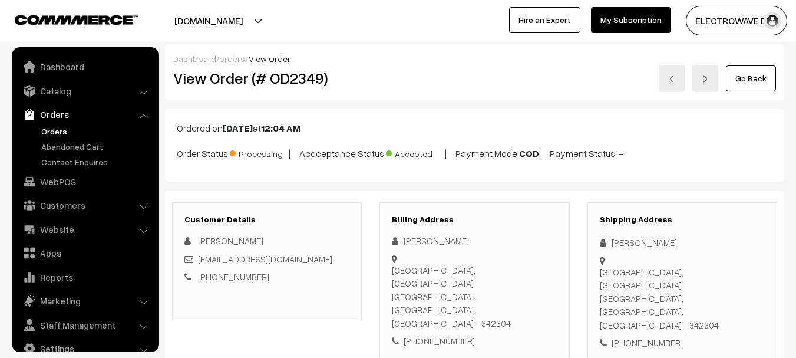
scroll to position [19, 0]
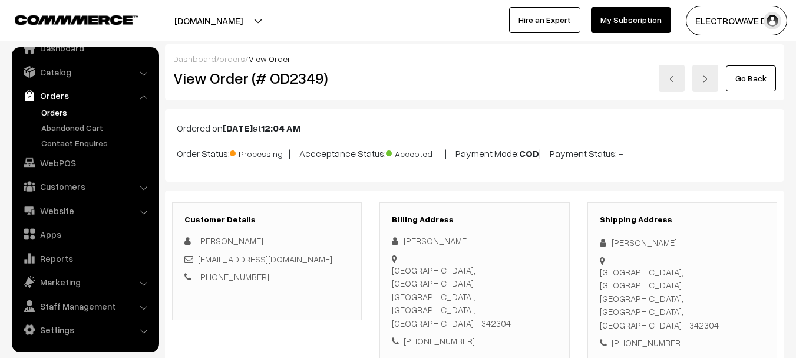
click at [47, 114] on link "Orders" at bounding box center [96, 112] width 117 height 12
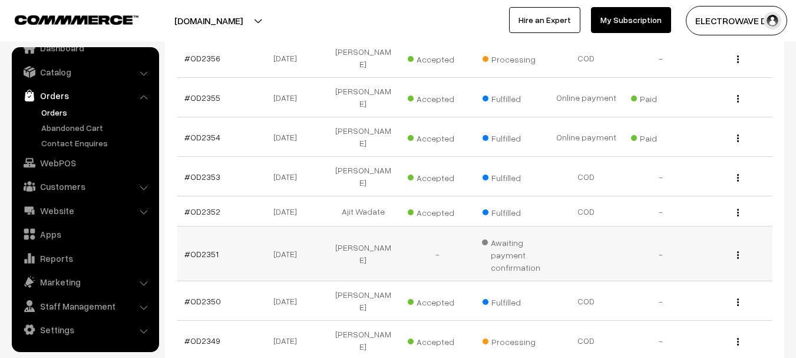
scroll to position [295, 0]
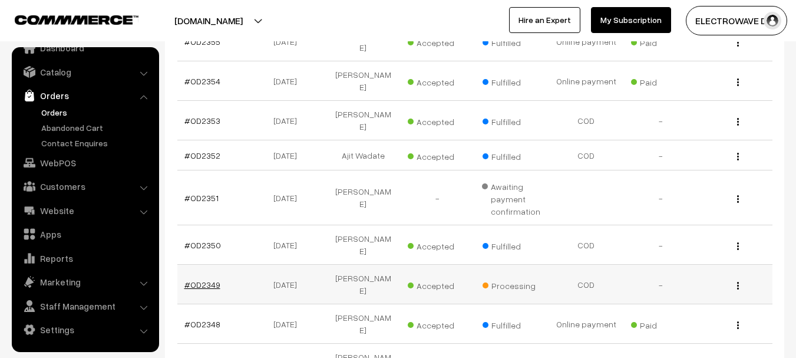
click at [202, 279] on link "#OD2349" at bounding box center [202, 284] width 36 height 10
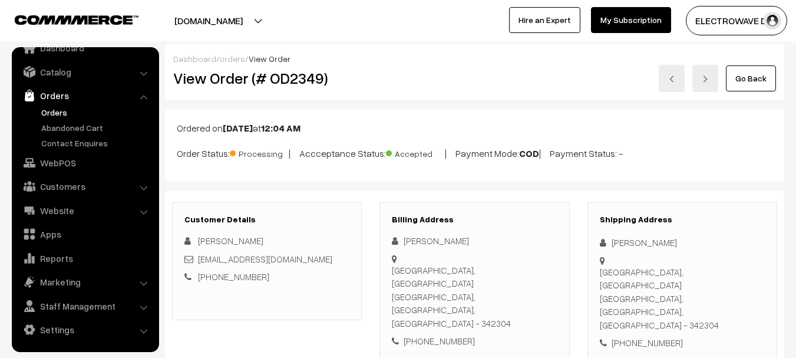
click at [296, 84] on h2 "View Order (# OD2349)" at bounding box center [267, 78] width 189 height 18
copy h2 "OD2349"
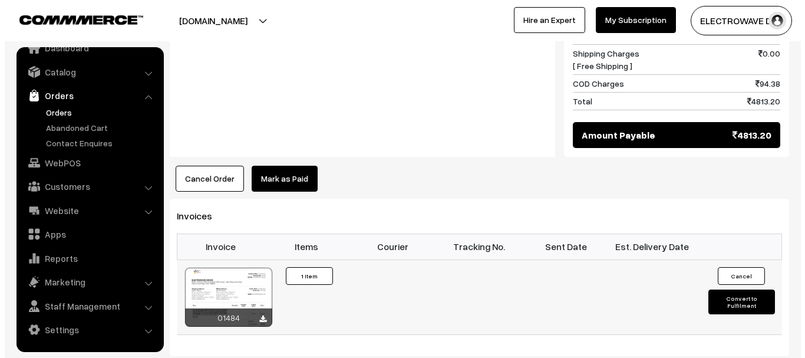
scroll to position [648, 0]
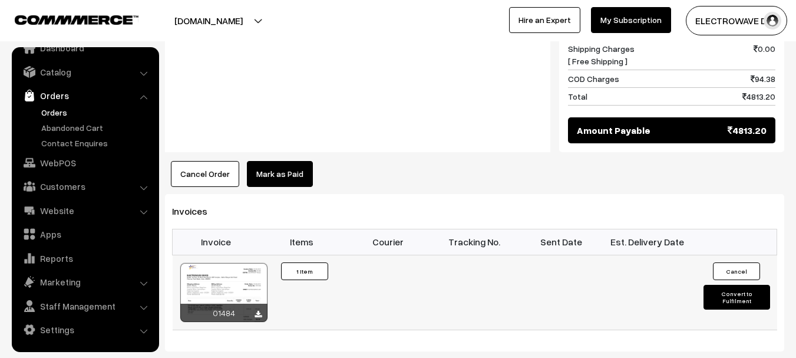
click at [738, 285] on button "Convert to Fulfilment" at bounding box center [737, 297] width 67 height 25
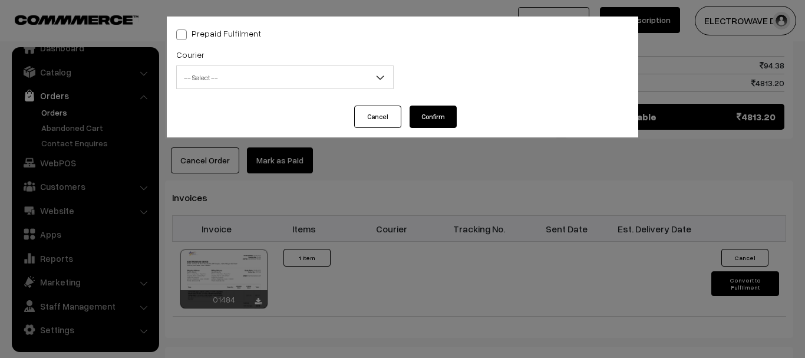
click at [253, 73] on span "-- Select --" at bounding box center [285, 77] width 216 height 21
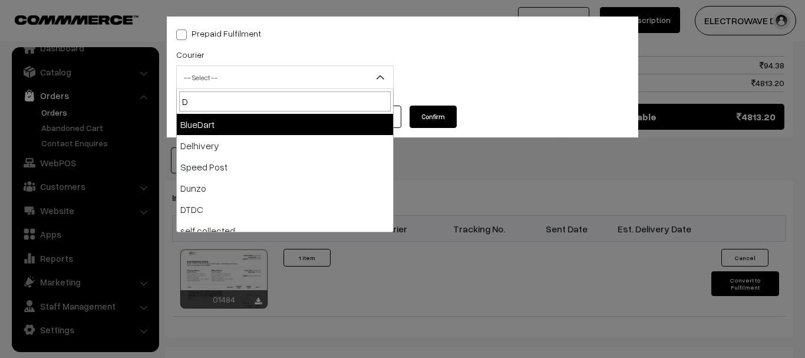
type input "D"
select select "2"
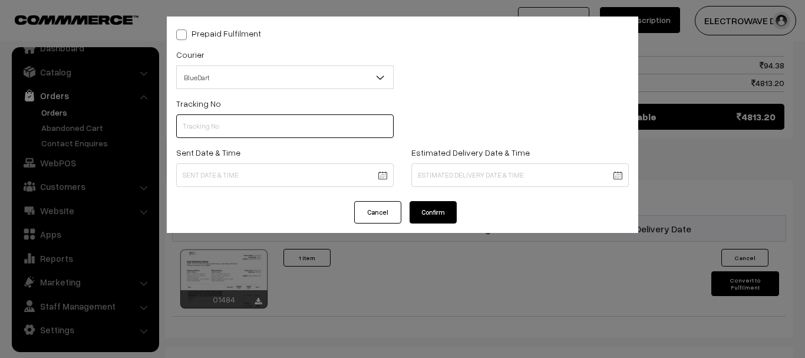
click at [219, 124] on input "text" at bounding box center [284, 126] width 217 height 24
paste input "78027151823"
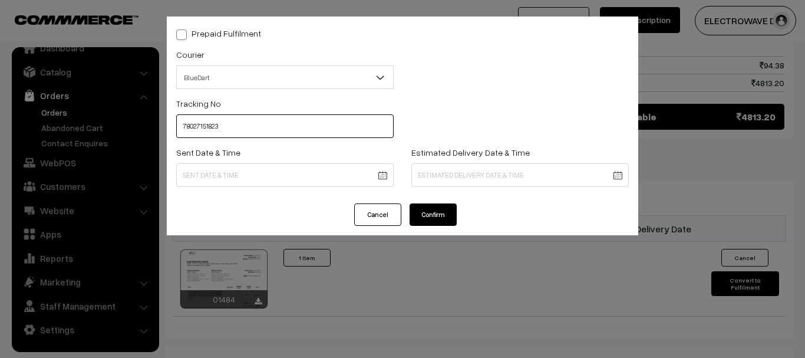
type input "78027151823"
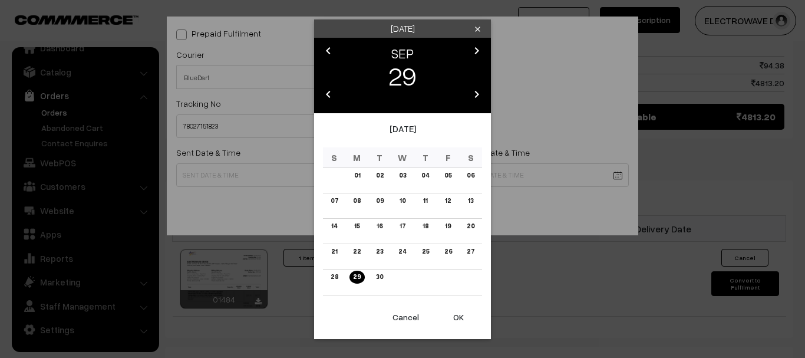
click at [466, 318] on button "OK" at bounding box center [458, 317] width 47 height 26
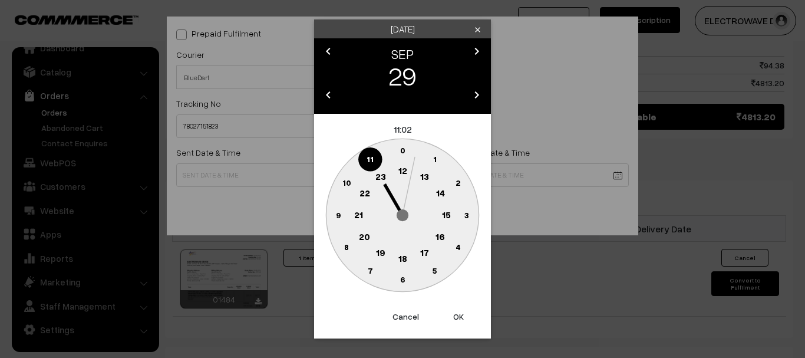
click at [466, 318] on button "OK" at bounding box center [458, 316] width 47 height 26
type input "[DATE] 11:02"
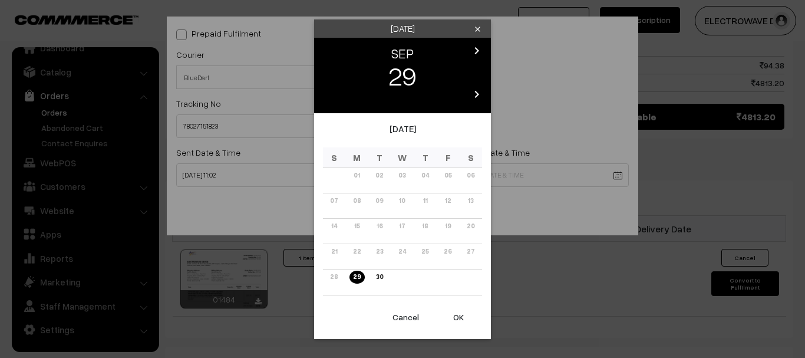
click at [483, 48] on icon "chevron_right" at bounding box center [477, 51] width 14 height 14
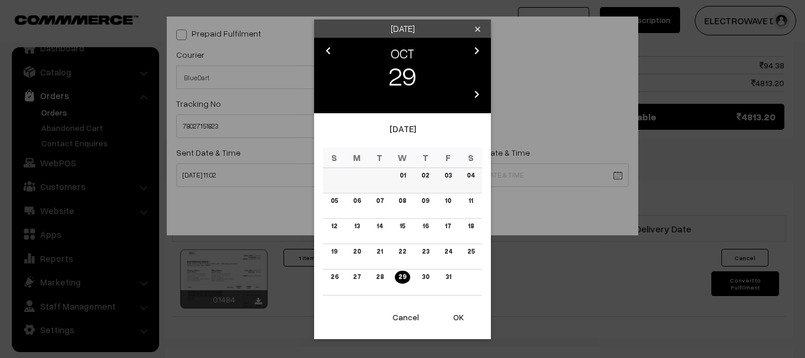
click at [467, 177] on link "04" at bounding box center [470, 175] width 15 height 12
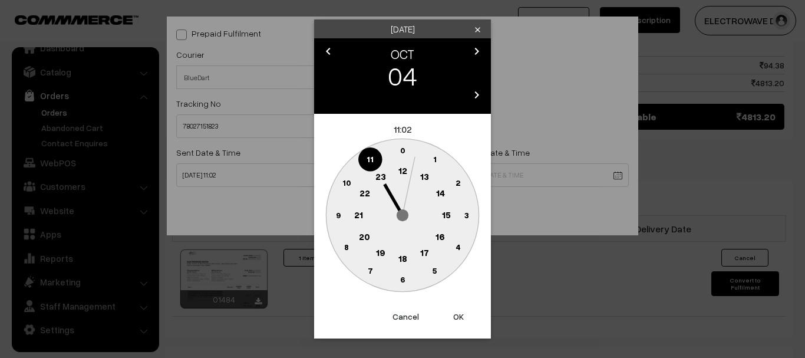
click at [458, 314] on button "OK" at bounding box center [458, 316] width 47 height 26
type input "[DATE] 11:02"
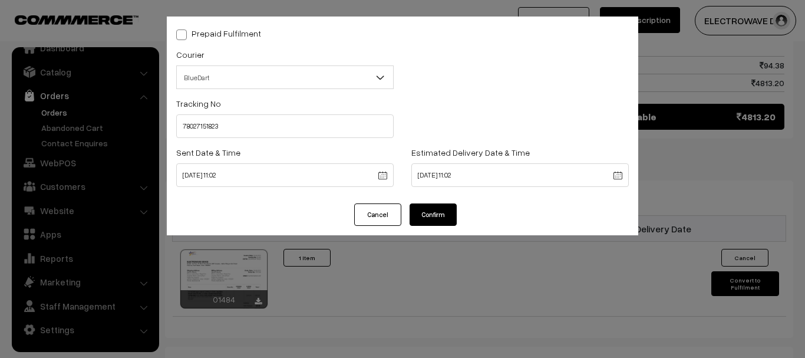
click at [426, 217] on button "Confirm" at bounding box center [433, 214] width 47 height 22
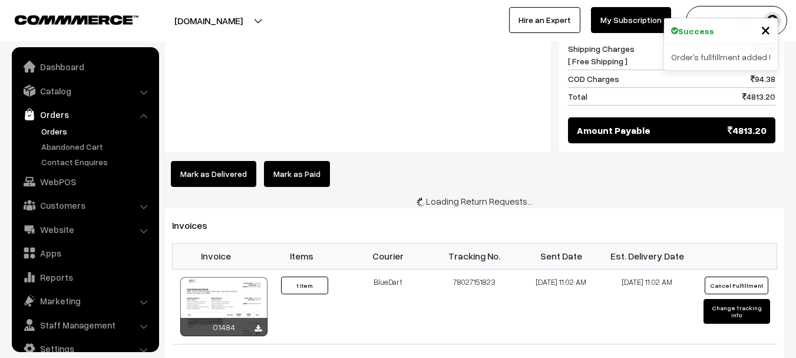
scroll to position [19, 0]
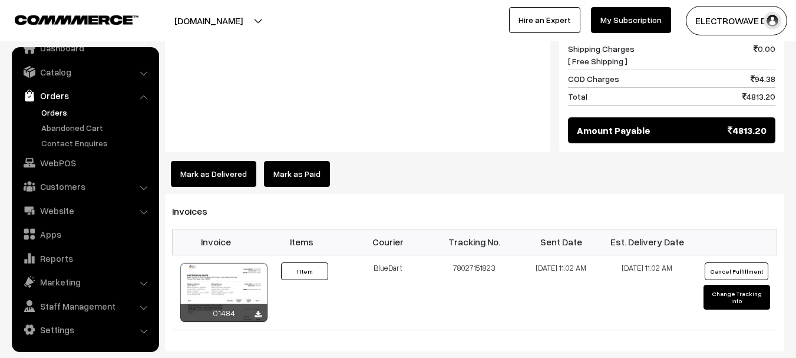
click at [57, 114] on link "Orders" at bounding box center [96, 112] width 117 height 12
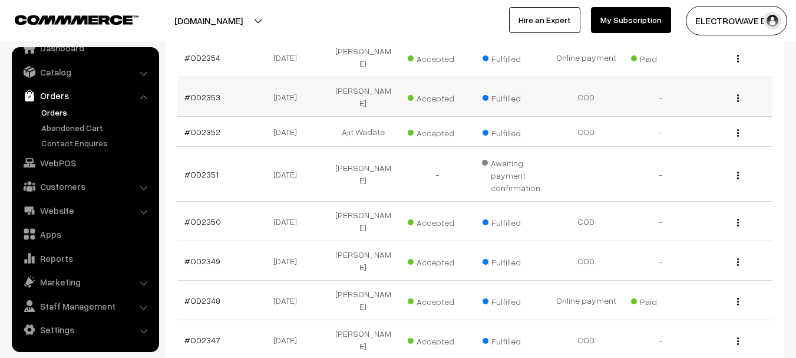
scroll to position [354, 0]
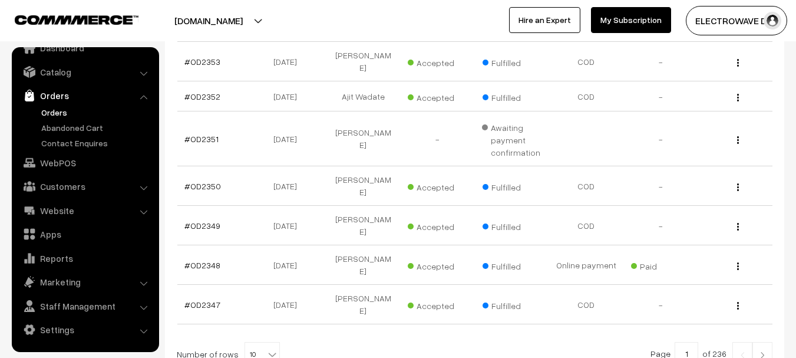
click at [767, 351] on img at bounding box center [762, 354] width 11 height 7
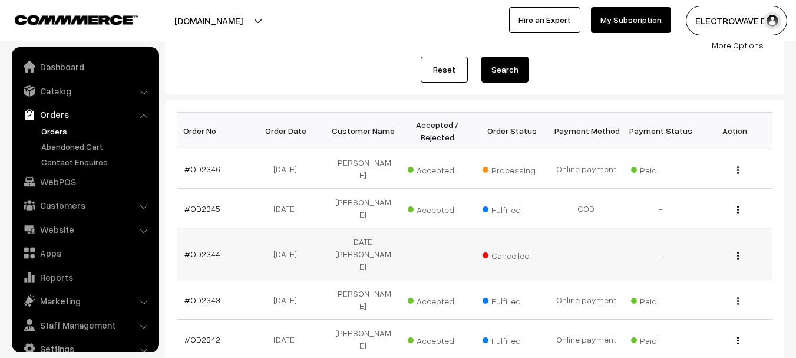
scroll to position [177, 0]
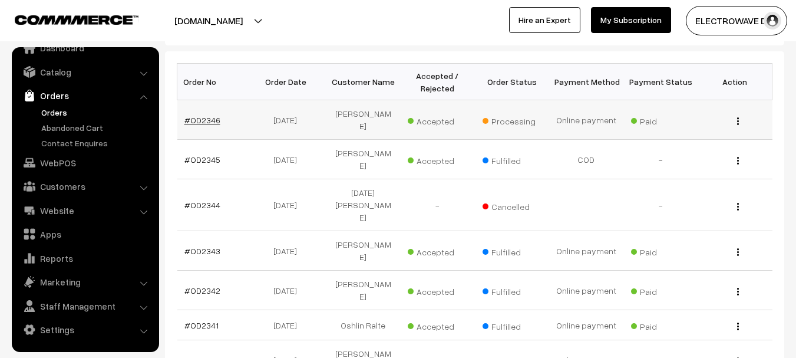
click at [188, 118] on link "#OD2346" at bounding box center [202, 120] width 36 height 10
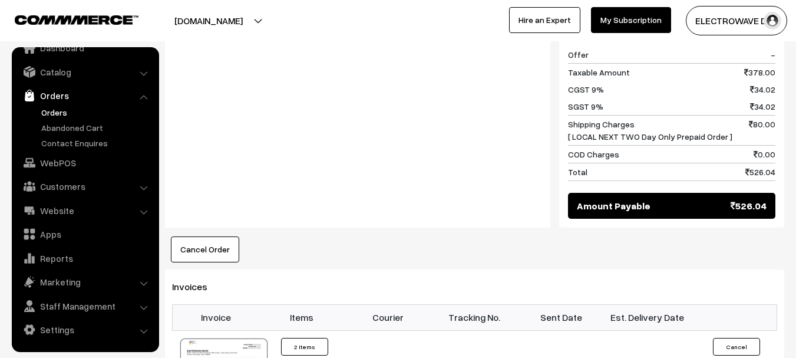
scroll to position [766, 0]
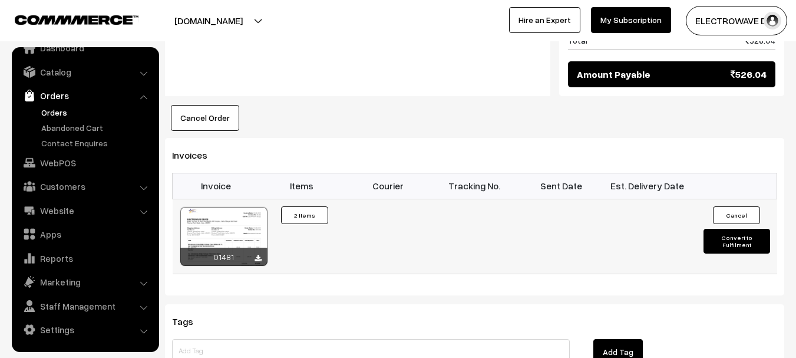
click at [738, 229] on button "Convert to Fulfilment" at bounding box center [737, 241] width 67 height 25
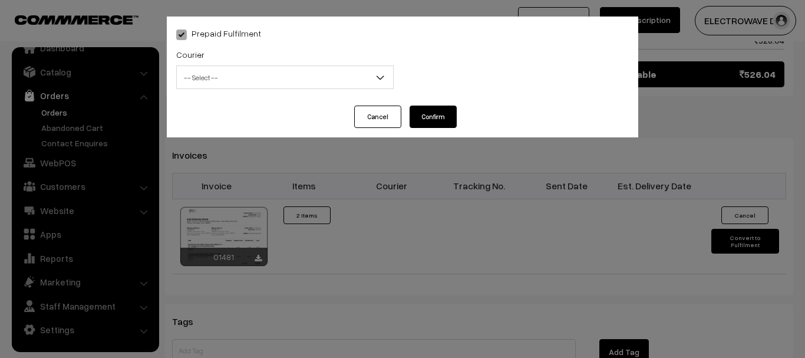
click at [240, 62] on div "Courier -- Select -- BlueDart Xpressbees Delhivery Speed Post Dunzo DTDC shreet…" at bounding box center [284, 68] width 217 height 42
click at [233, 81] on span "-- Select --" at bounding box center [285, 77] width 216 height 21
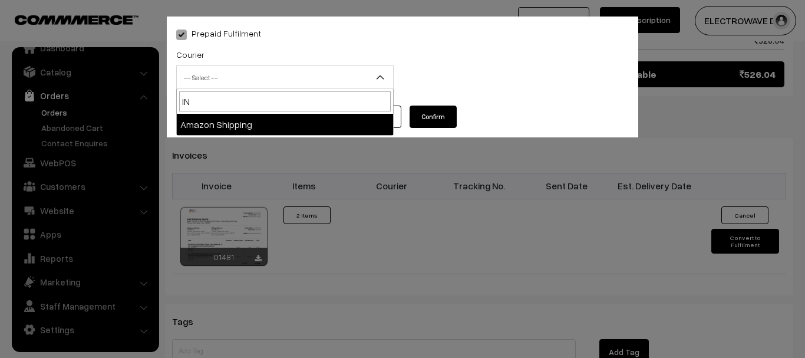
type input "I"
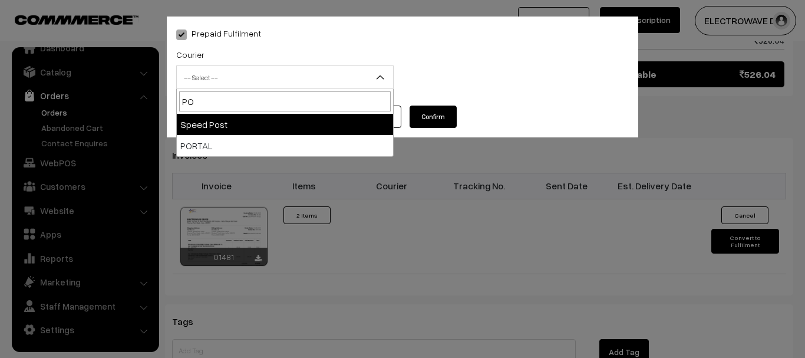
type input "PO"
click at [41, 75] on div "Prepaid Fulfilment Courier -- Select -- BlueDart Xpressbees Delhivery Speed Pos…" at bounding box center [402, 179] width 805 height 358
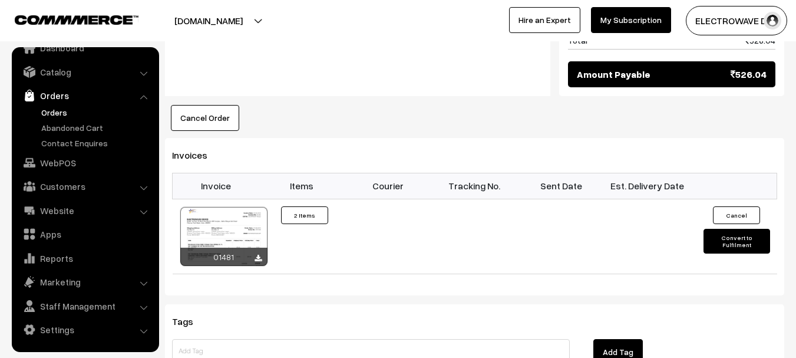
click at [51, 115] on link "Orders" at bounding box center [96, 112] width 117 height 12
